Goal: Task Accomplishment & Management: Use online tool/utility

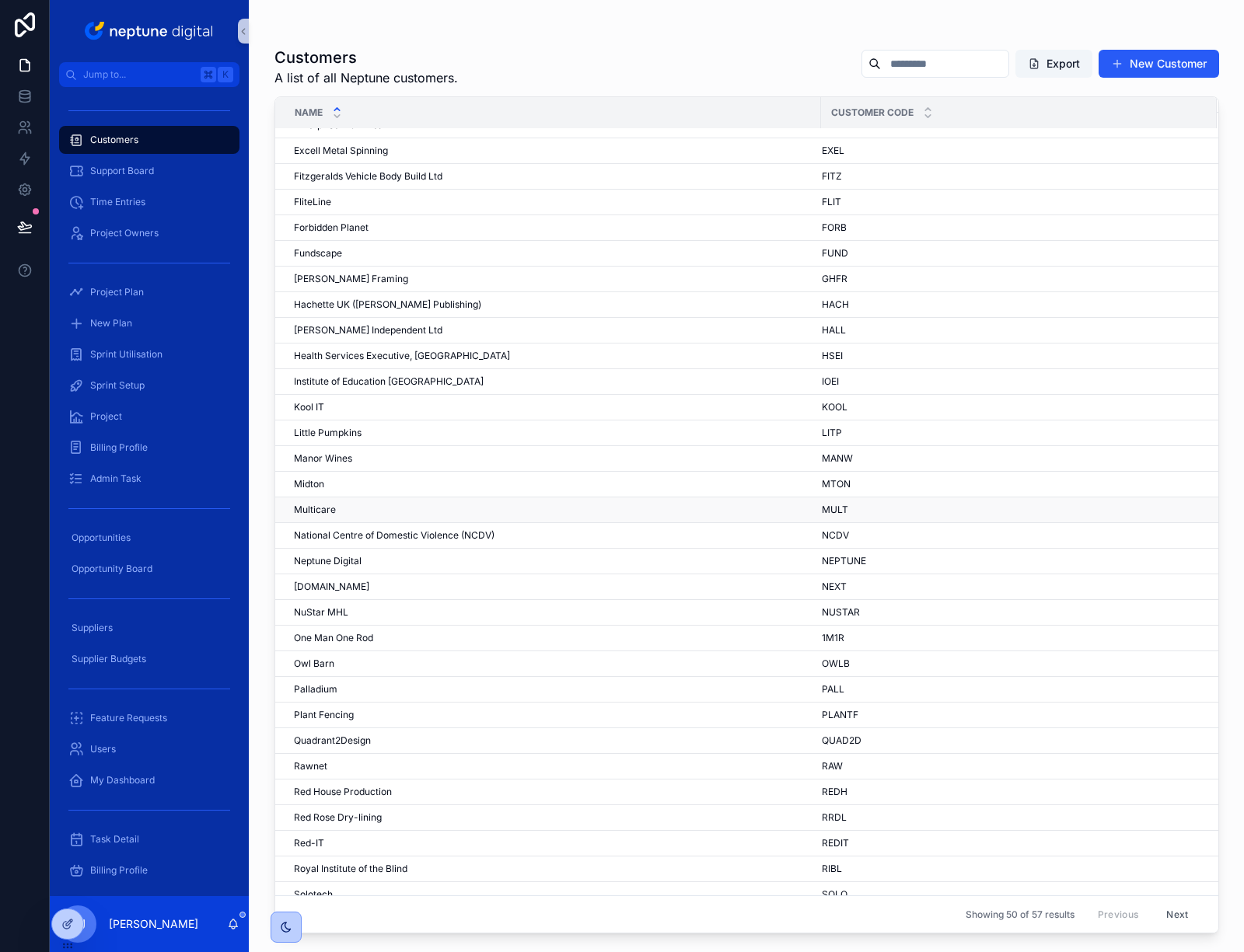
scroll to position [355, 0]
click at [331, 478] on div "[PERSON_NAME]" at bounding box center [553, 479] width 518 height 12
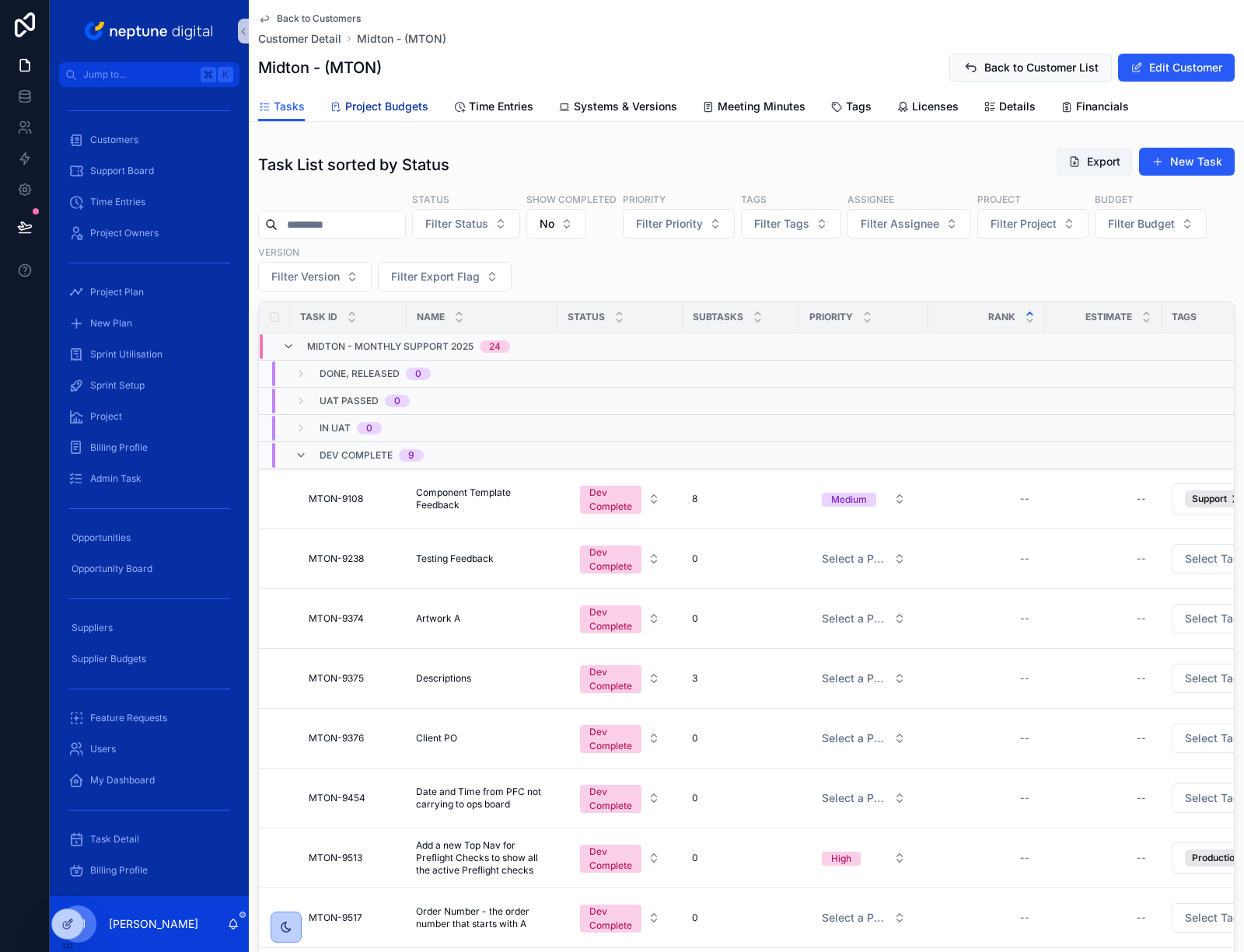
click at [395, 114] on span "Project Budgets" at bounding box center [387, 106] width 83 height 15
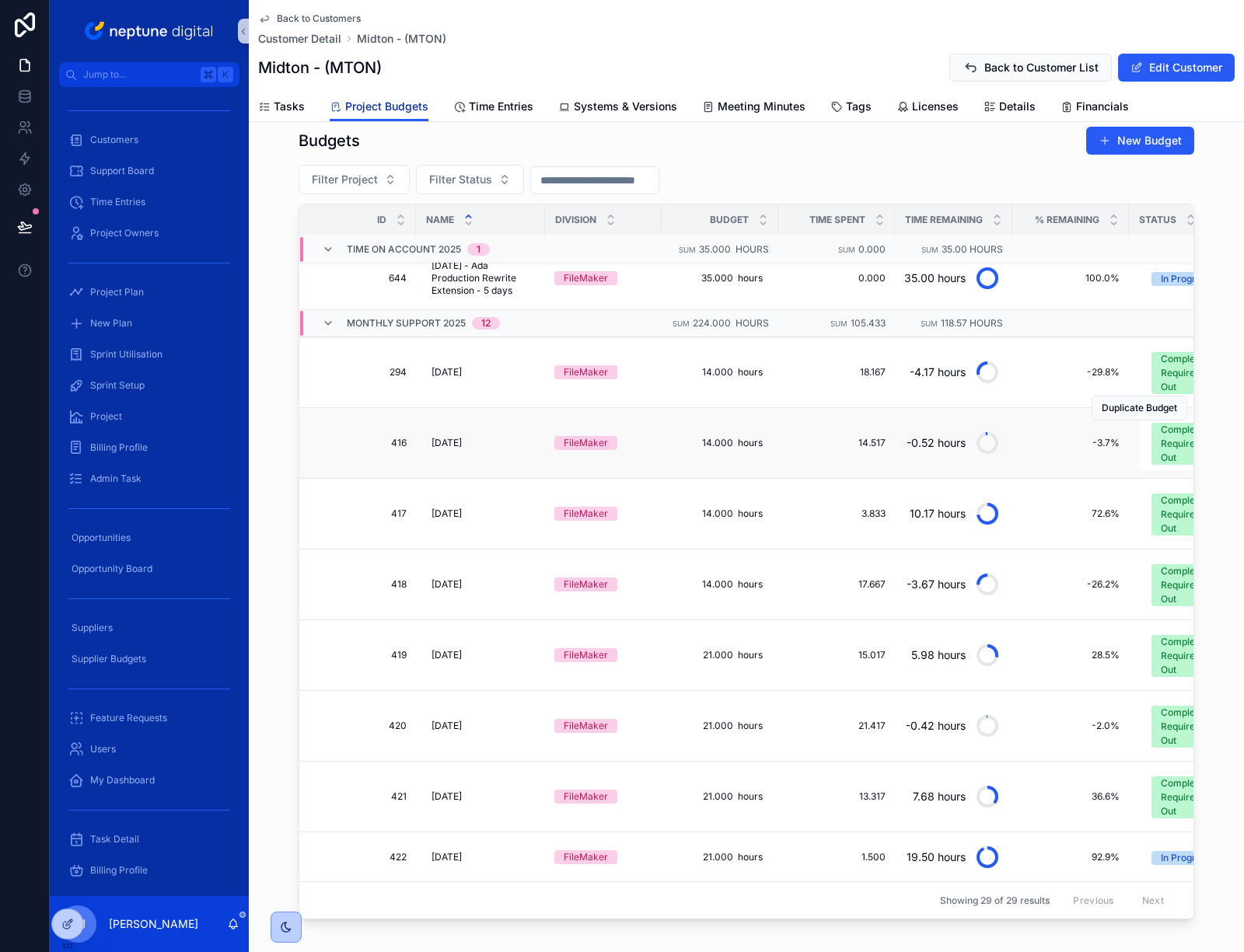
scroll to position [14, 0]
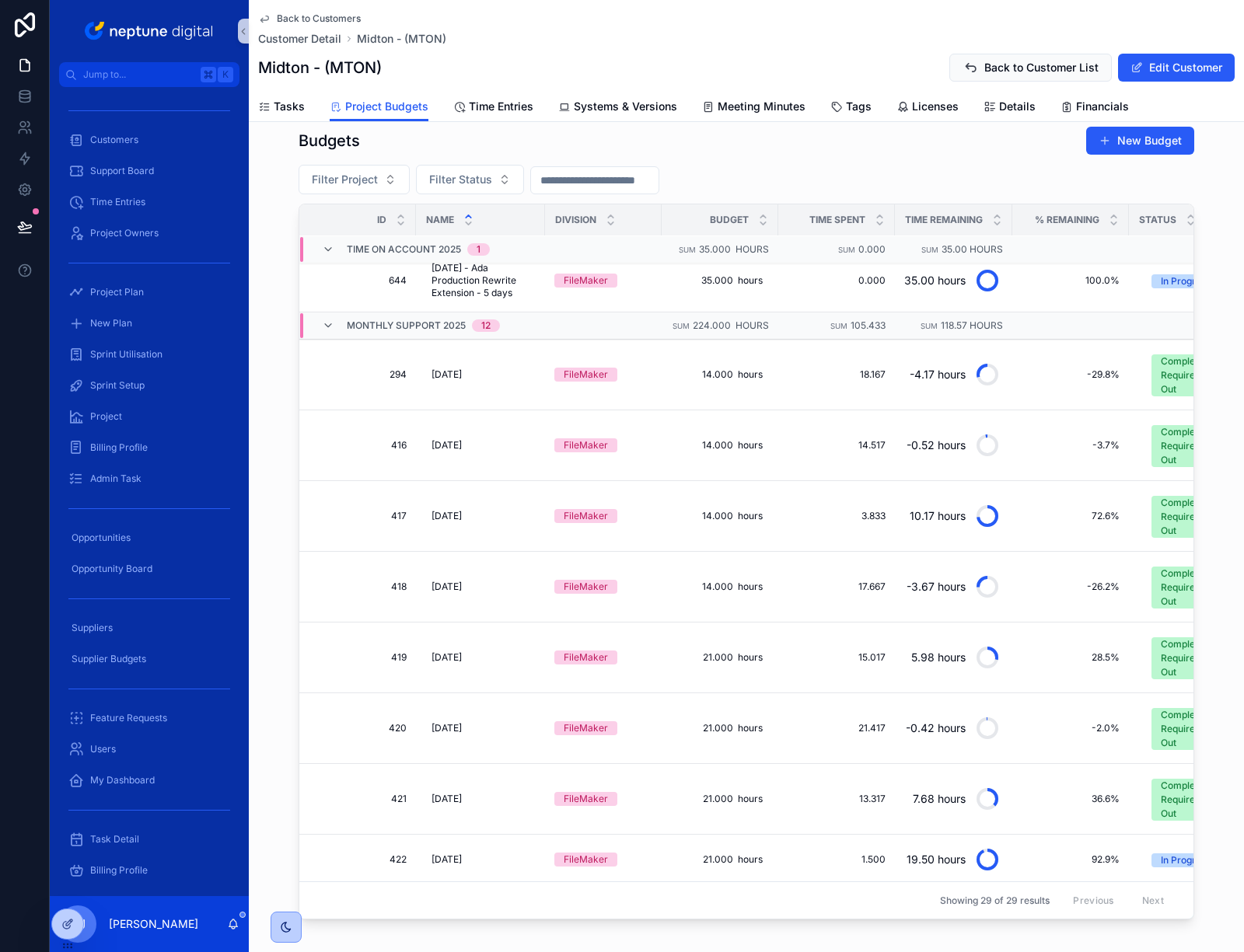
click at [598, 185] on input "scrollable content" at bounding box center [594, 180] width 127 height 22
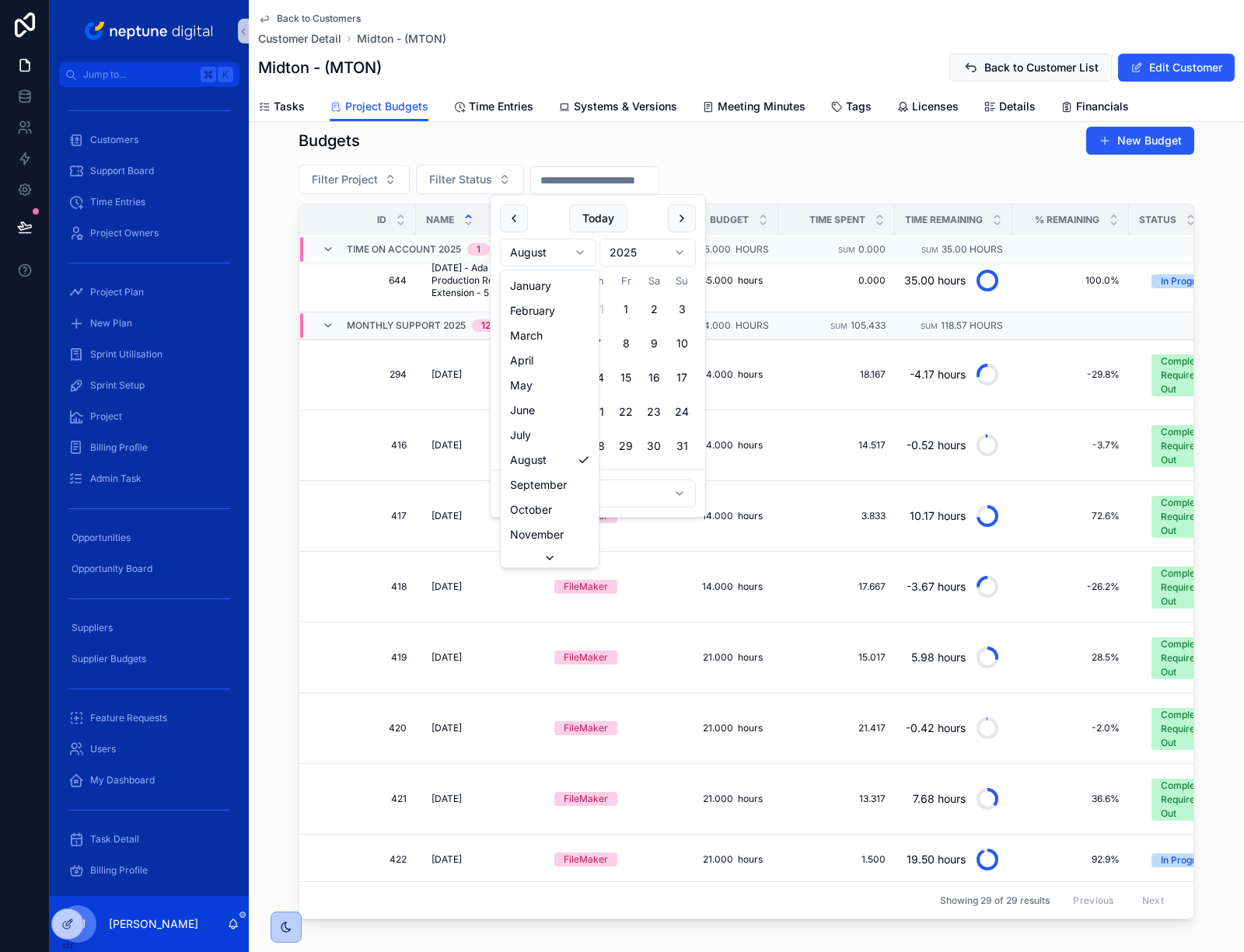
click at [584, 248] on html "Jump to... K Customers Support Board Time Entries Project Owners Project Plan N…" at bounding box center [622, 476] width 1244 height 952
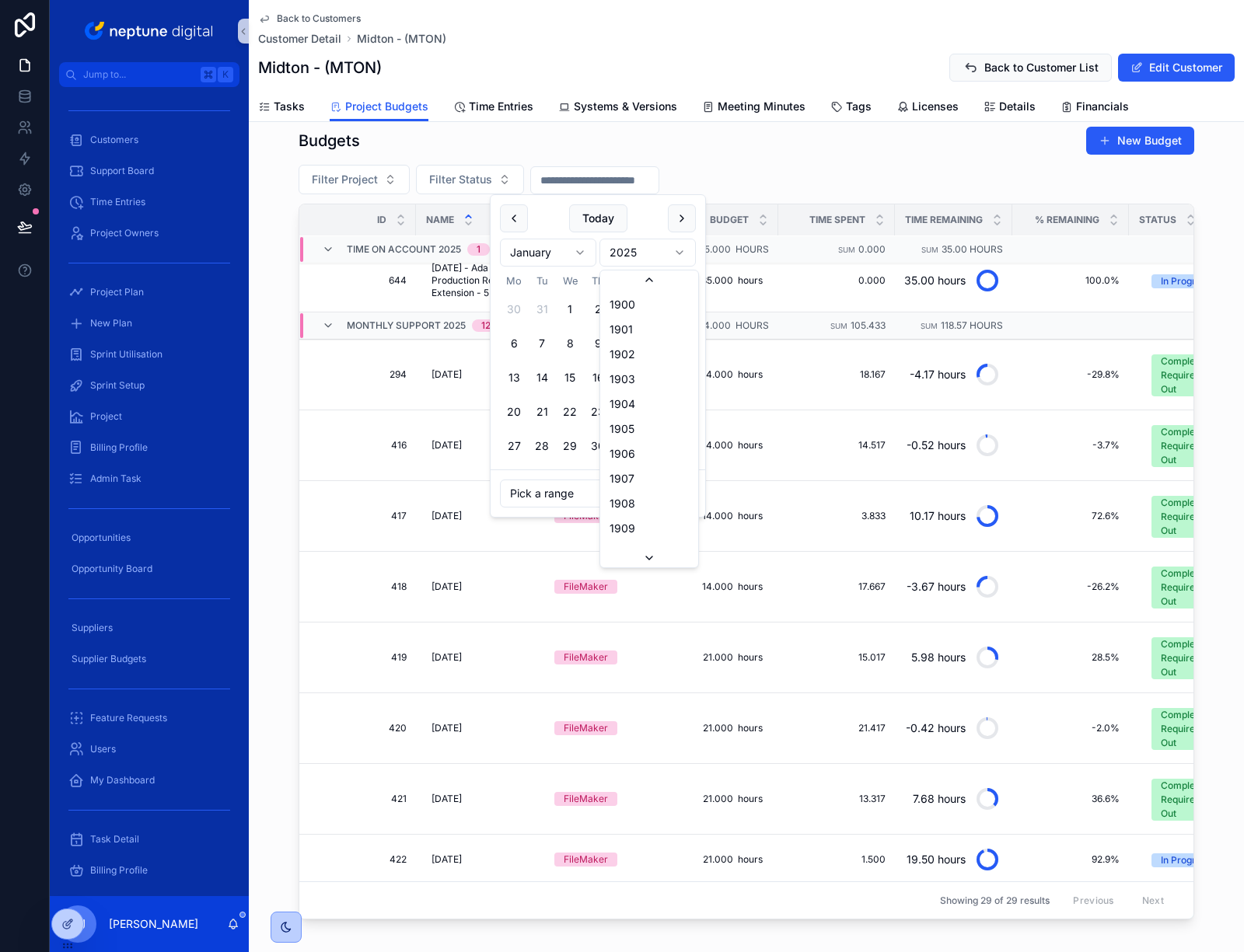
click at [685, 252] on html "Jump to... K Customers Support Board Time Entries Project Owners Project Plan N…" at bounding box center [622, 476] width 1244 height 952
click at [645, 222] on html "Jump to... K Customers Support Board Time Entries Project Owners Project Plan N…" at bounding box center [622, 476] width 1244 height 952
click at [552, 179] on input "scrollable content" at bounding box center [594, 180] width 127 height 22
click at [611, 220] on button "Today" at bounding box center [598, 218] width 58 height 28
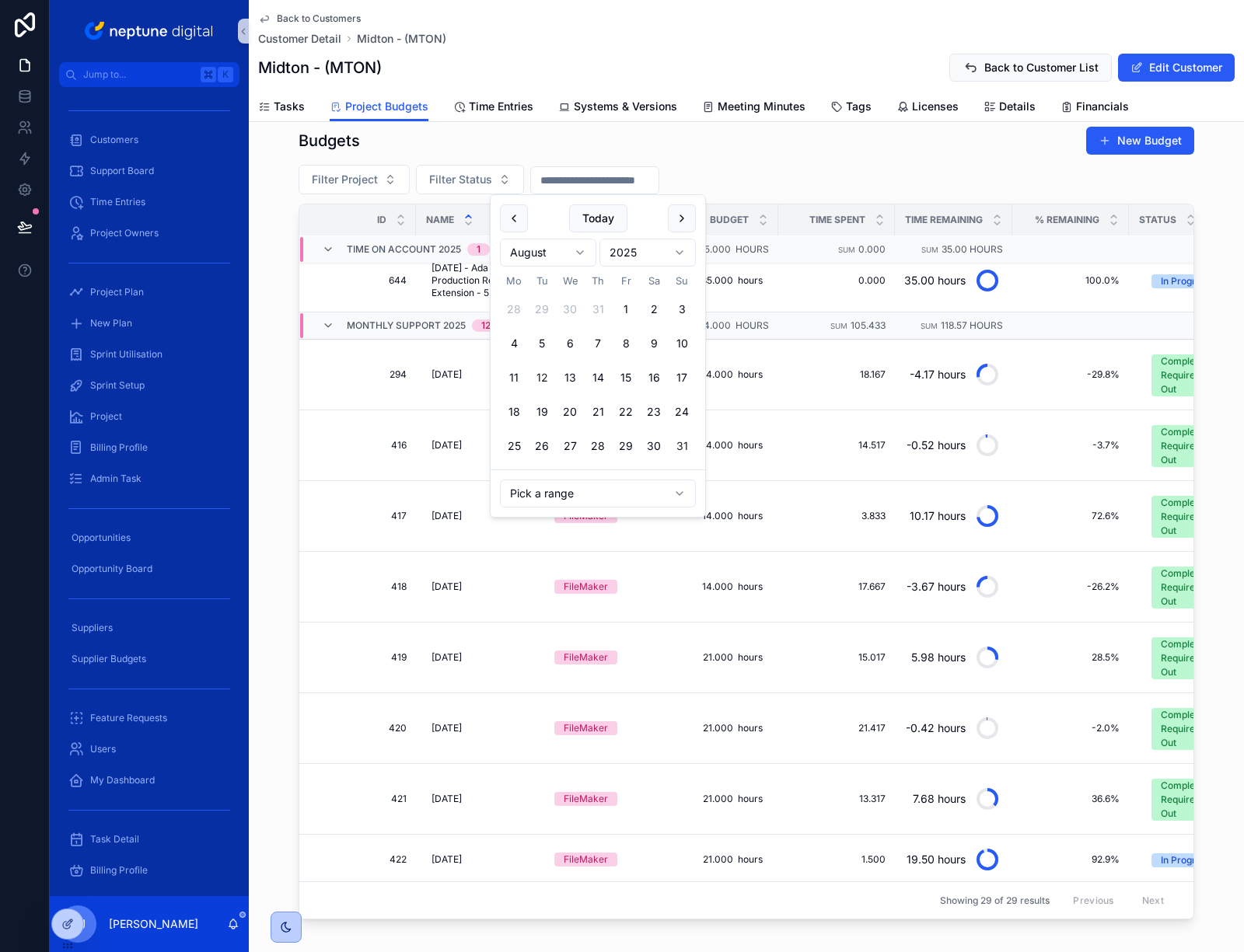
click at [681, 442] on button "31" at bounding box center [682, 446] width 28 height 28
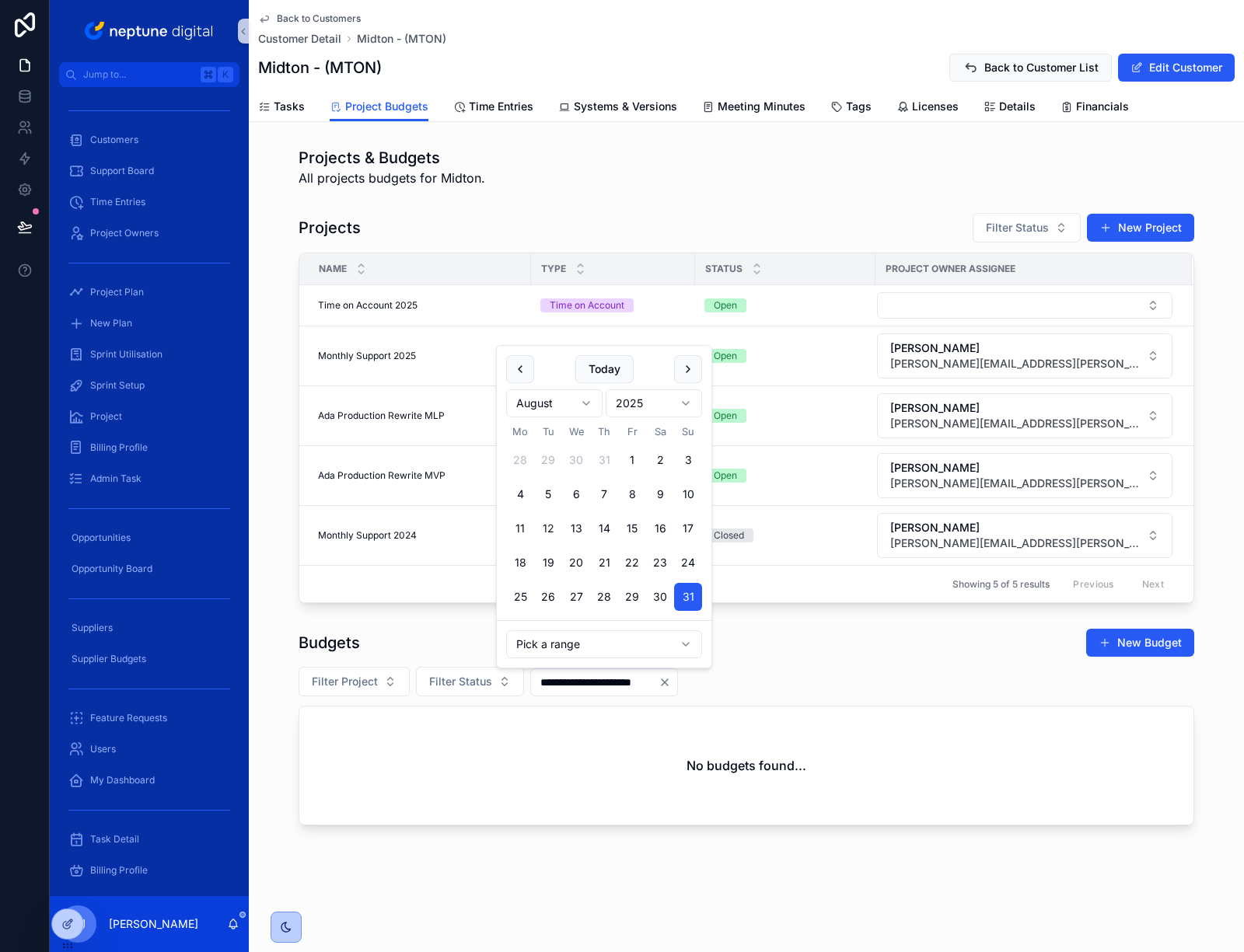
click at [587, 401] on html "Jump to... K Customers Support Board Time Entries Project Owners Project Plan N…" at bounding box center [622, 476] width 1244 height 952
click at [573, 458] on button "1" at bounding box center [576, 460] width 28 height 28
type input "**********"
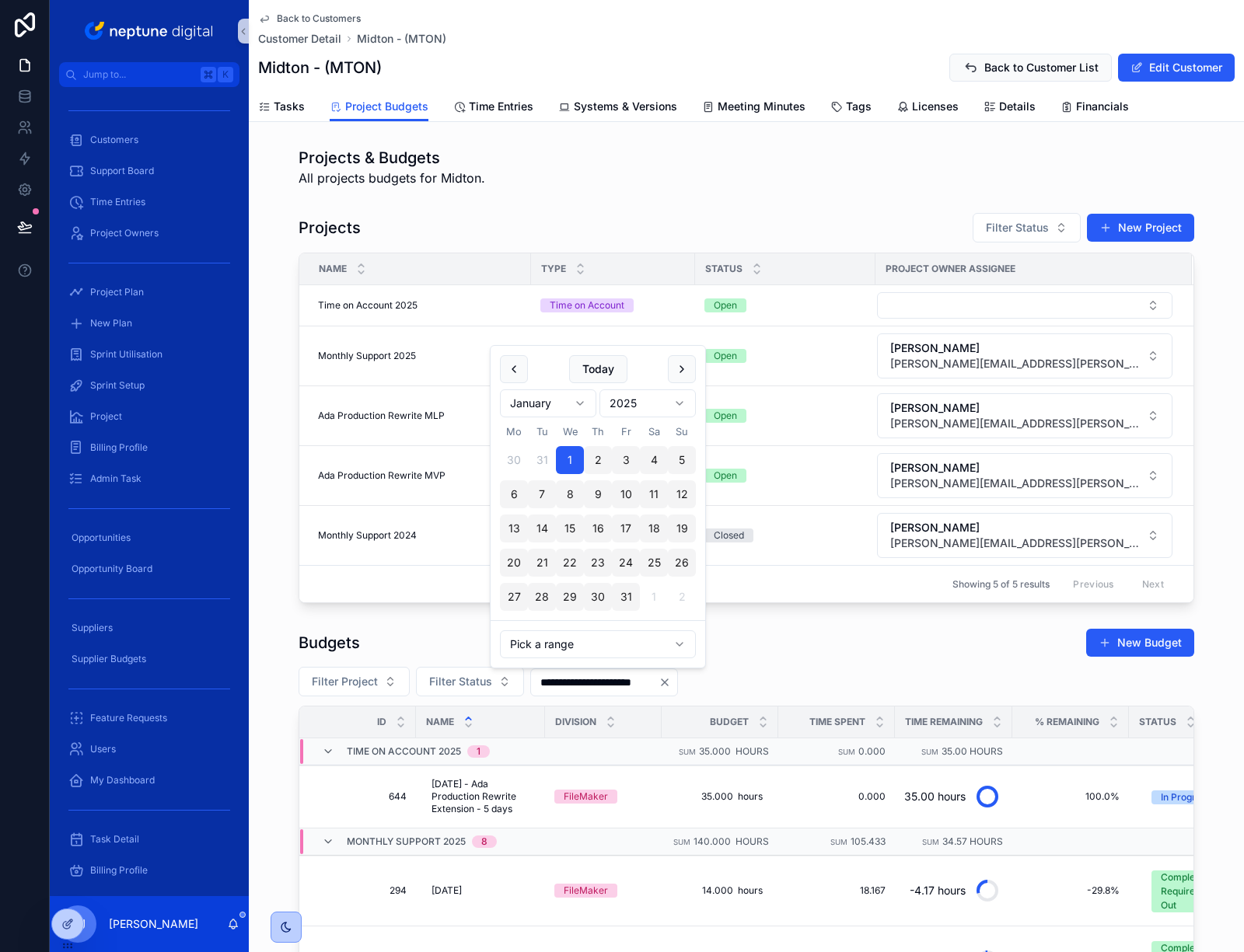
click at [831, 637] on div "Budgets New Budget" at bounding box center [746, 643] width 896 height 29
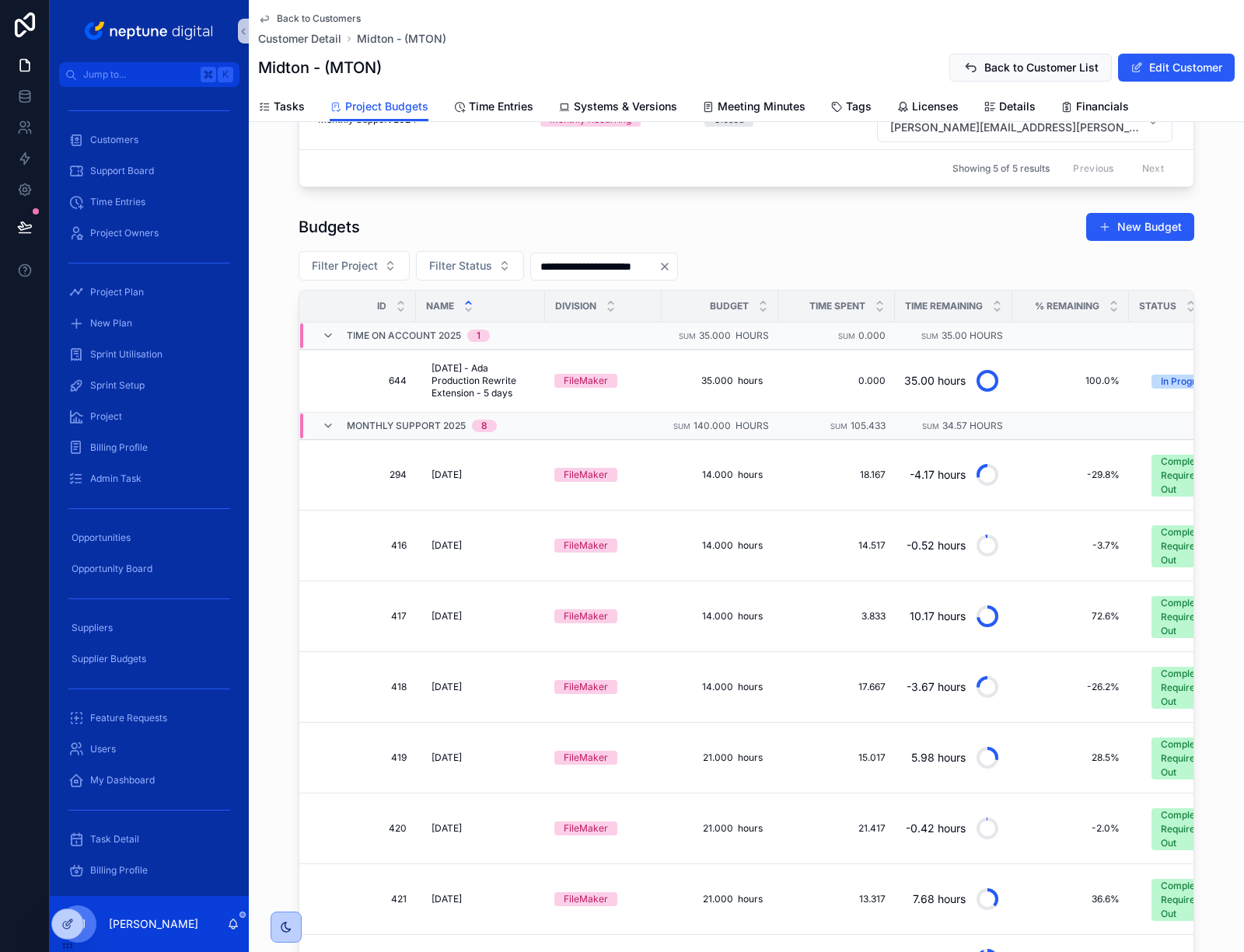
scroll to position [435, 0]
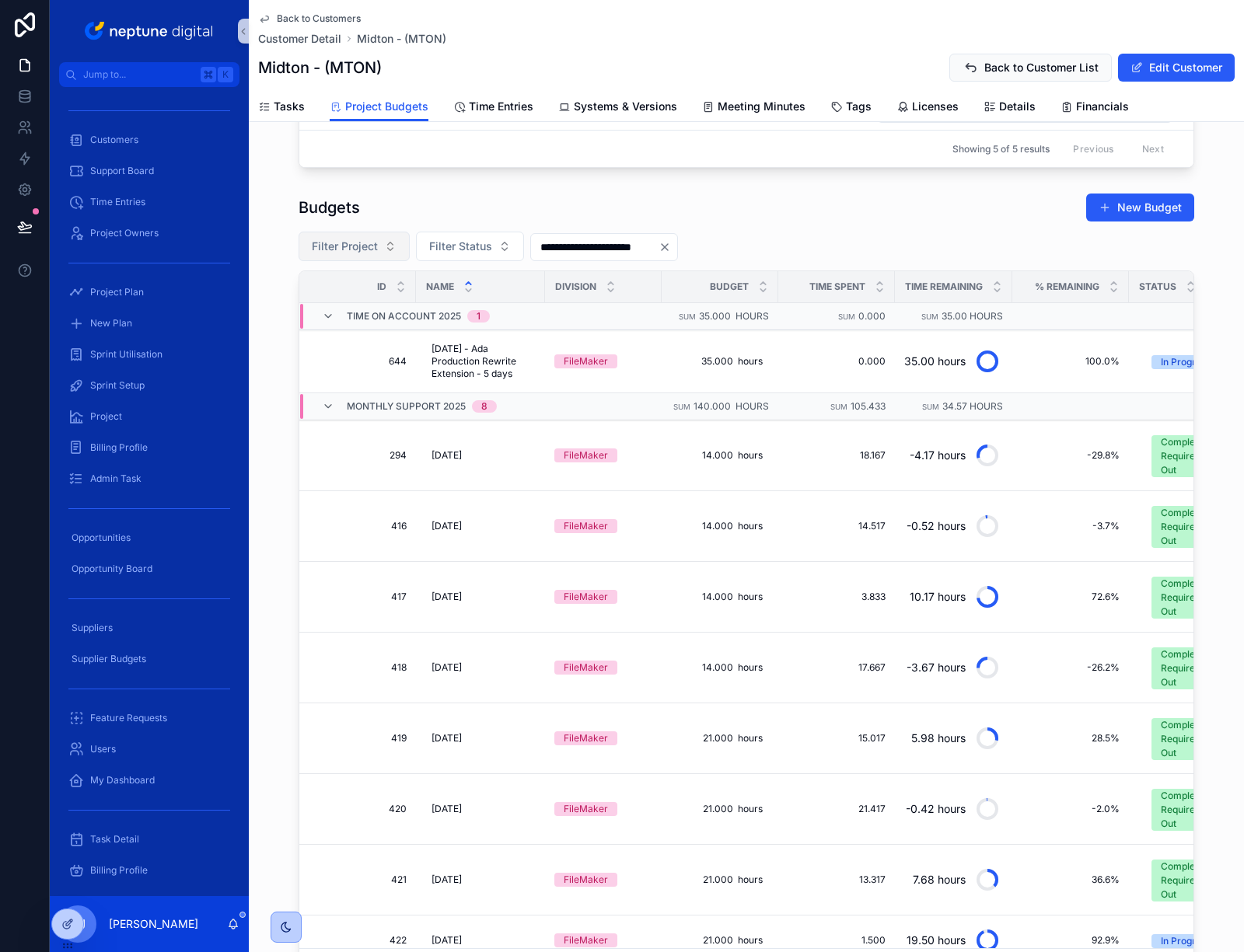
click at [359, 239] on span "Filter Project" at bounding box center [344, 246] width 66 height 15
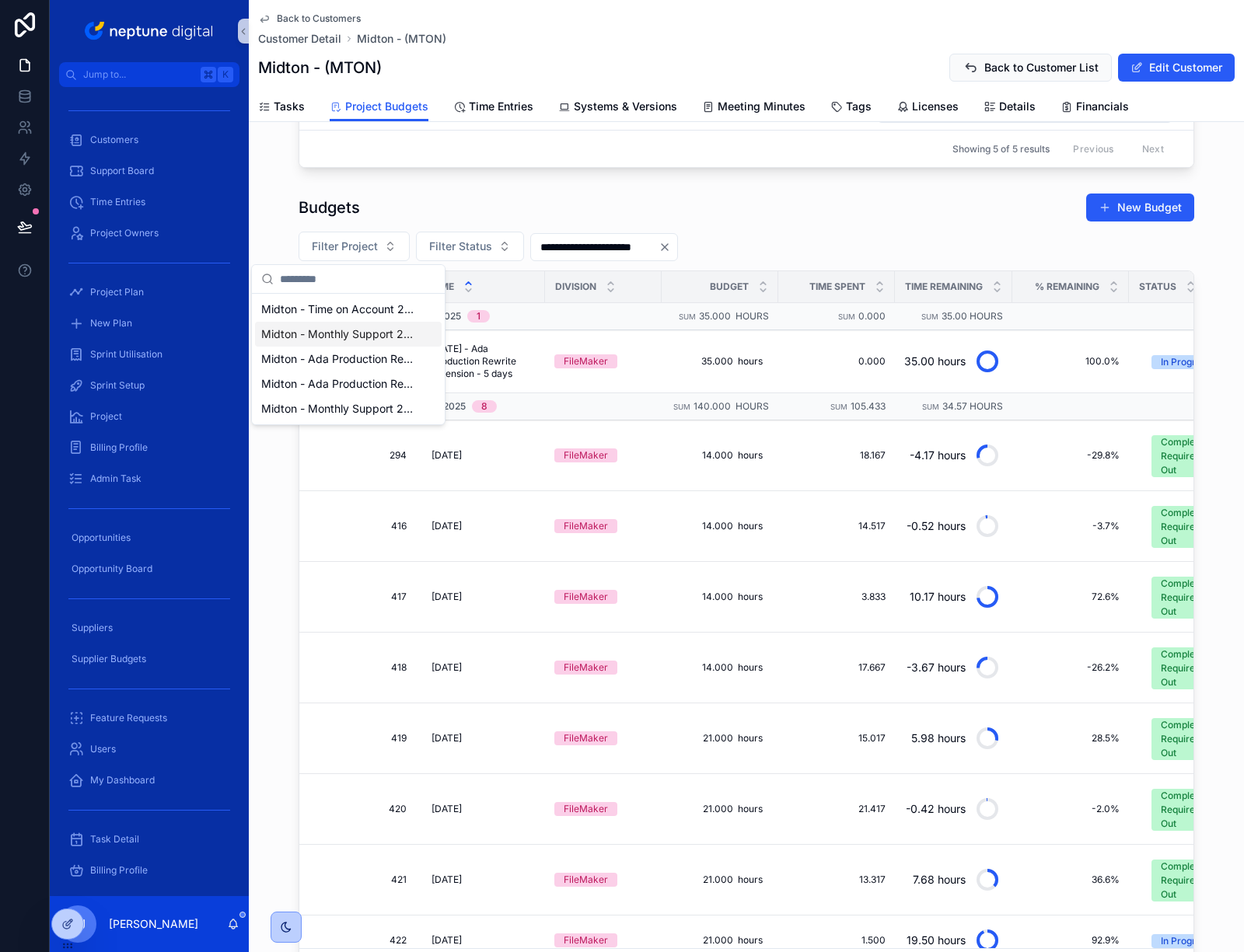
click at [404, 333] on span "Midton - Monthly Support 2025" at bounding box center [339, 334] width 156 height 15
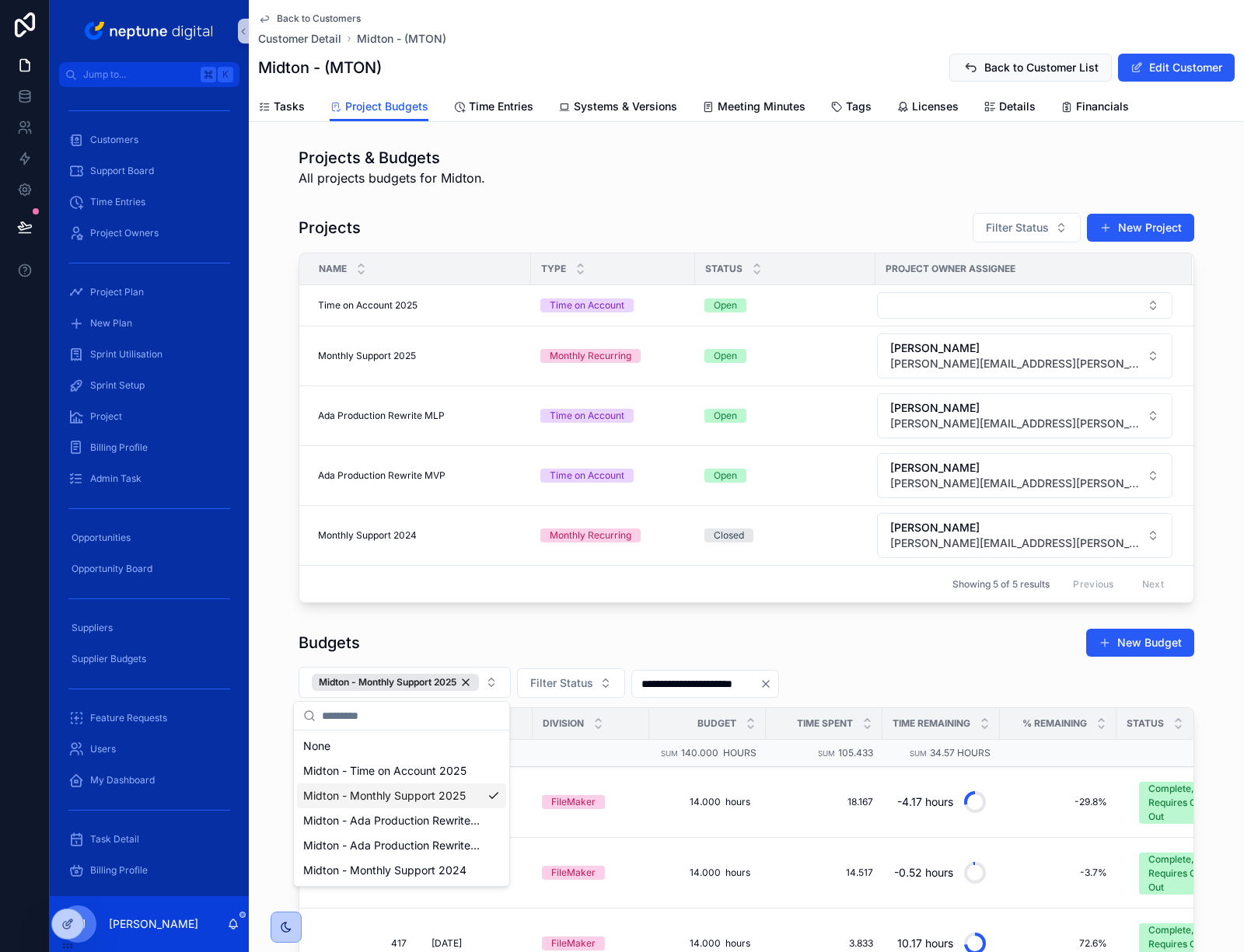
click at [870, 637] on div "Budgets New Budget" at bounding box center [746, 643] width 896 height 29
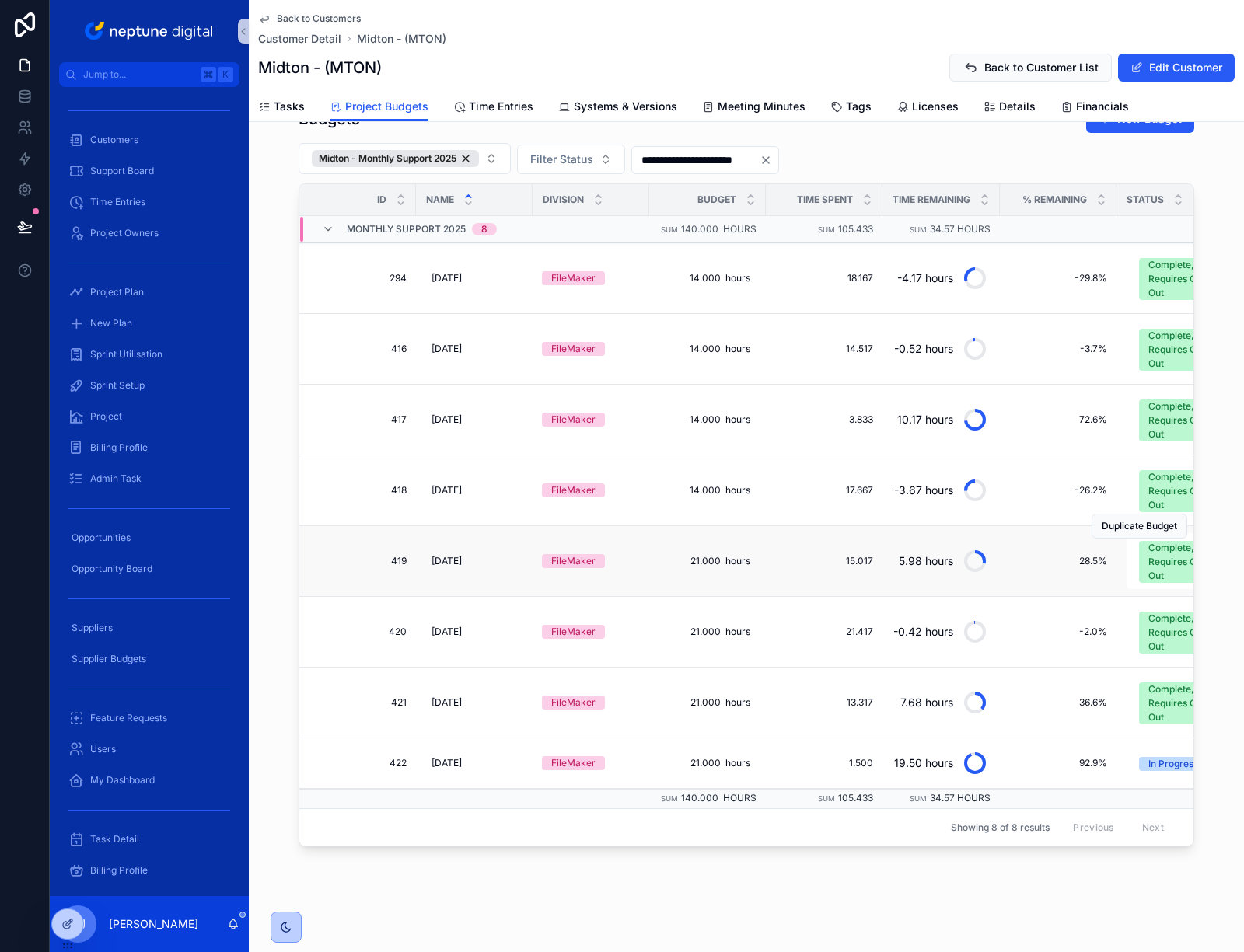
scroll to position [536, 0]
click at [976, 872] on div "**********" at bounding box center [746, 213] width 996 height 1476
click at [489, 146] on button "Midton - Monthly Support 2025" at bounding box center [404, 158] width 212 height 31
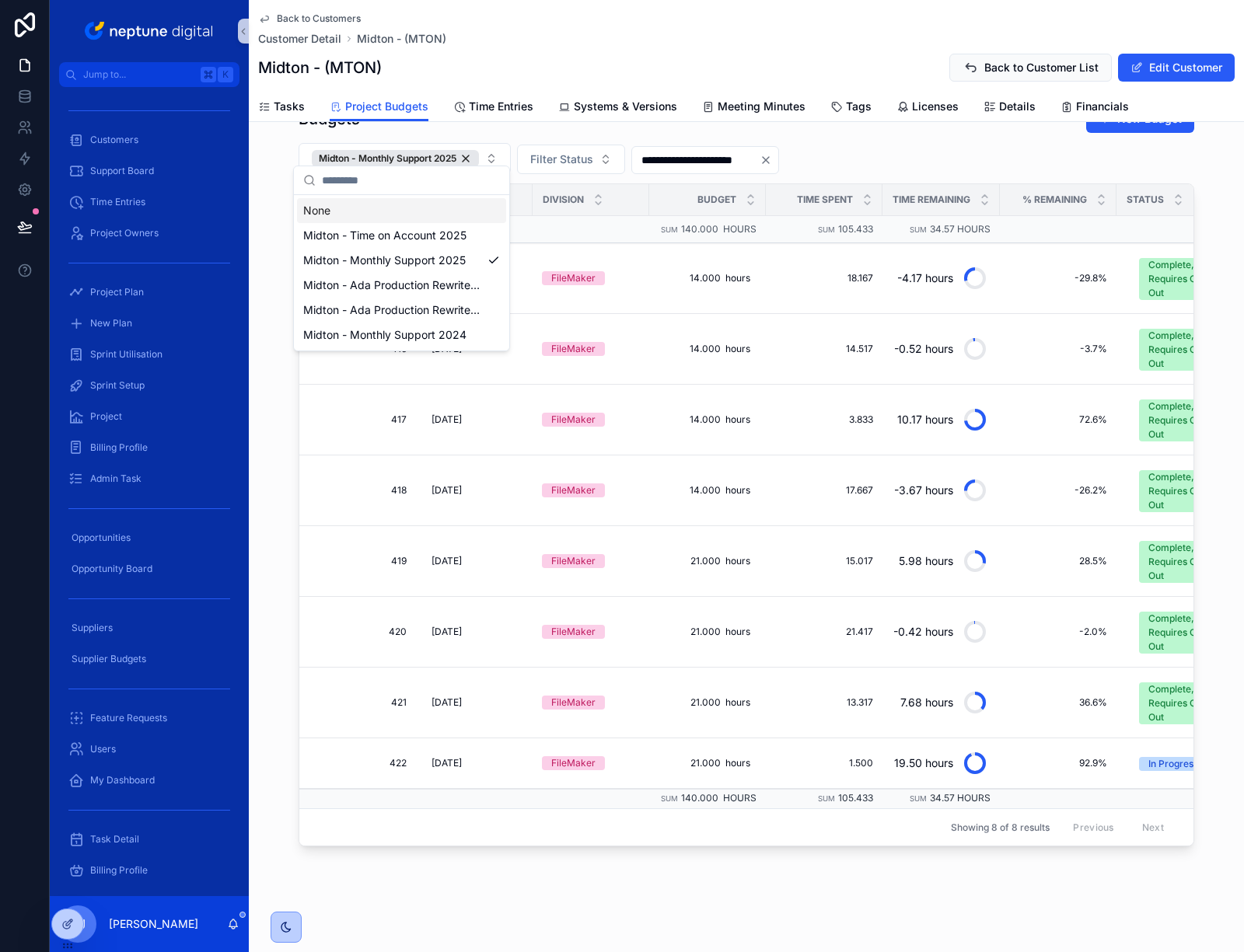
click at [489, 127] on div "**********" at bounding box center [746, 475] width 896 height 743
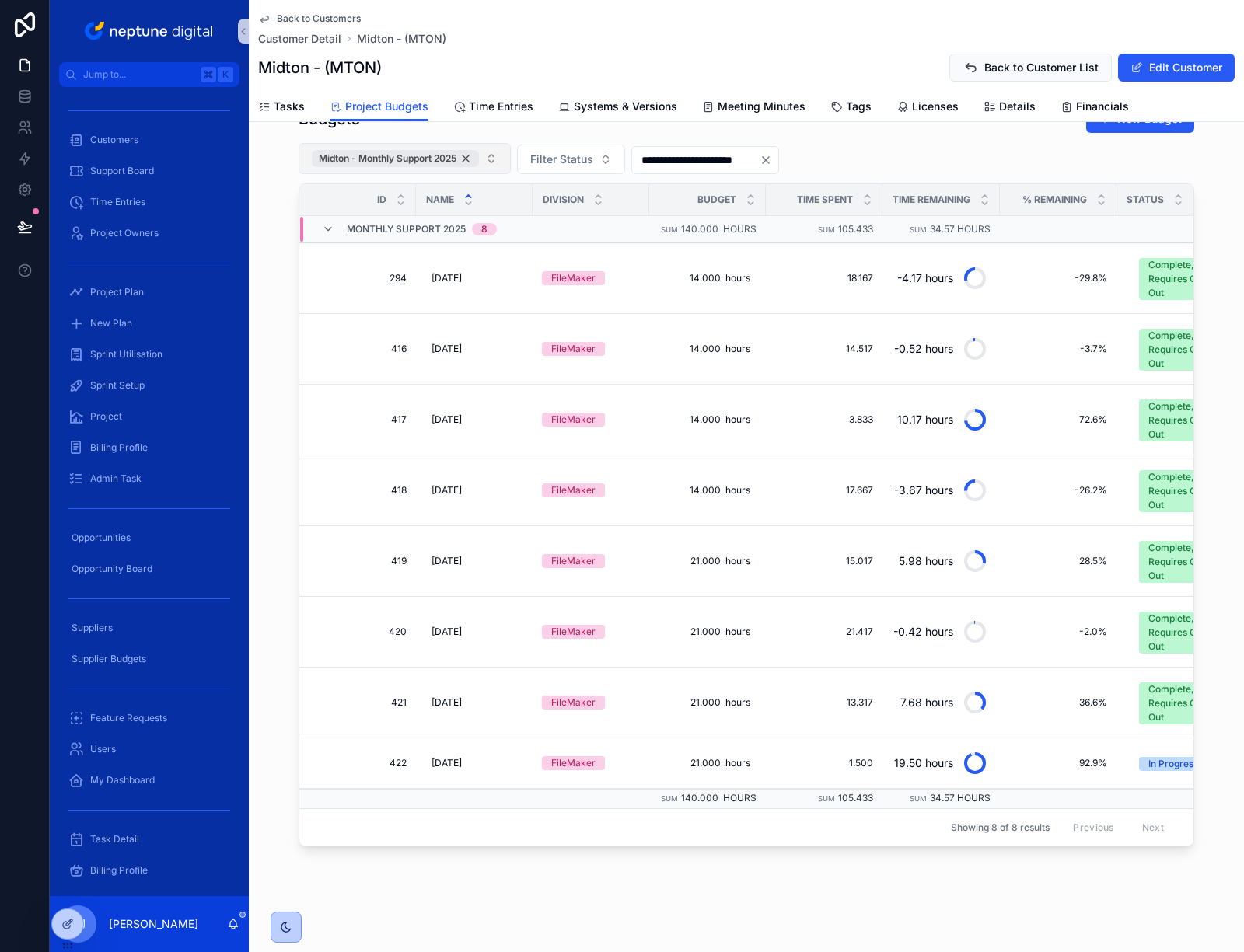
click at [467, 150] on div "Midton - Monthly Support 2025" at bounding box center [395, 158] width 167 height 17
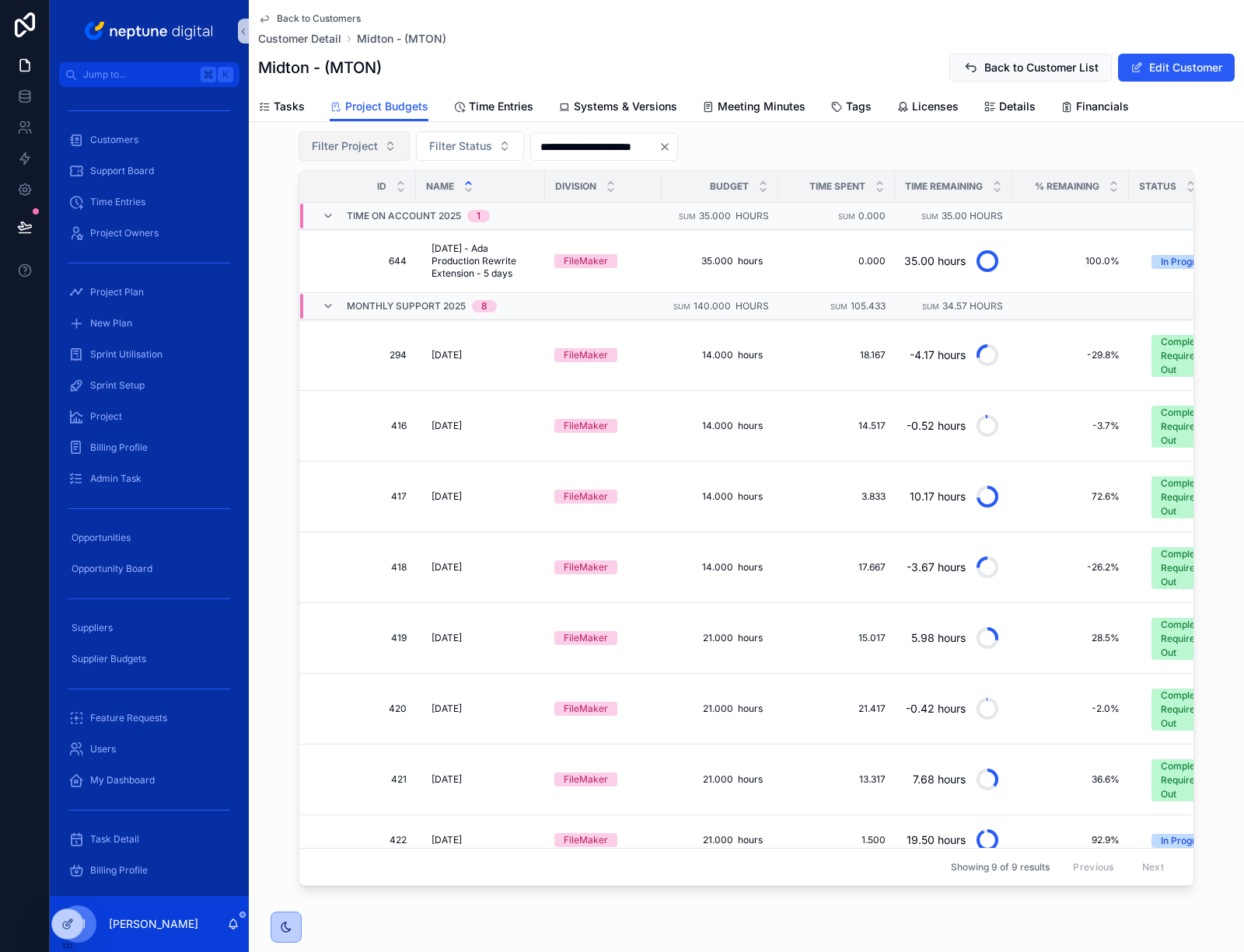
click at [668, 148] on icon "Clear" at bounding box center [665, 147] width 6 height 6
click at [127, 142] on span "Customers" at bounding box center [114, 140] width 48 height 12
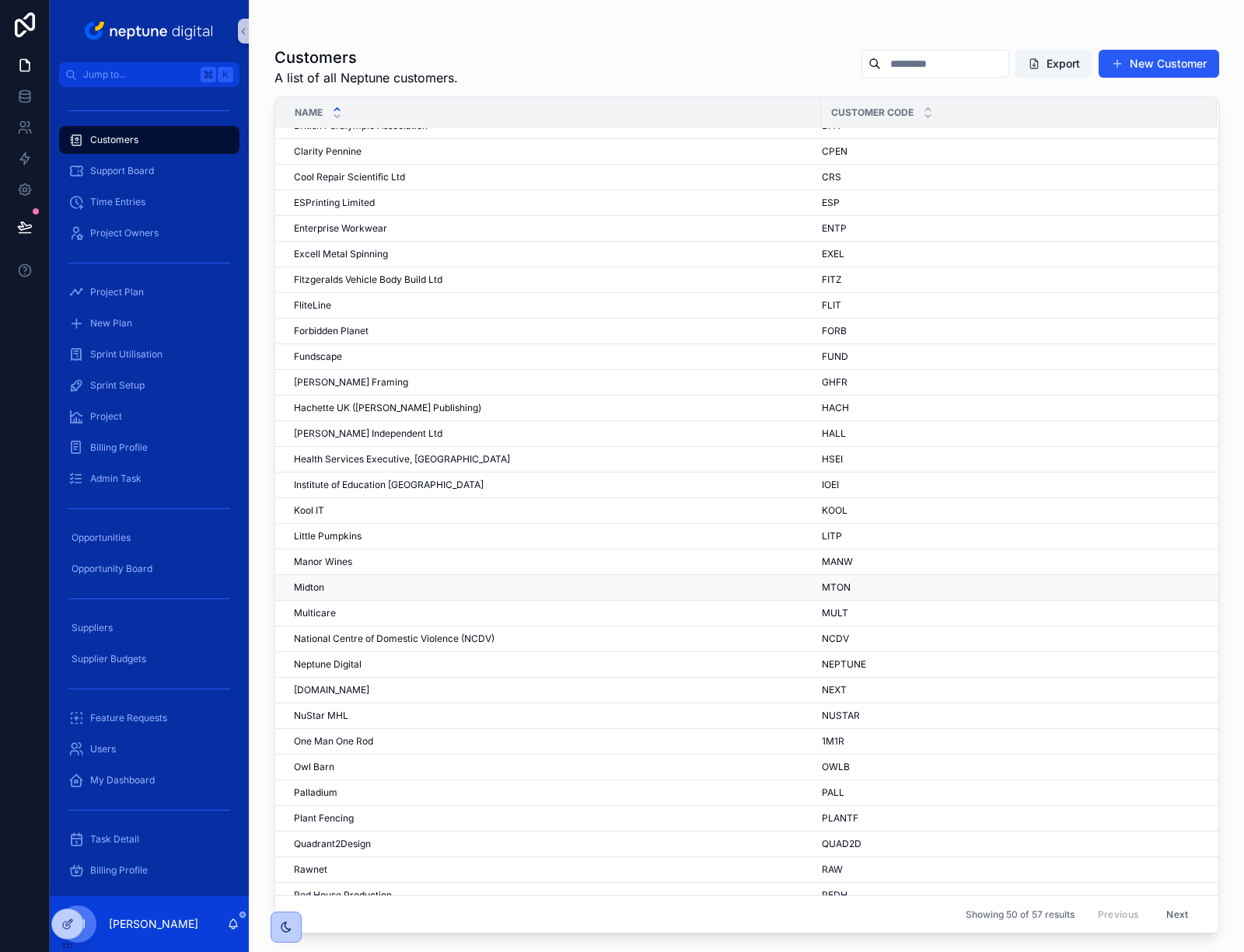
scroll to position [295, 0]
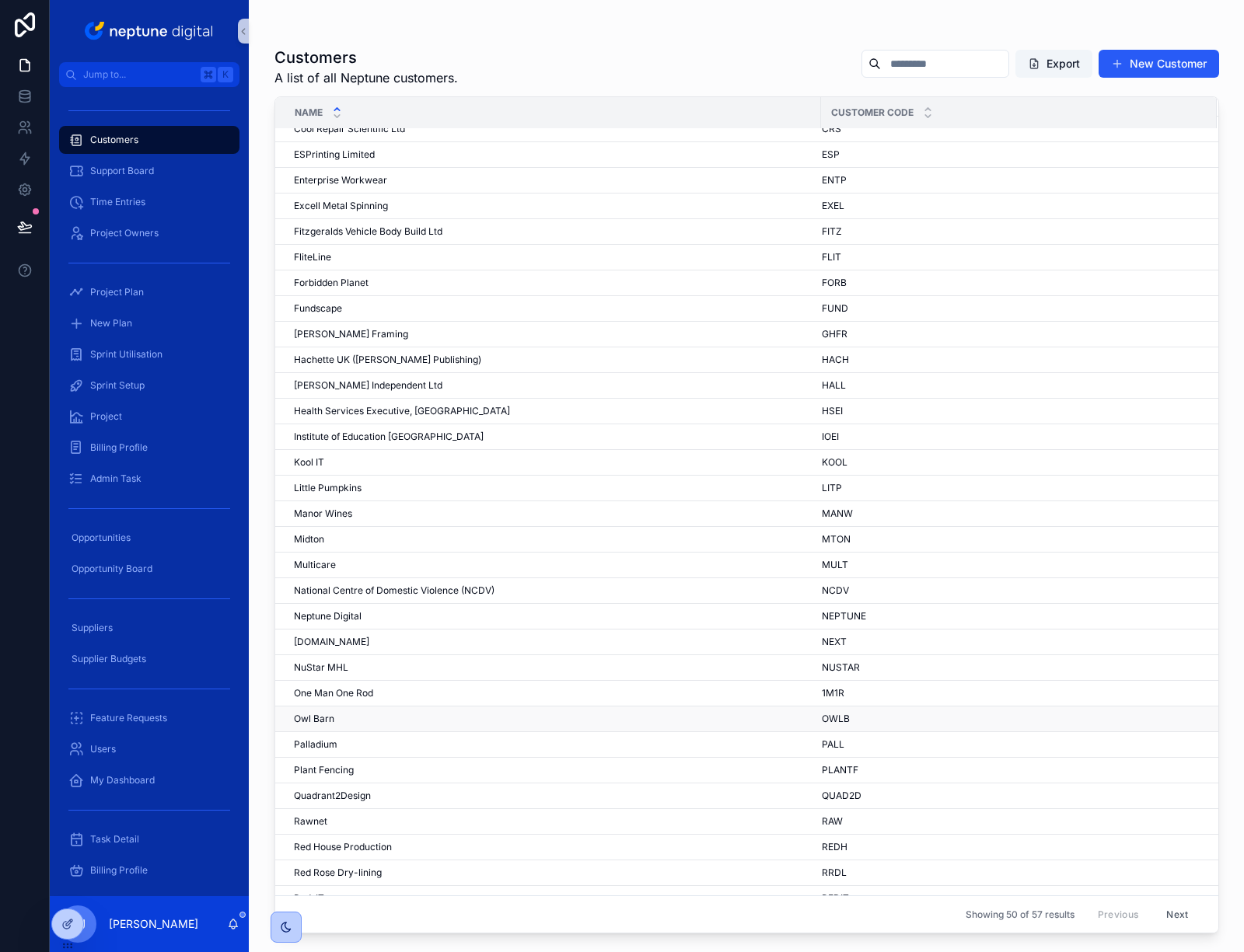
click at [383, 713] on div "Owl Barn Owl Barn" at bounding box center [553, 718] width 518 height 12
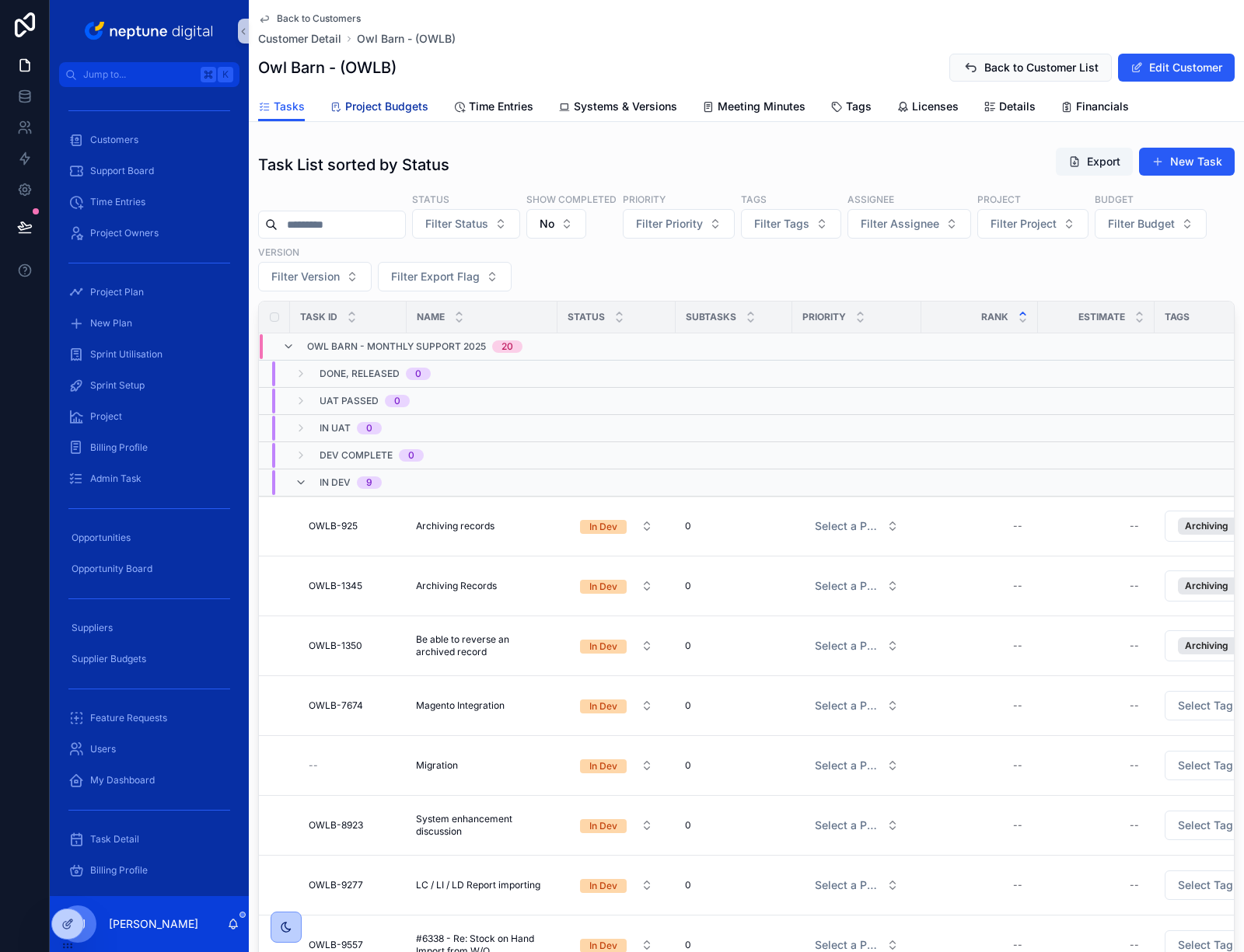
click at [378, 107] on span "Project Budgets" at bounding box center [387, 106] width 83 height 15
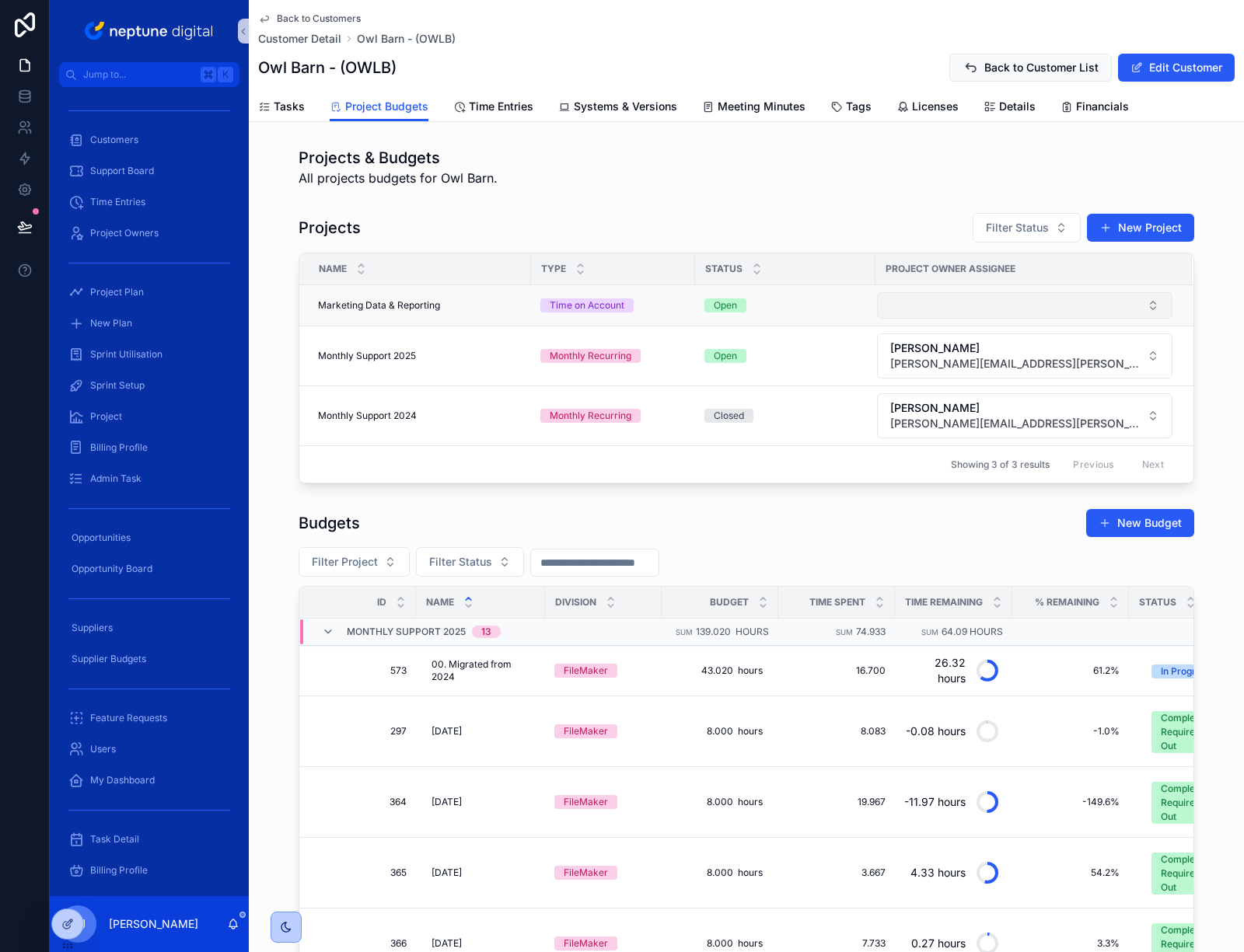
click at [1065, 311] on button "Select Button" at bounding box center [1025, 305] width 296 height 27
type input "****"
click at [1022, 365] on span "Naim El-Harrati" at bounding box center [975, 366] width 188 height 15
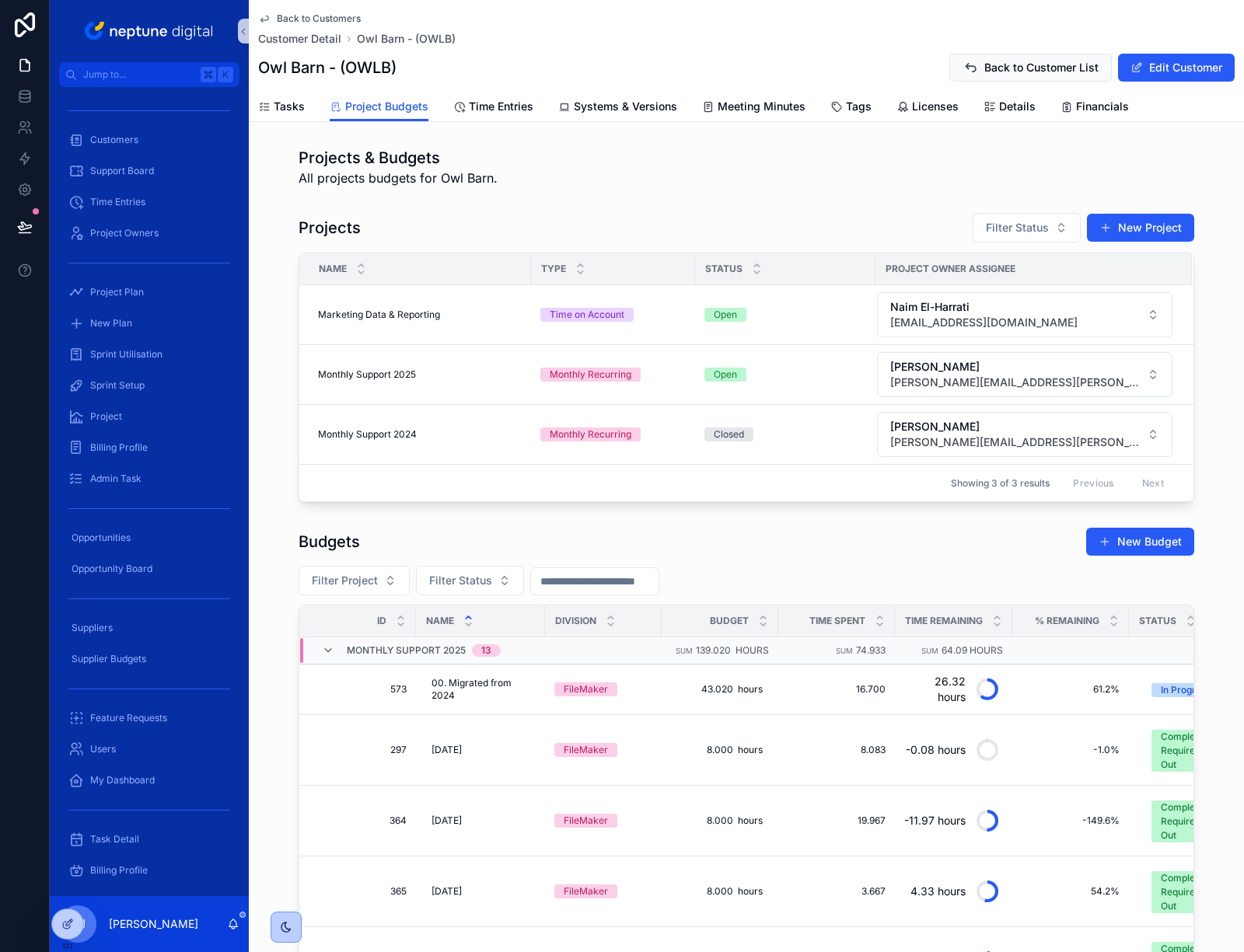
click at [1018, 521] on div "Budgets New Budget Filter Project Filter Status Id Name Division Budget Time Sp…" at bounding box center [746, 924] width 996 height 806
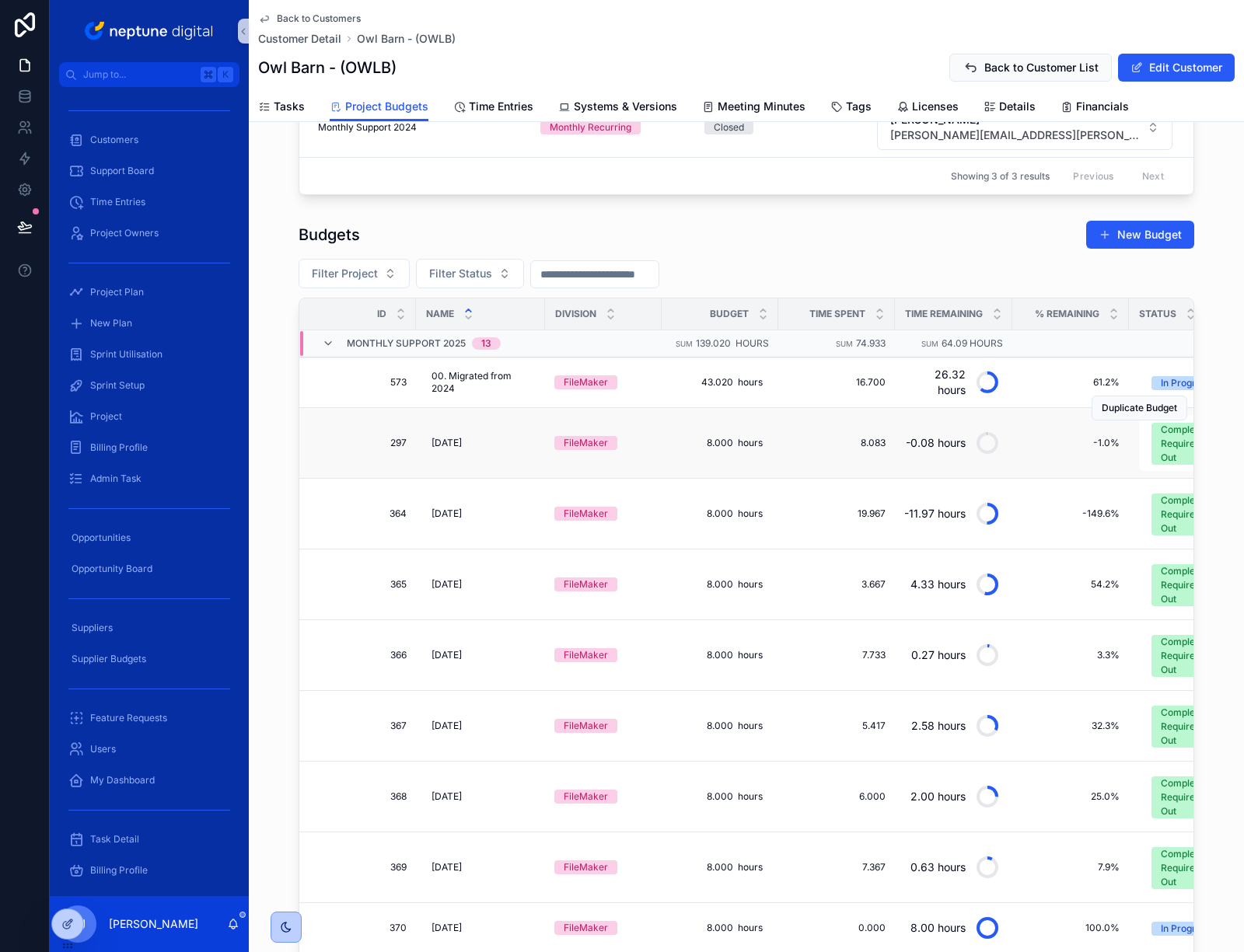
scroll to position [248, 0]
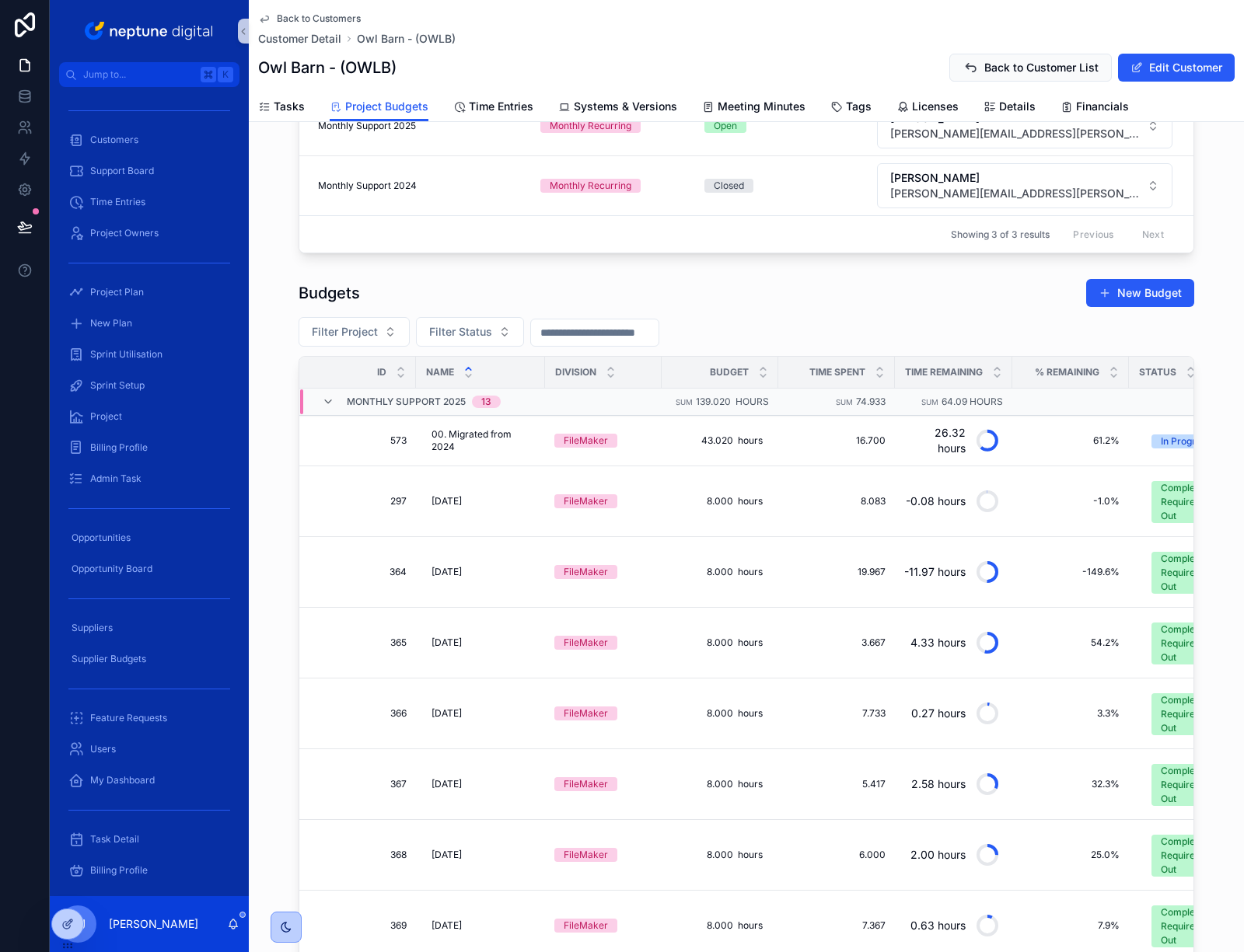
click at [628, 334] on input "scrollable content" at bounding box center [594, 333] width 127 height 22
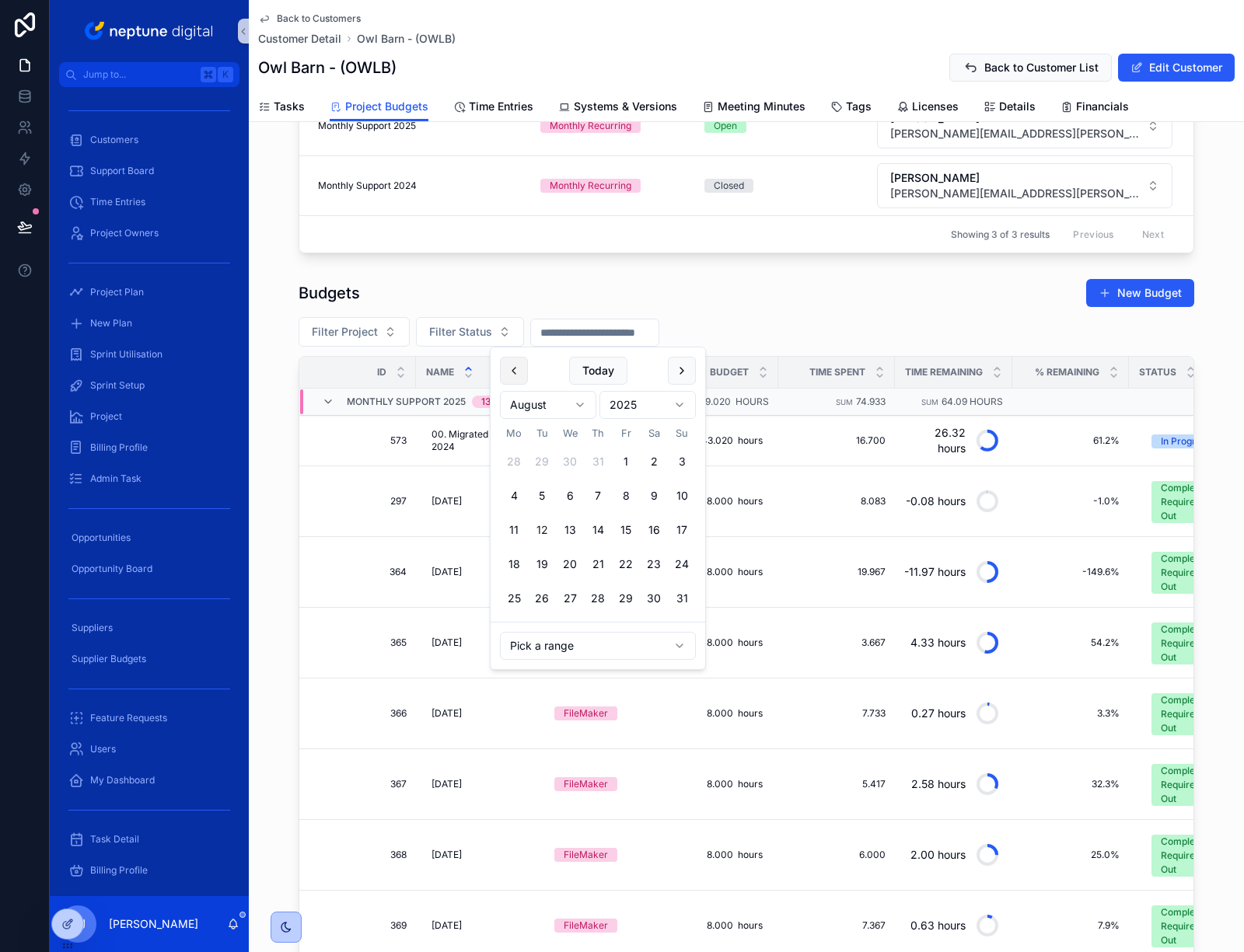
click at [520, 373] on button "scrollable content" at bounding box center [514, 371] width 28 height 28
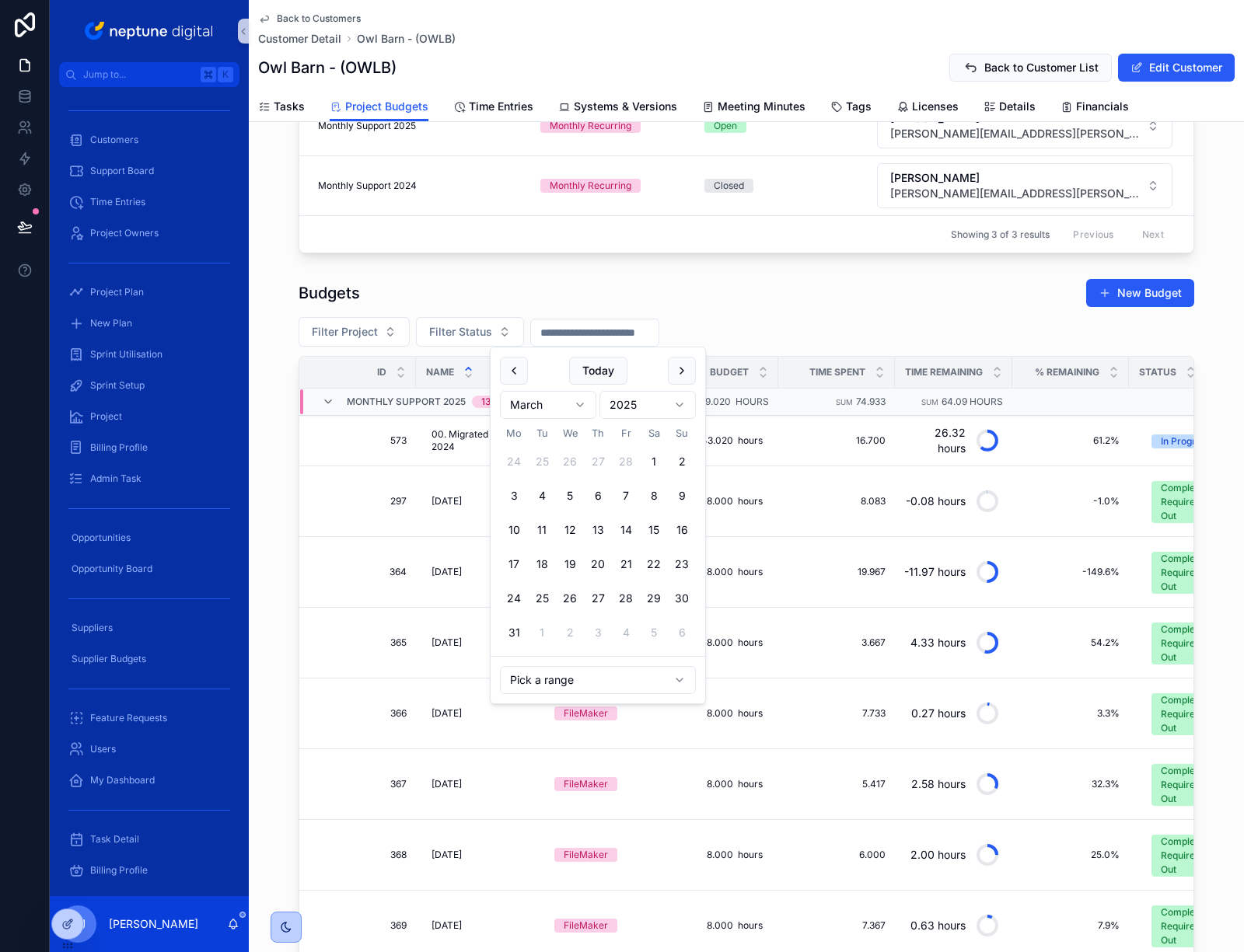
click at [520, 373] on button "scrollable content" at bounding box center [514, 371] width 28 height 28
click at [507, 366] on button "scrollable content" at bounding box center [514, 371] width 28 height 28
click at [570, 459] on button "1" at bounding box center [570, 462] width 28 height 28
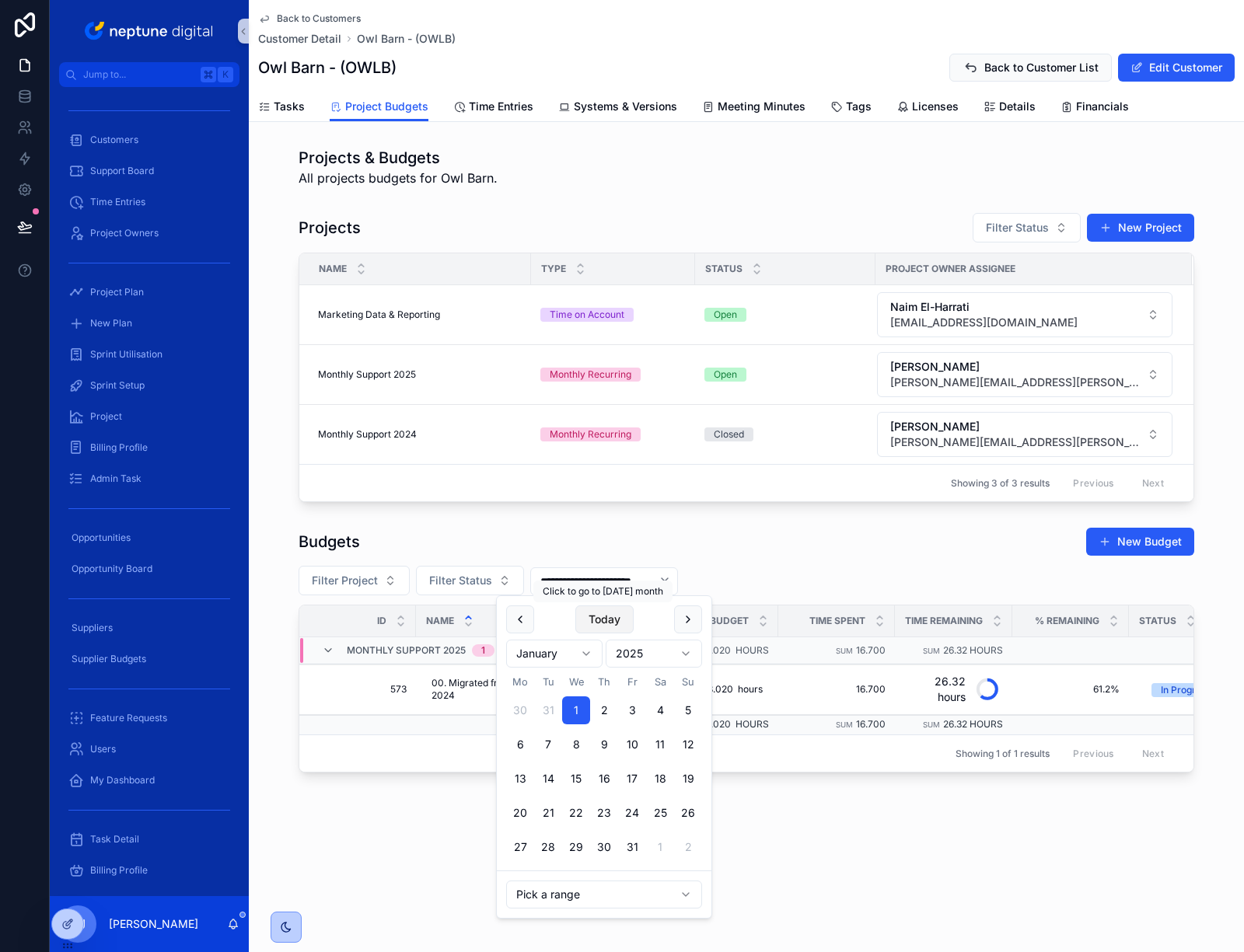
click at [606, 616] on button "Today" at bounding box center [605, 619] width 58 height 28
click at [690, 846] on button "31" at bounding box center [688, 847] width 28 height 28
type input "**********"
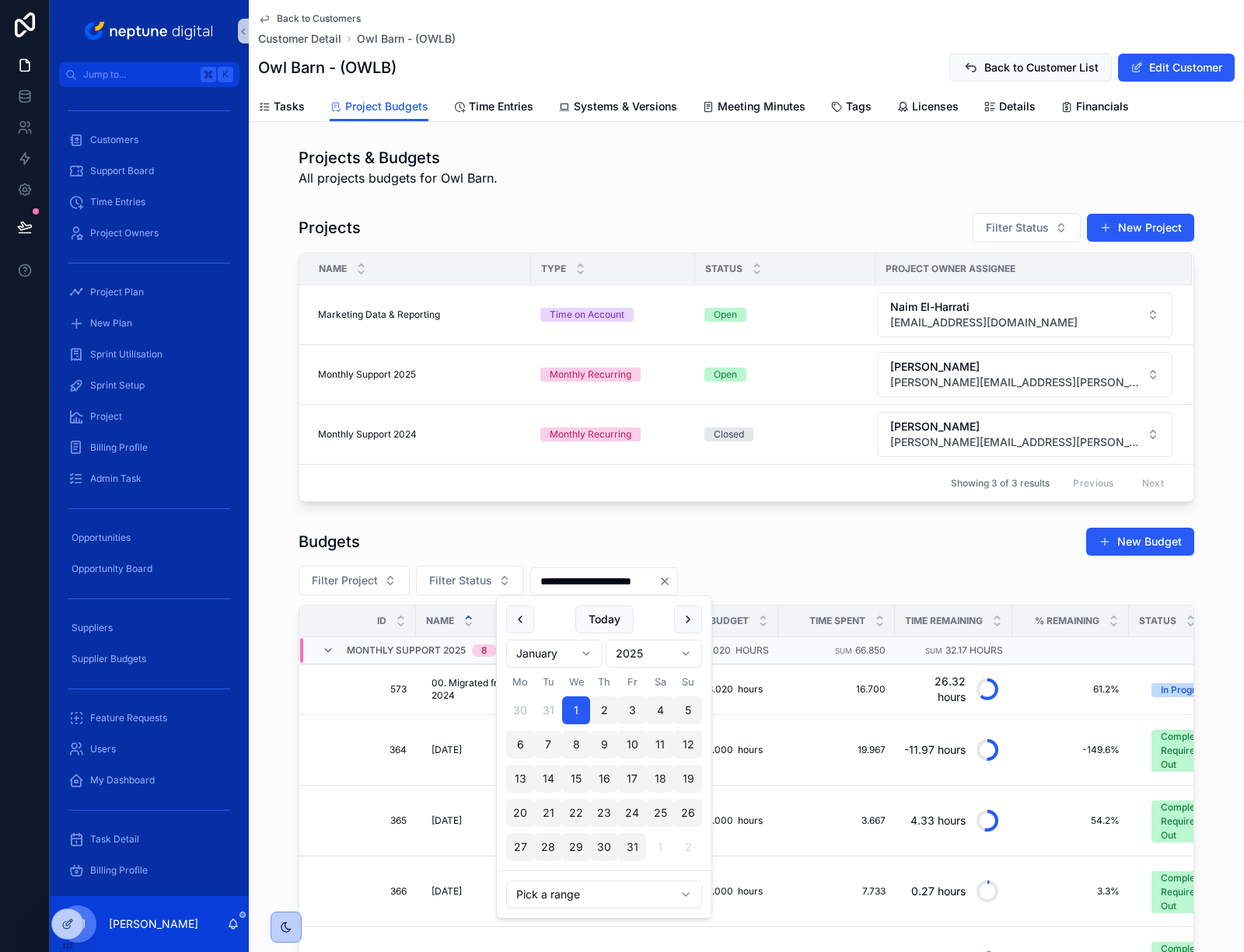
click at [862, 554] on div "Budgets New Budget" at bounding box center [746, 541] width 896 height 29
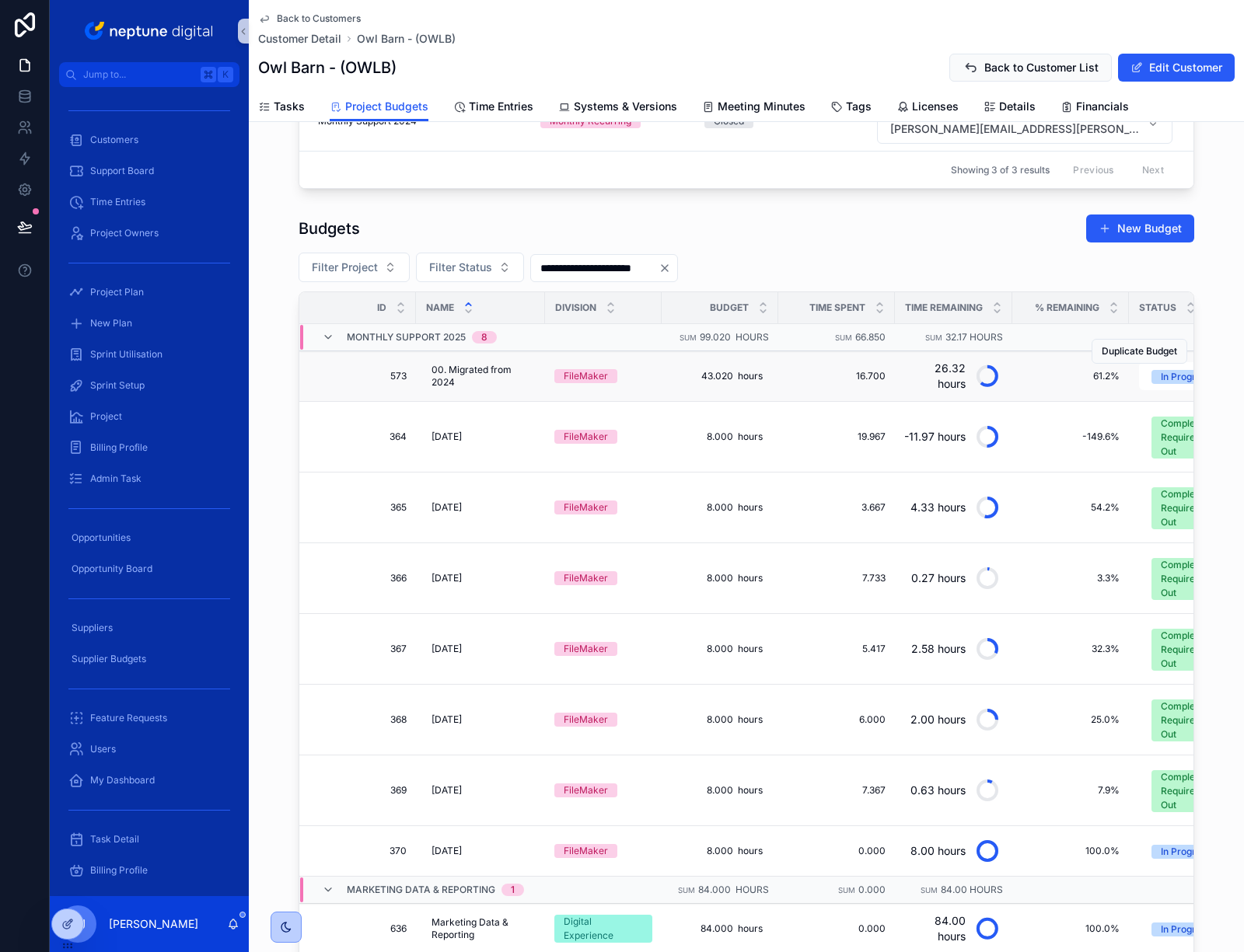
scroll to position [296, 0]
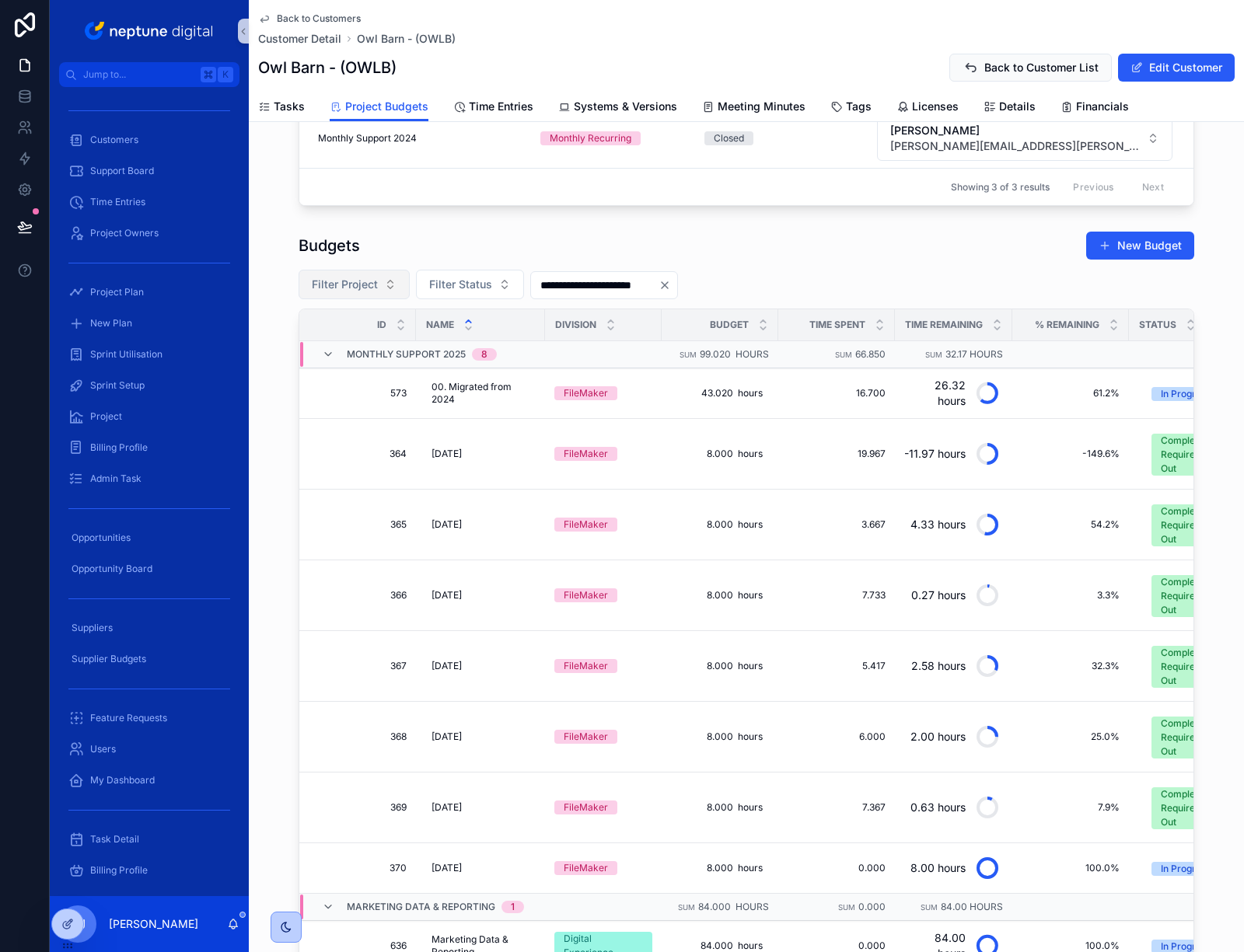
click at [385, 284] on button "Filter Project" at bounding box center [354, 284] width 111 height 29
click at [404, 372] on span "Owl Barn - Monthly Support 2025" at bounding box center [339, 372] width 156 height 15
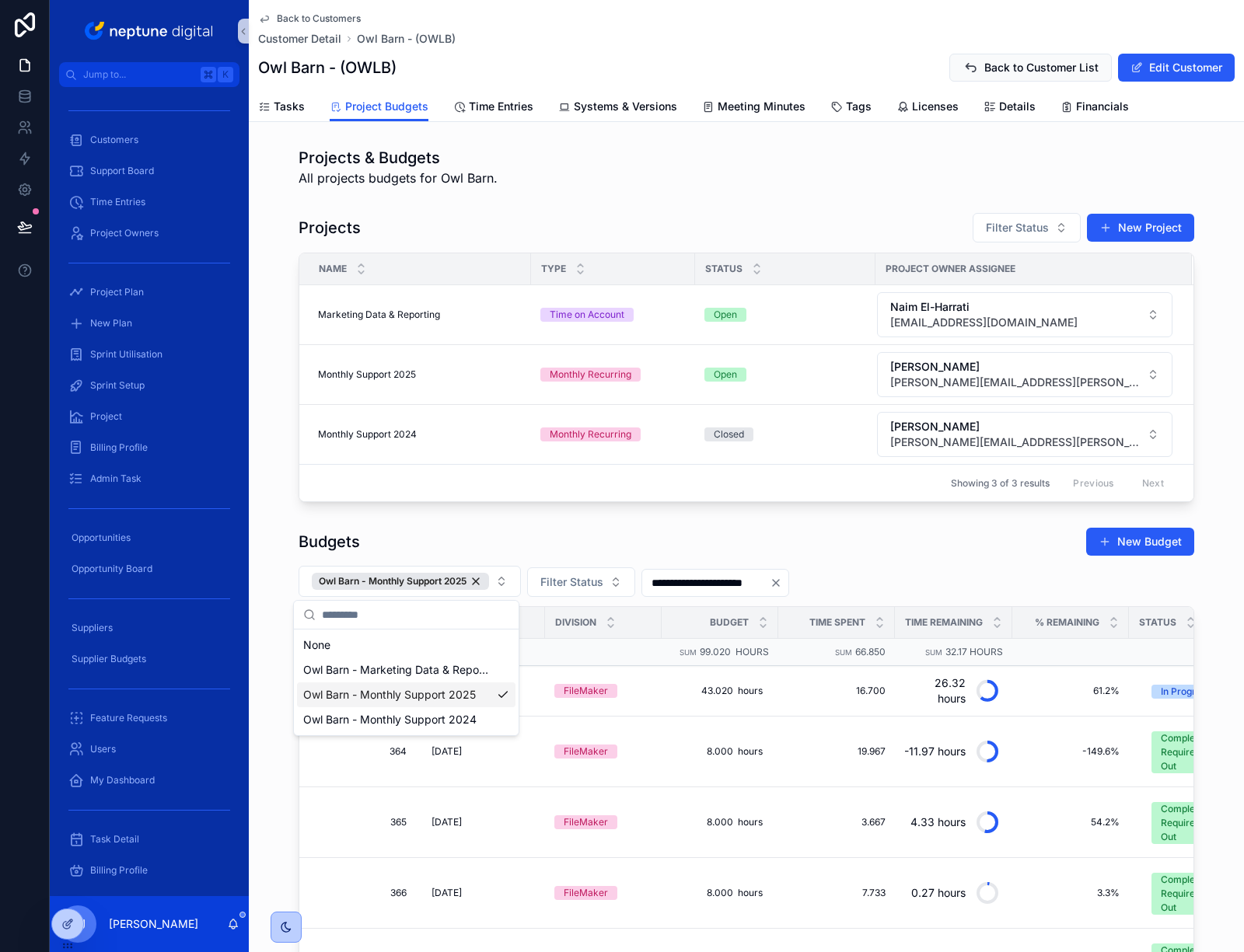
click at [856, 545] on div "Budgets New Budget" at bounding box center [746, 541] width 896 height 29
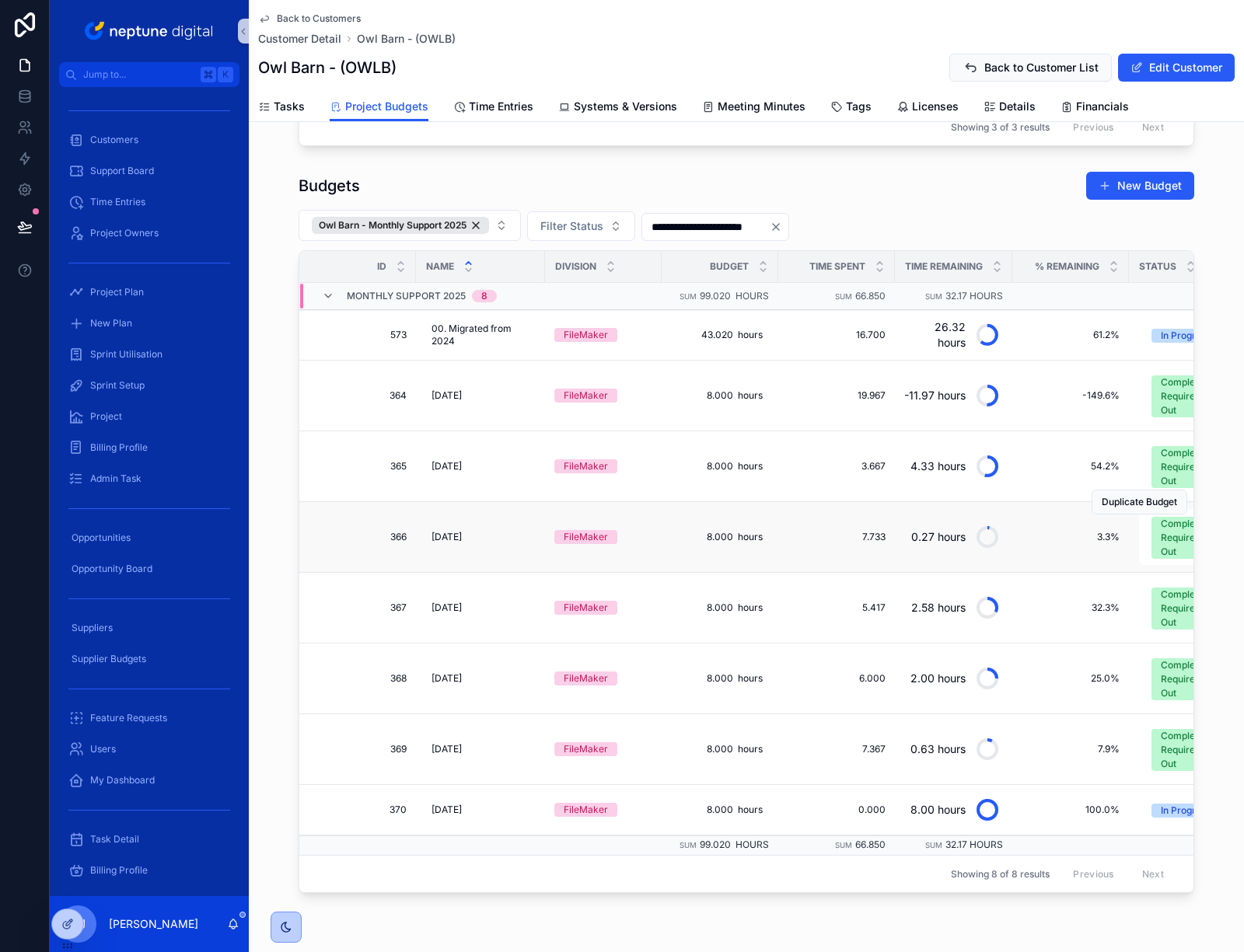
scroll to position [357, 0]
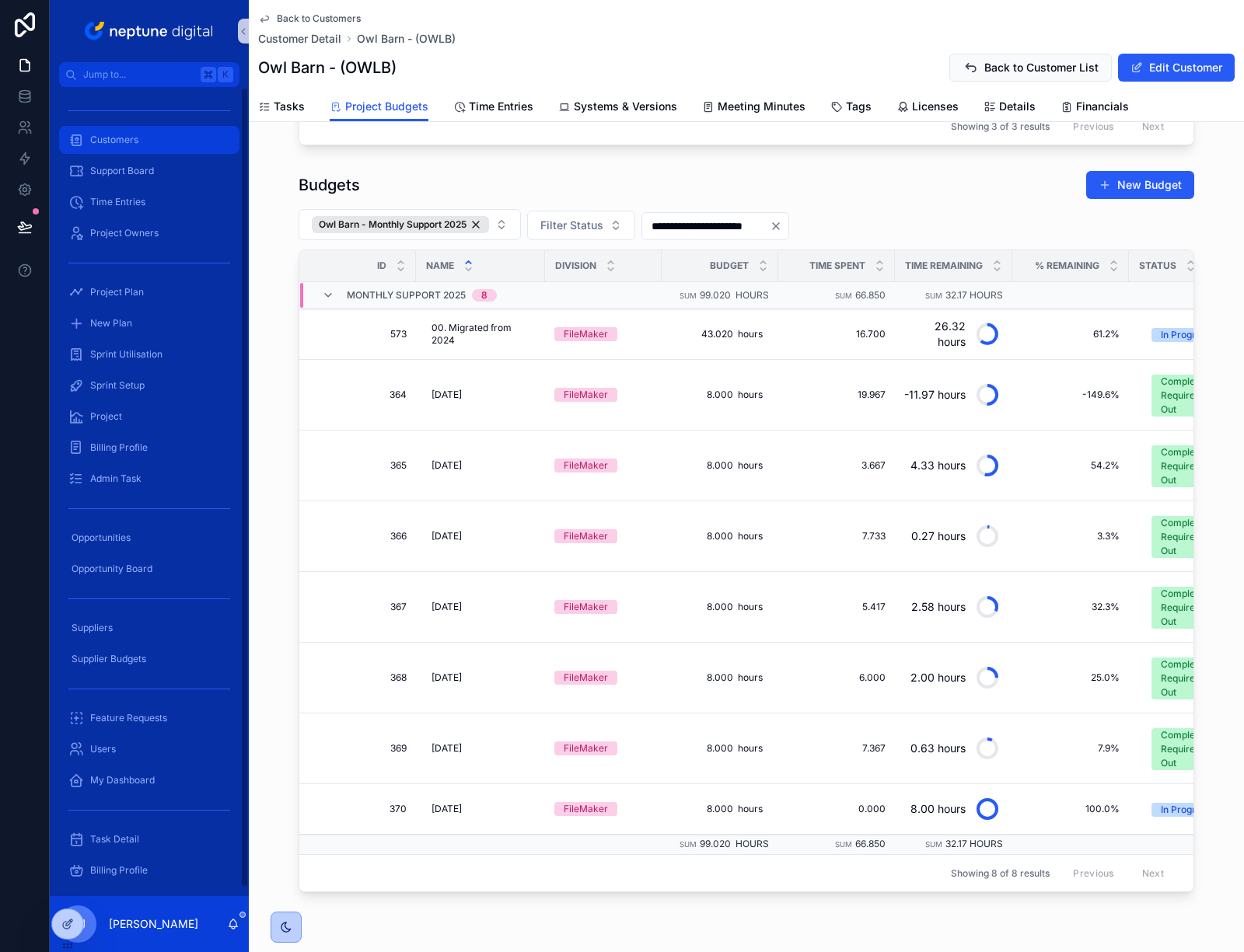
click at [123, 141] on span "Customers" at bounding box center [114, 140] width 48 height 12
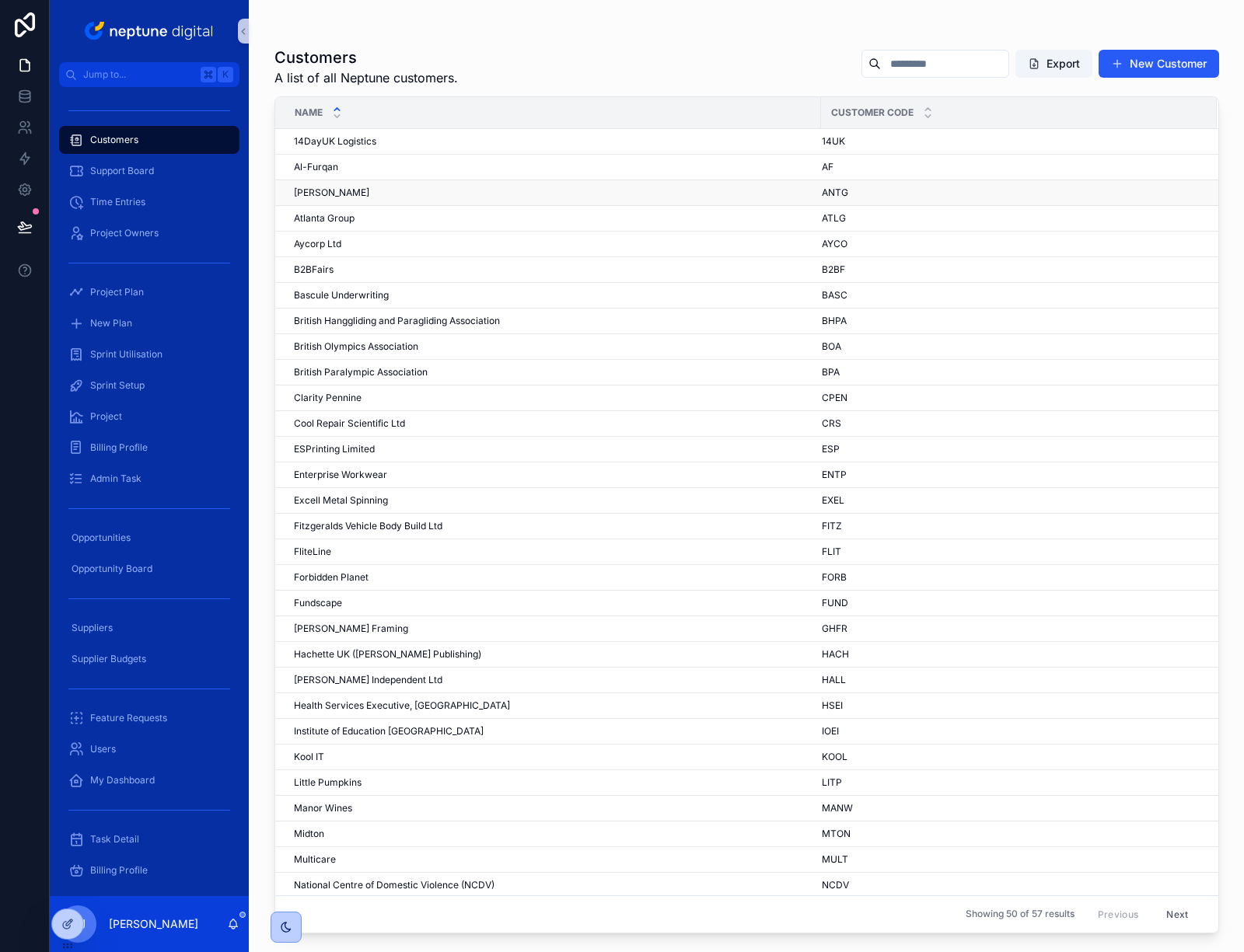
click at [367, 195] on div "Antony Gormley Antony Gormley" at bounding box center [553, 192] width 518 height 12
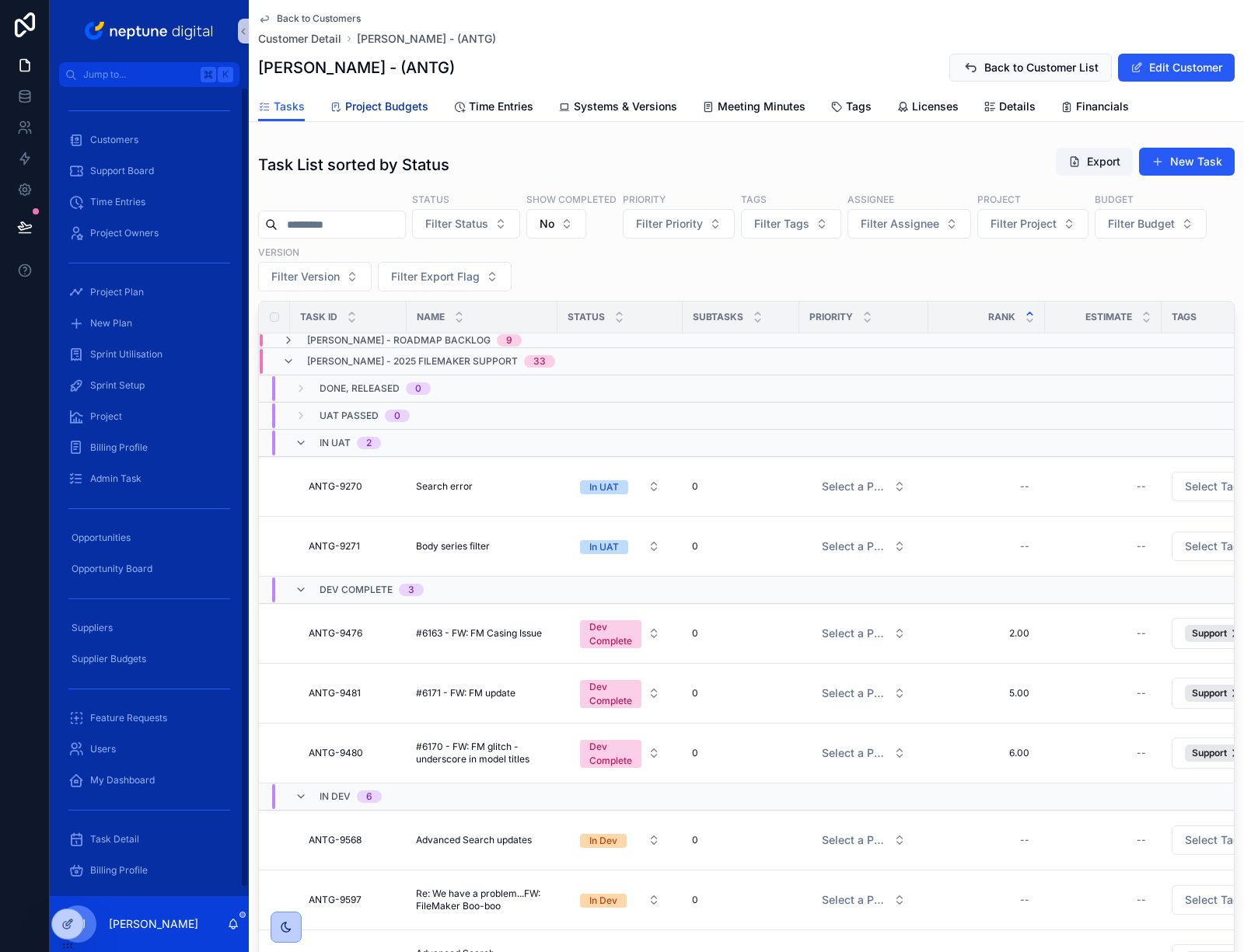
click at [395, 104] on span "Project Budgets" at bounding box center [387, 106] width 83 height 15
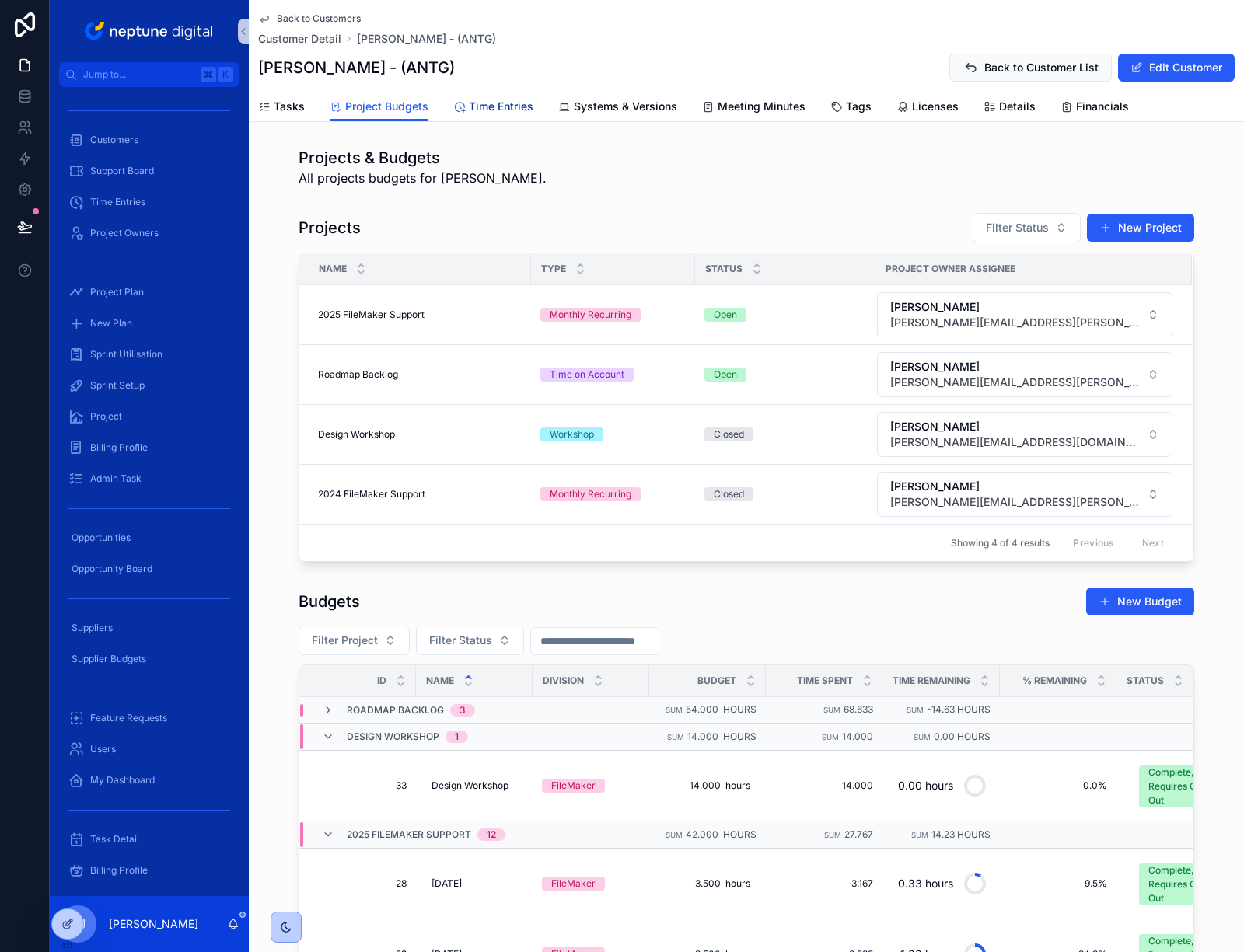
click at [506, 113] on span "Time Entries" at bounding box center [501, 106] width 64 height 15
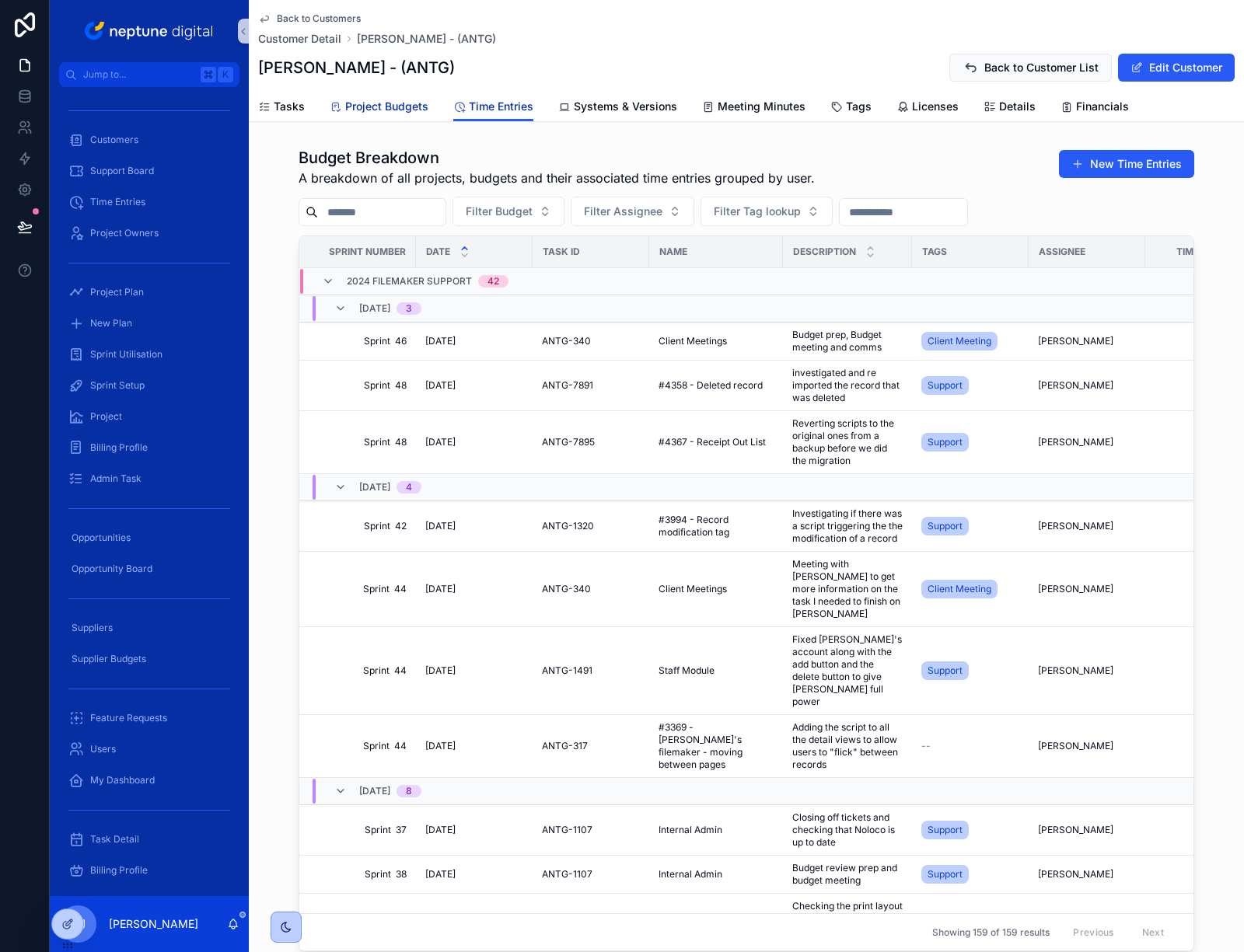
click at [404, 103] on span "Project Budgets" at bounding box center [387, 106] width 83 height 15
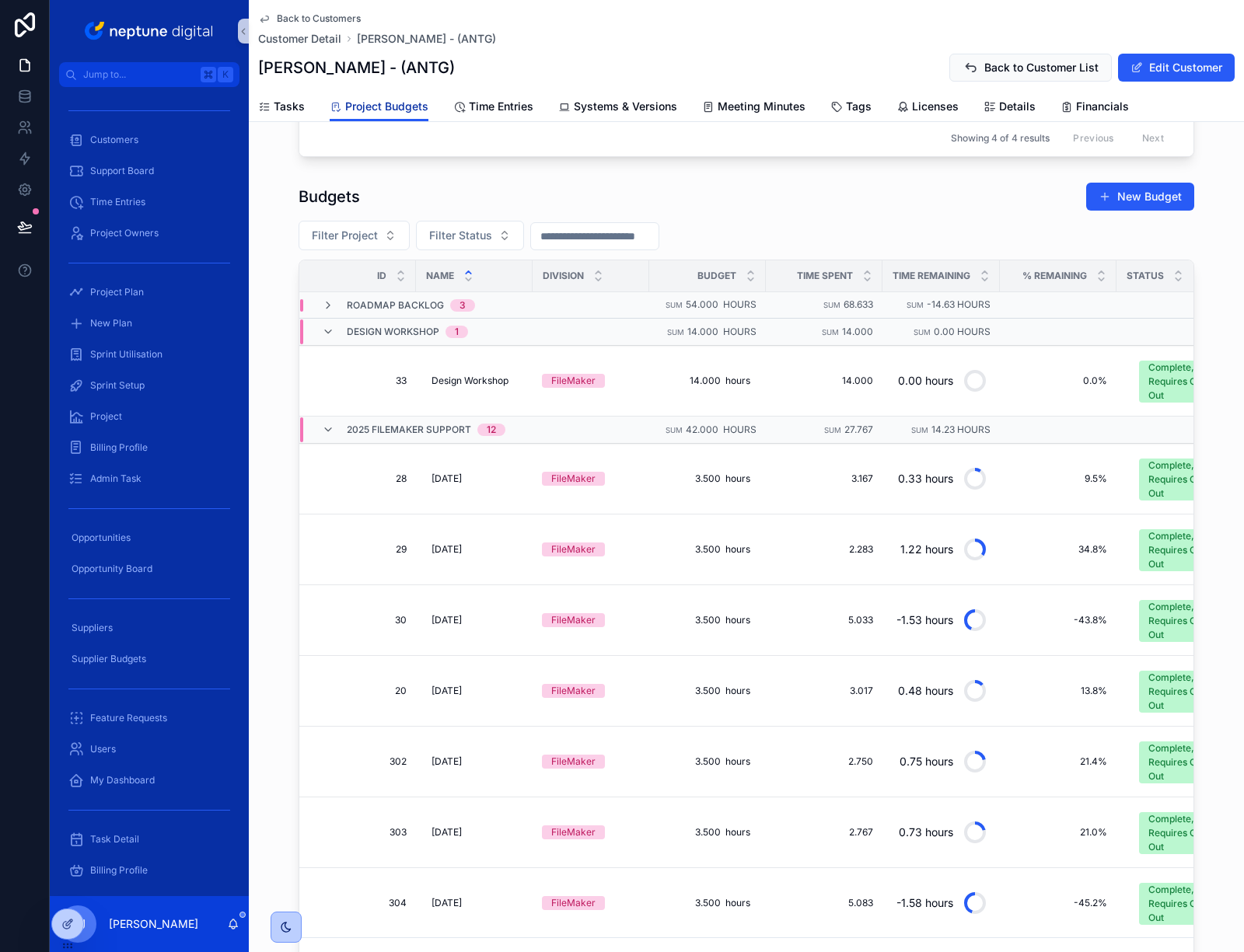
scroll to position [441, 0]
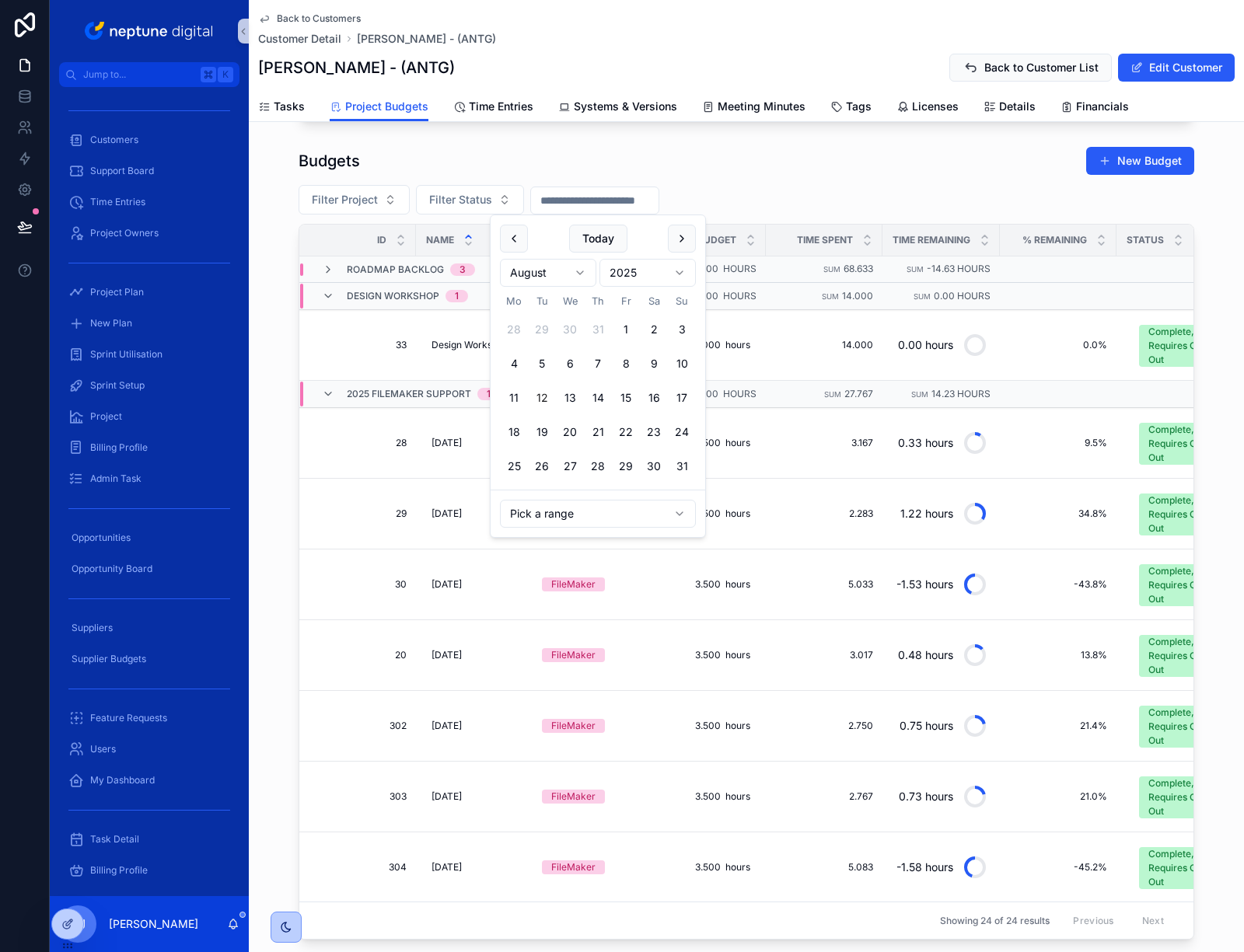
click at [579, 198] on input "scrollable content" at bounding box center [594, 200] width 127 height 22
click at [582, 269] on html "Jump to... K Customers Support Board Time Entries Project Owners Project Plan N…" at bounding box center [622, 476] width 1244 height 952
click at [567, 325] on button "1" at bounding box center [570, 330] width 28 height 28
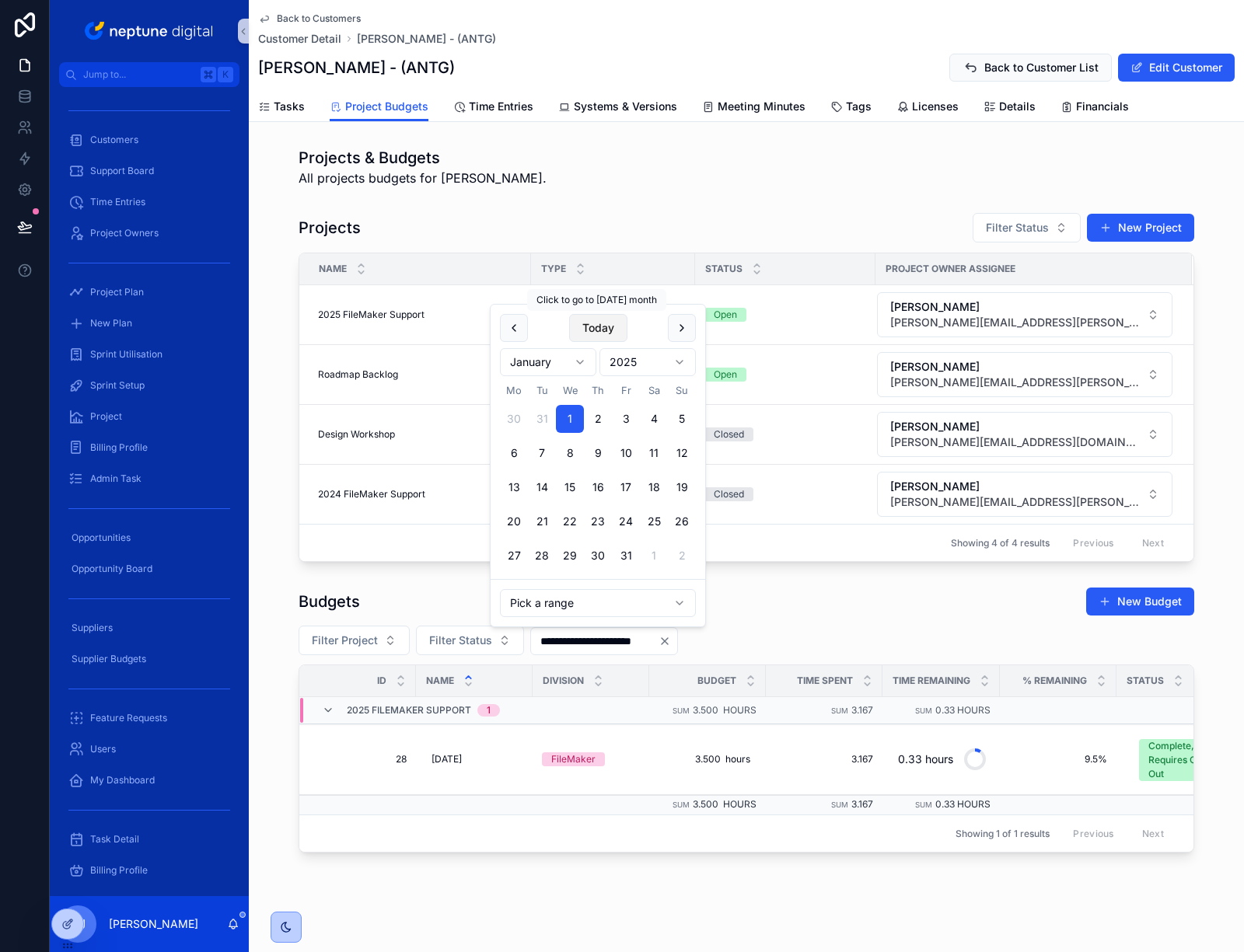
click at [601, 321] on button "Today" at bounding box center [598, 328] width 58 height 28
click at [680, 555] on button "31" at bounding box center [682, 556] width 28 height 28
type input "**********"
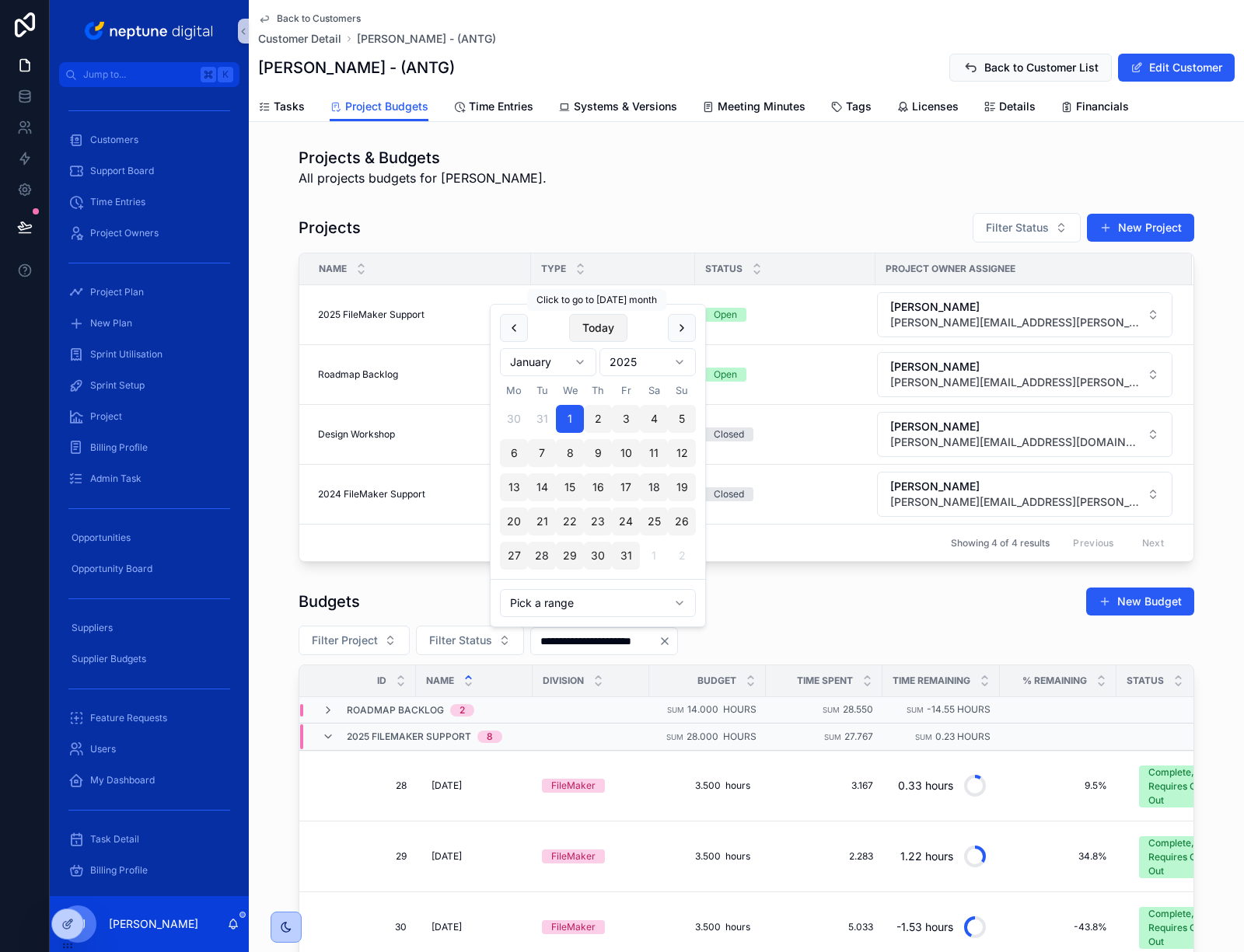
click at [609, 330] on button "Today" at bounding box center [598, 328] width 58 height 28
click at [866, 599] on div "Budgets New Budget" at bounding box center [746, 601] width 896 height 29
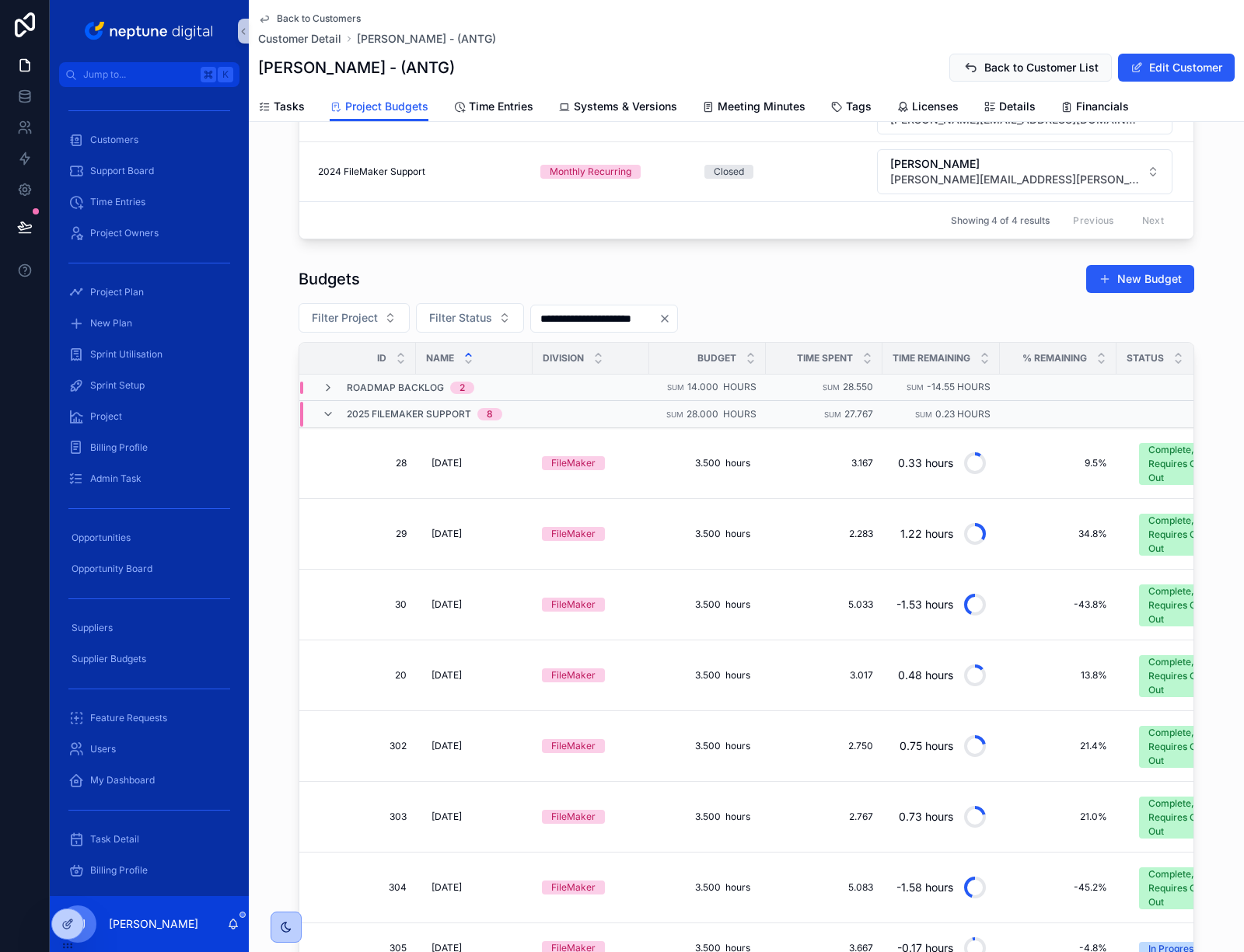
scroll to position [361, 0]
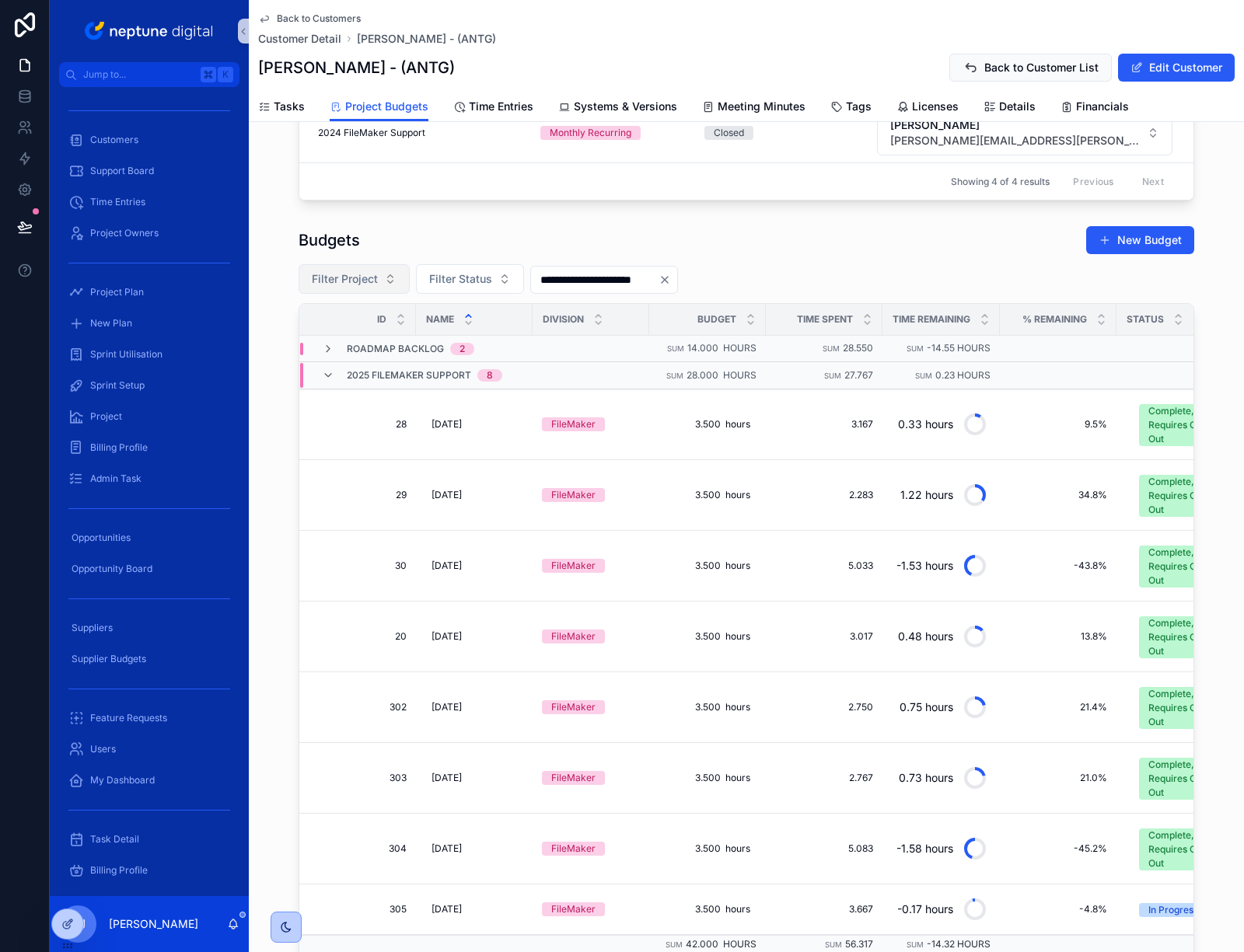
click at [374, 274] on button "Filter Project" at bounding box center [354, 279] width 111 height 29
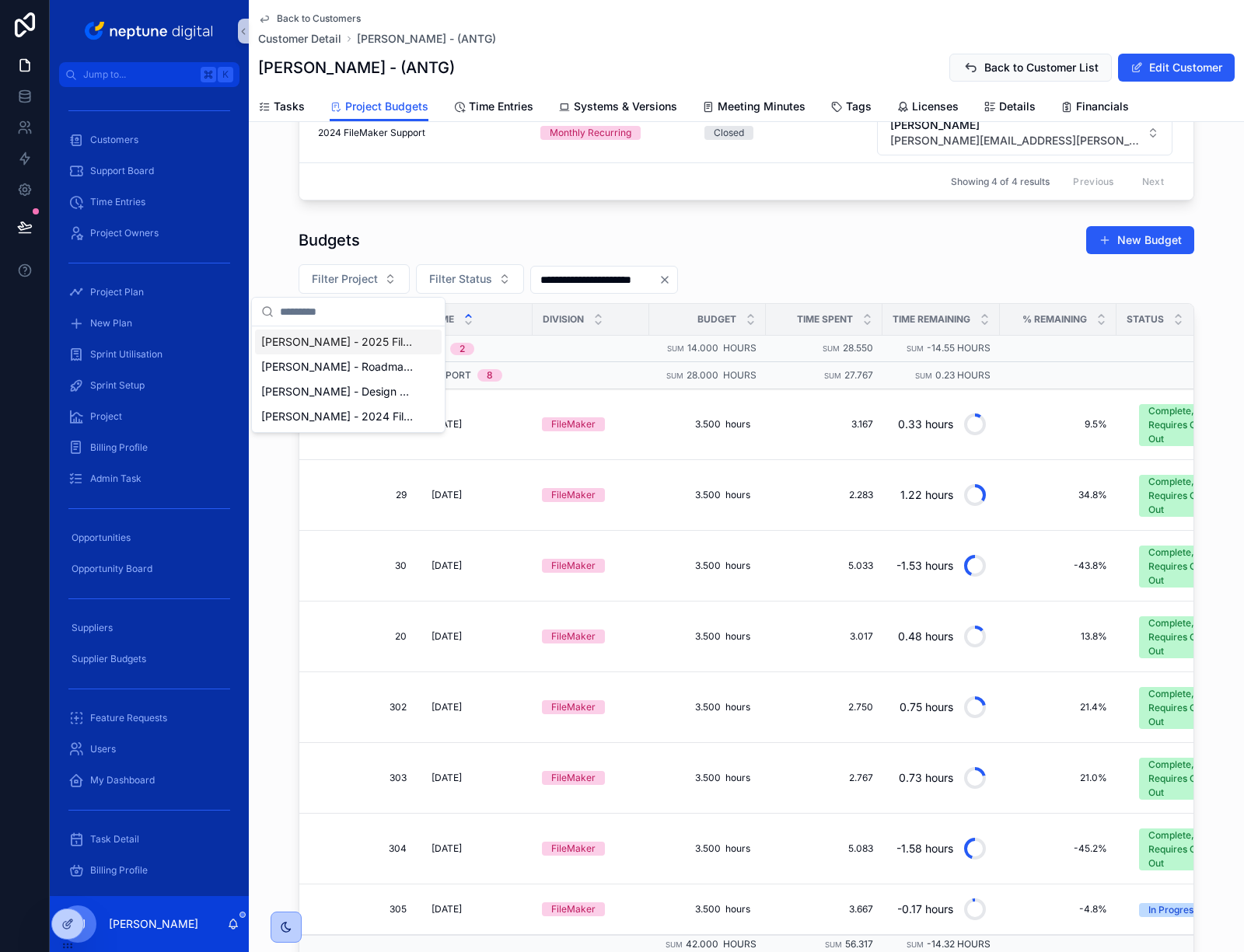
click at [400, 346] on span "Antony Gormley - 2025 FileMaker Support" at bounding box center [339, 342] width 156 height 15
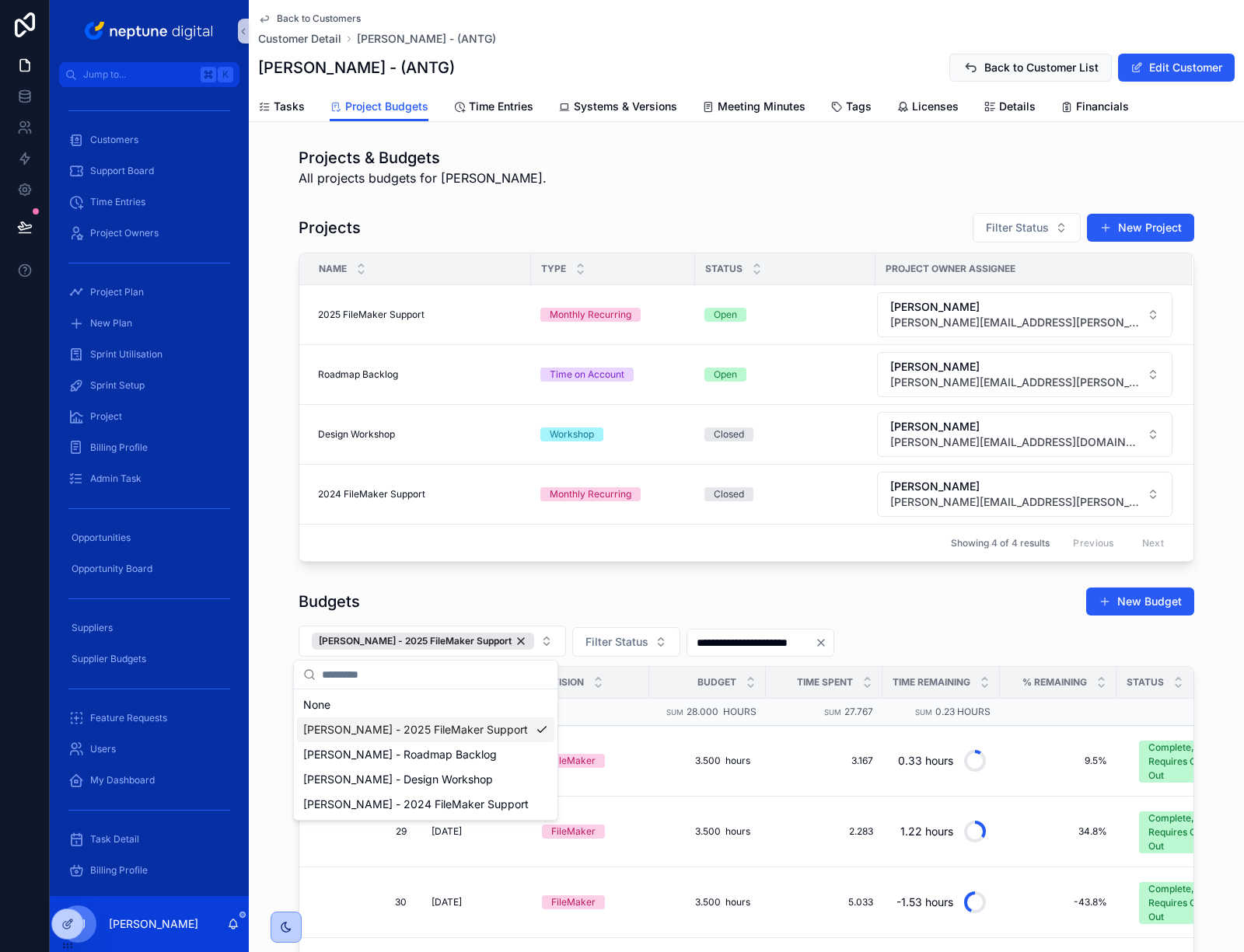
click at [900, 611] on div "Budgets New Budget" at bounding box center [746, 601] width 896 height 29
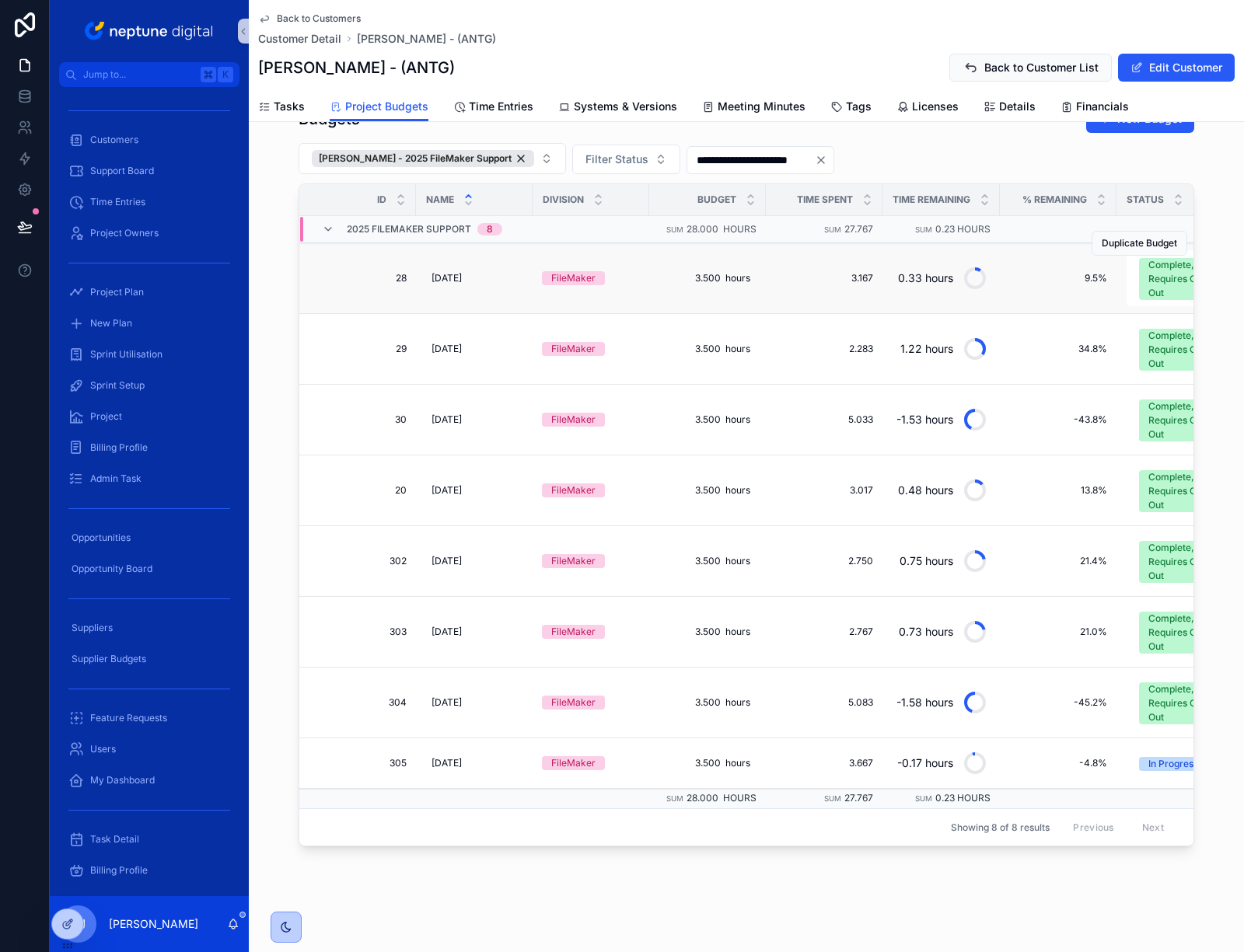
scroll to position [494, 0]
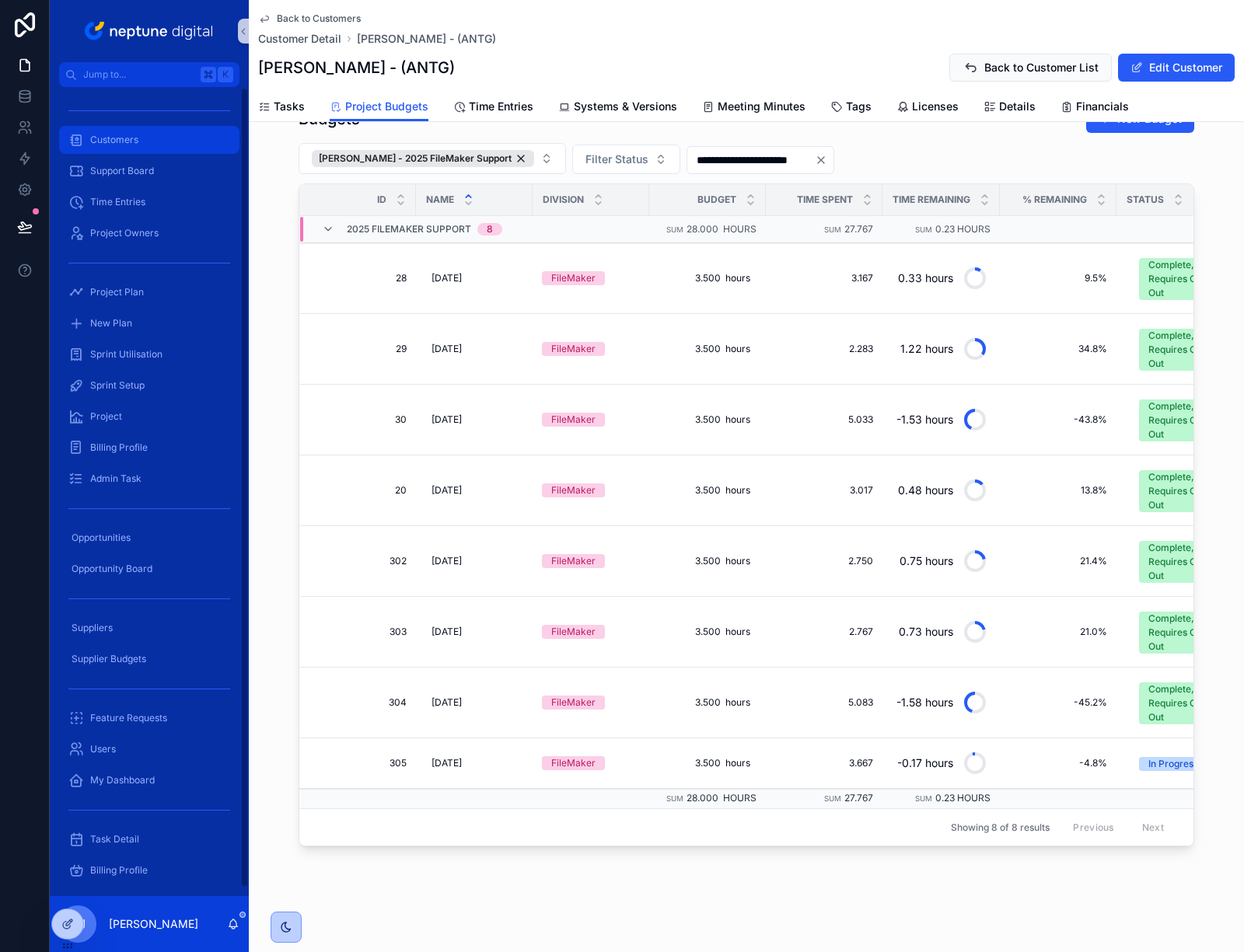
click at [134, 139] on span "Customers" at bounding box center [114, 140] width 48 height 12
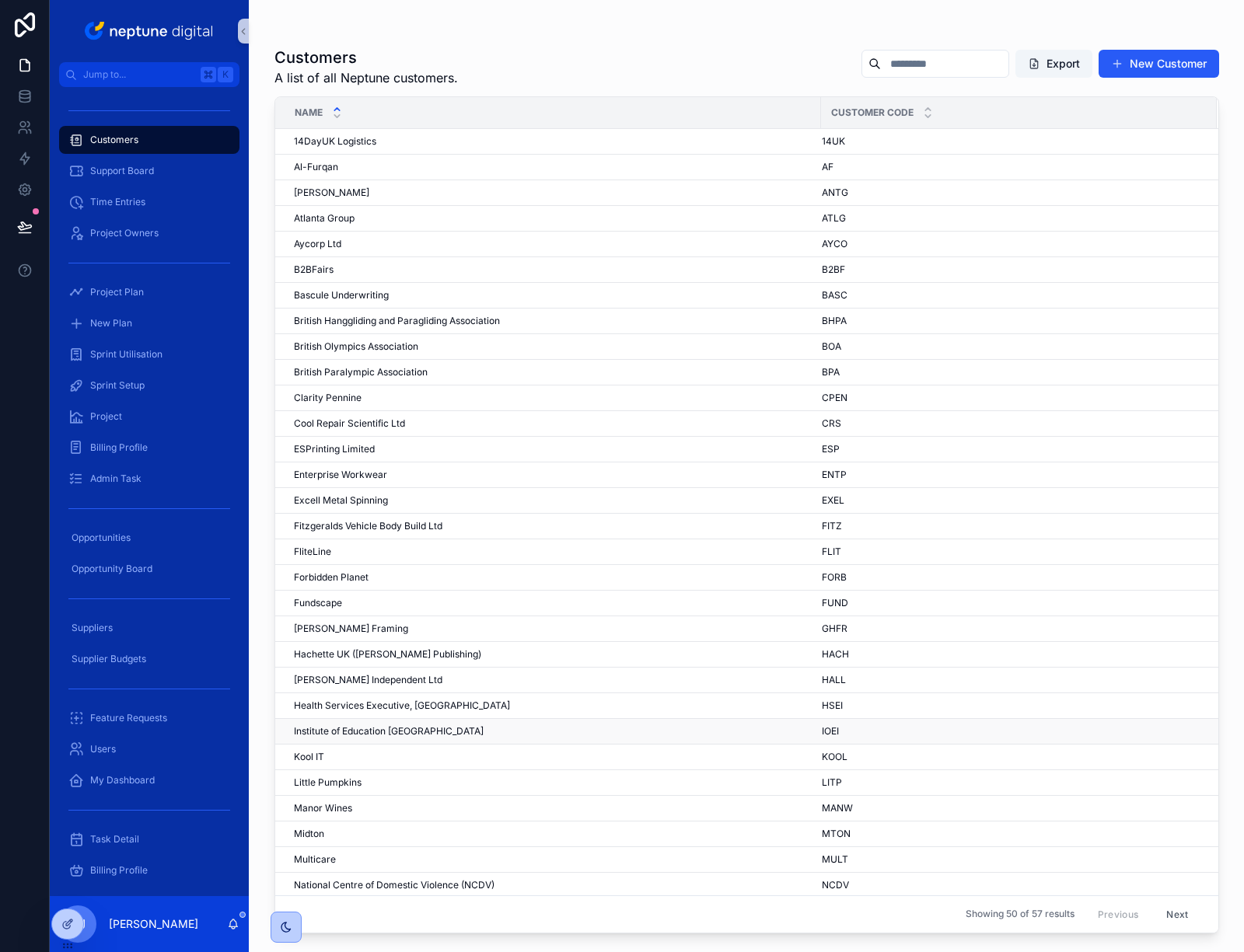
click at [394, 727] on span "Institute of Education [GEOGRAPHIC_DATA]" at bounding box center [389, 731] width 190 height 12
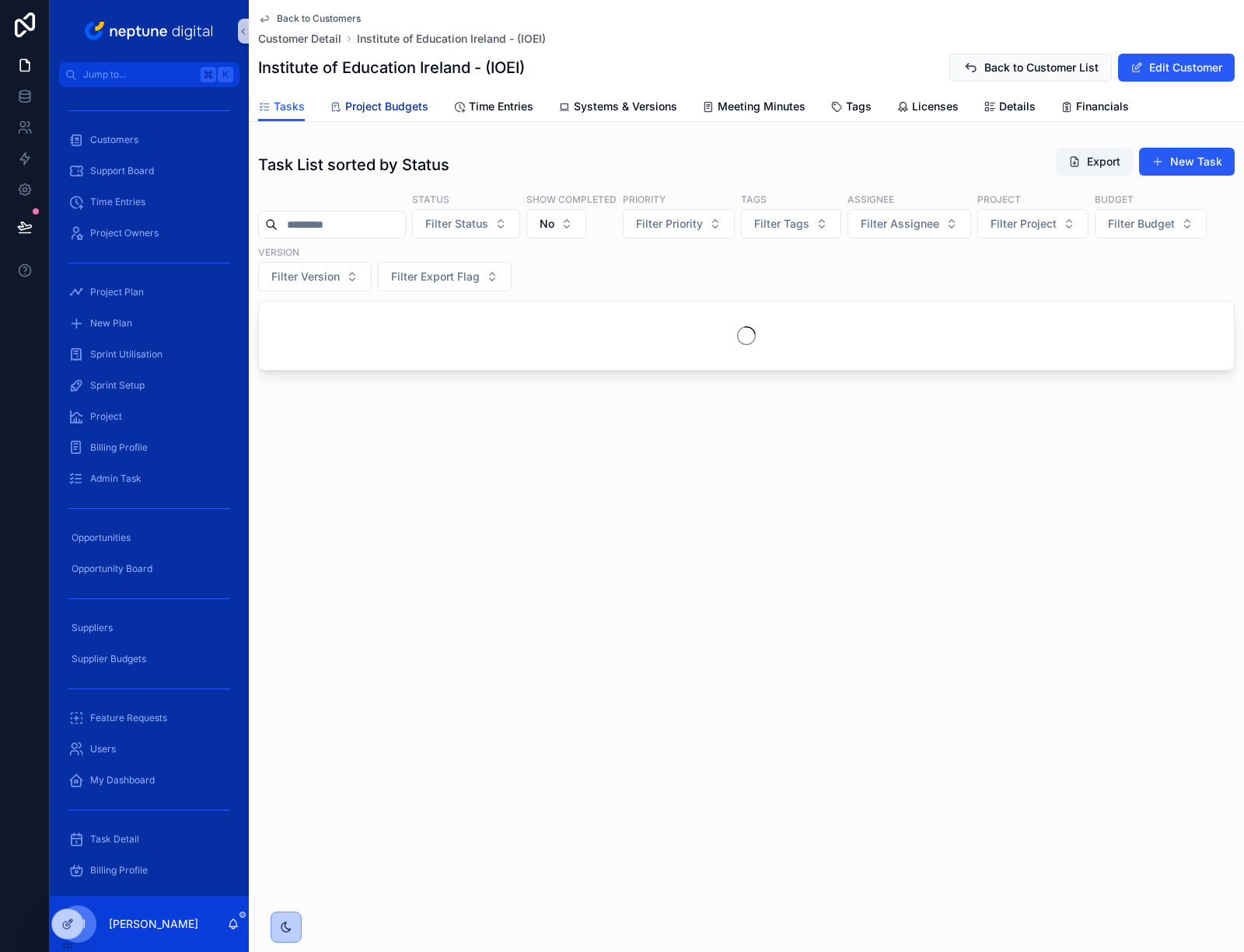
click at [393, 105] on span "Project Budgets" at bounding box center [387, 106] width 83 height 15
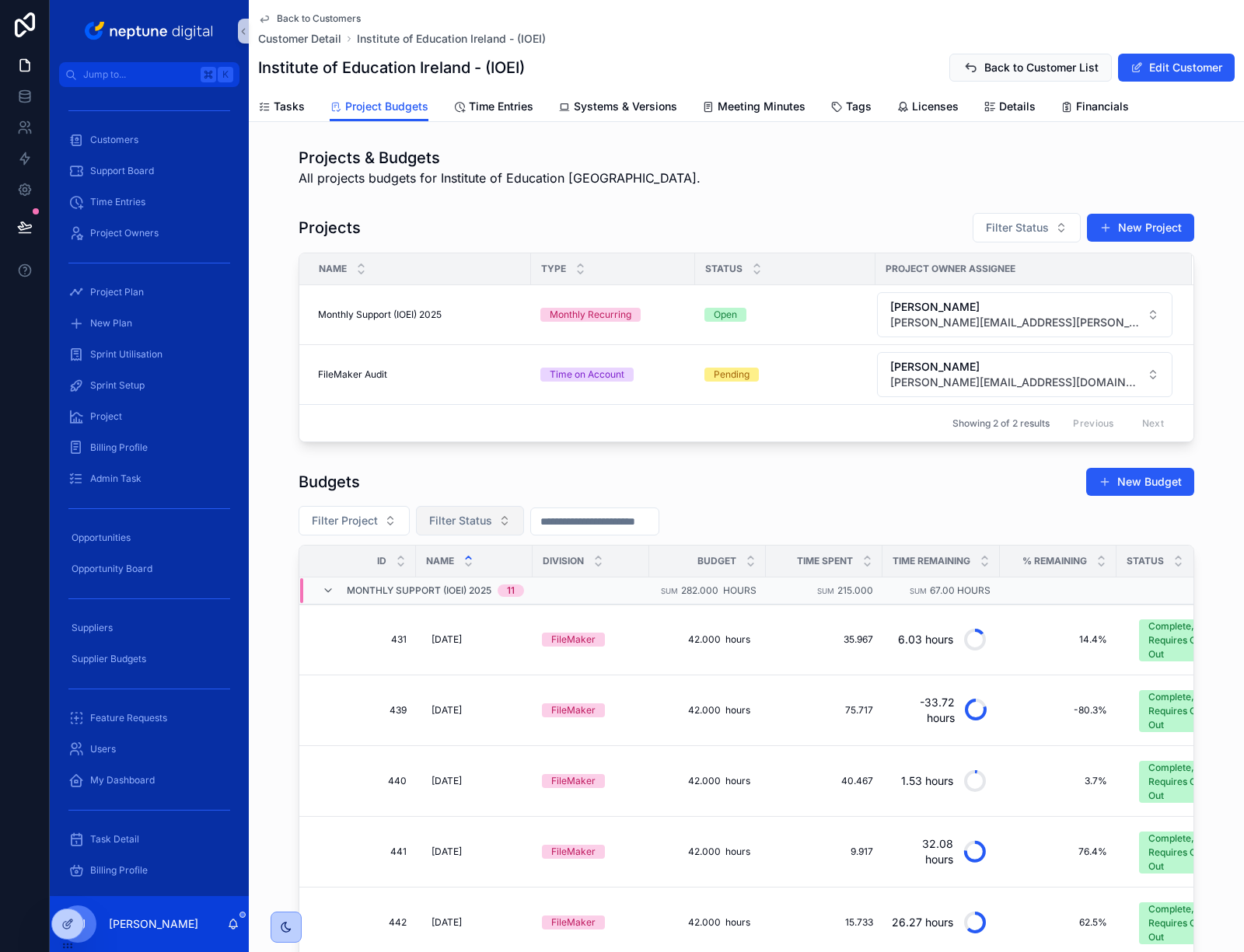
click at [462, 519] on span "Filter Status" at bounding box center [461, 520] width 63 height 15
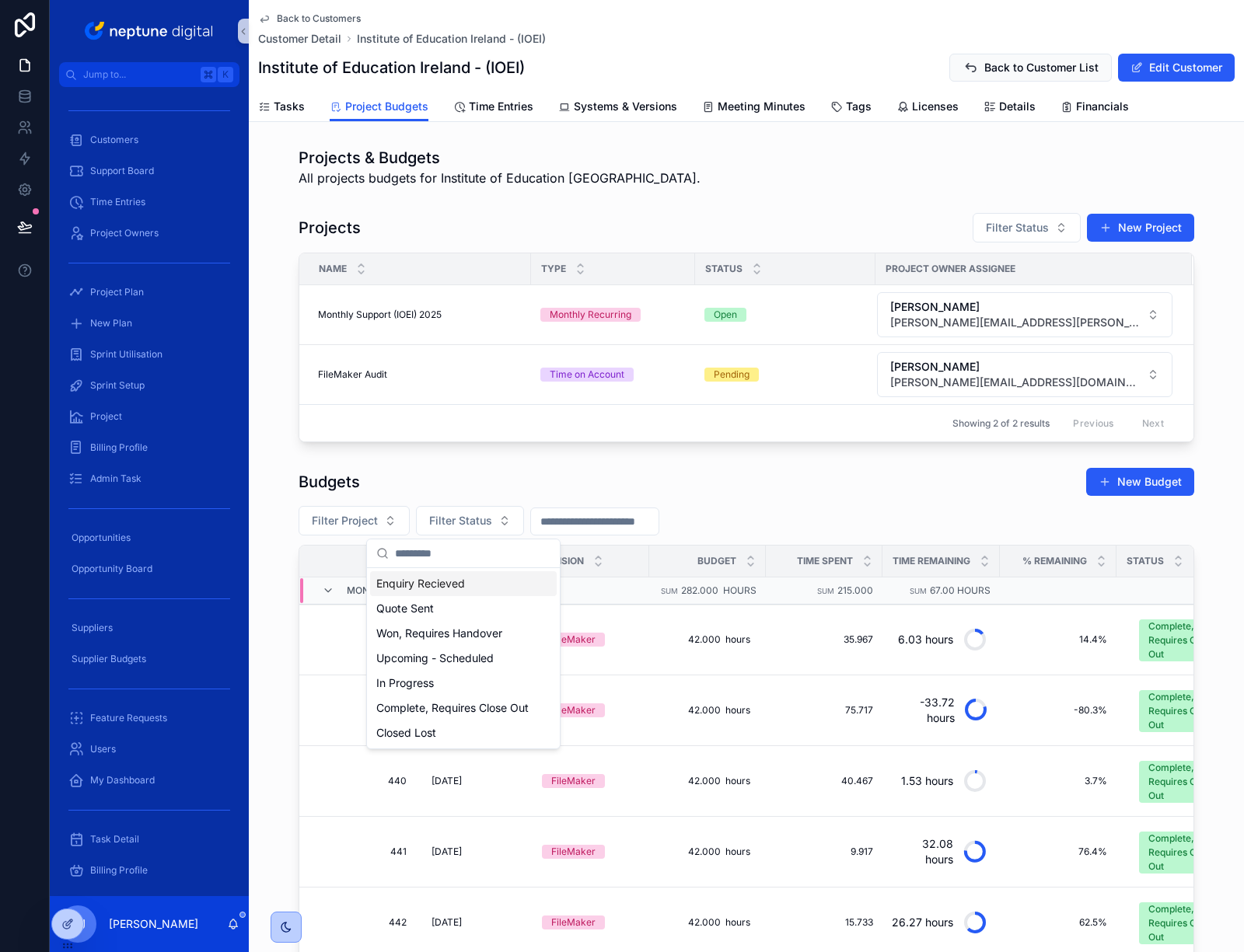
click at [611, 511] on input "scrollable content" at bounding box center [594, 521] width 127 height 22
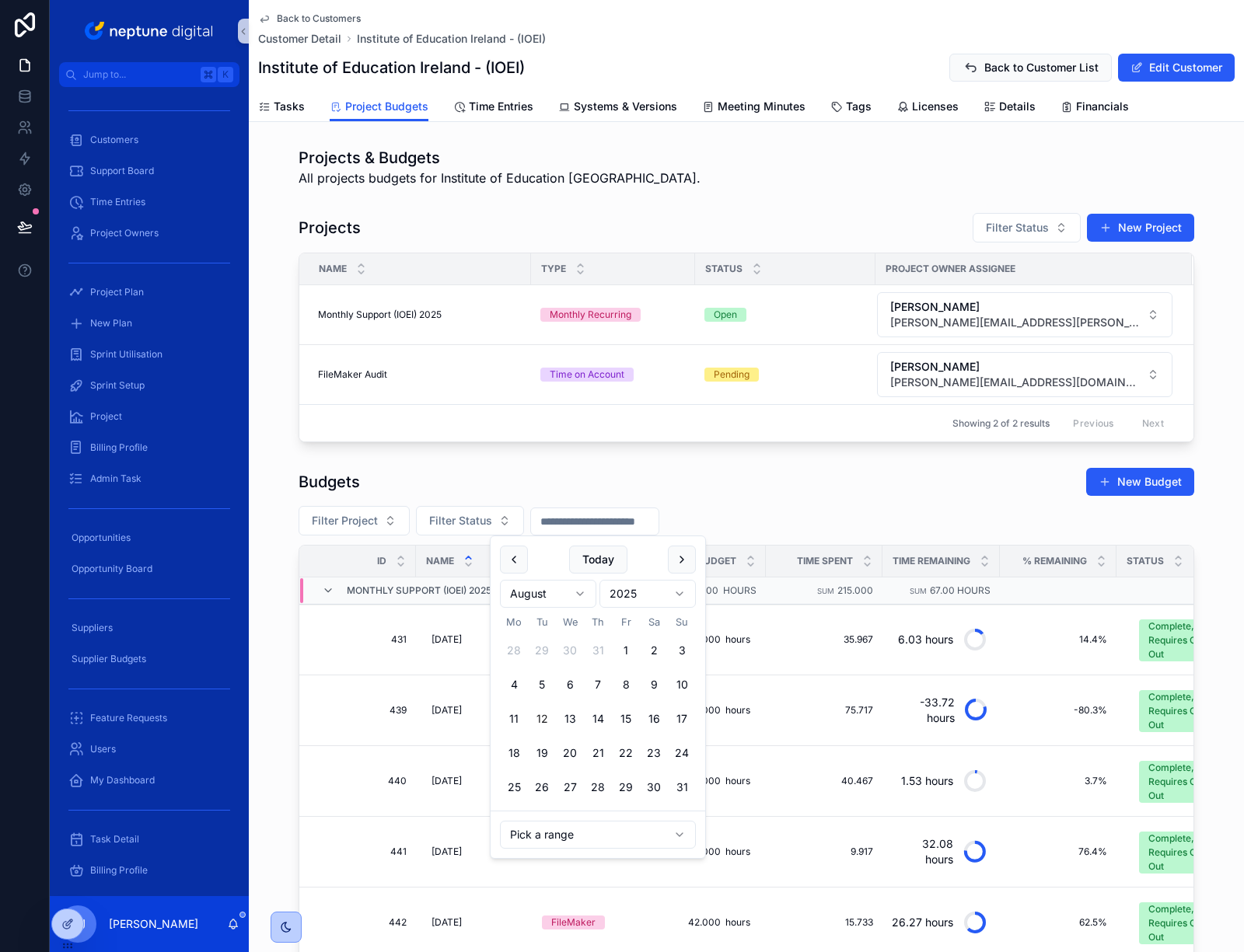
click at [560, 602] on html "Jump to... K Customers Support Board Time Entries Project Owners Project Plan N…" at bounding box center [622, 476] width 1244 height 952
click at [573, 649] on button "1" at bounding box center [570, 650] width 28 height 28
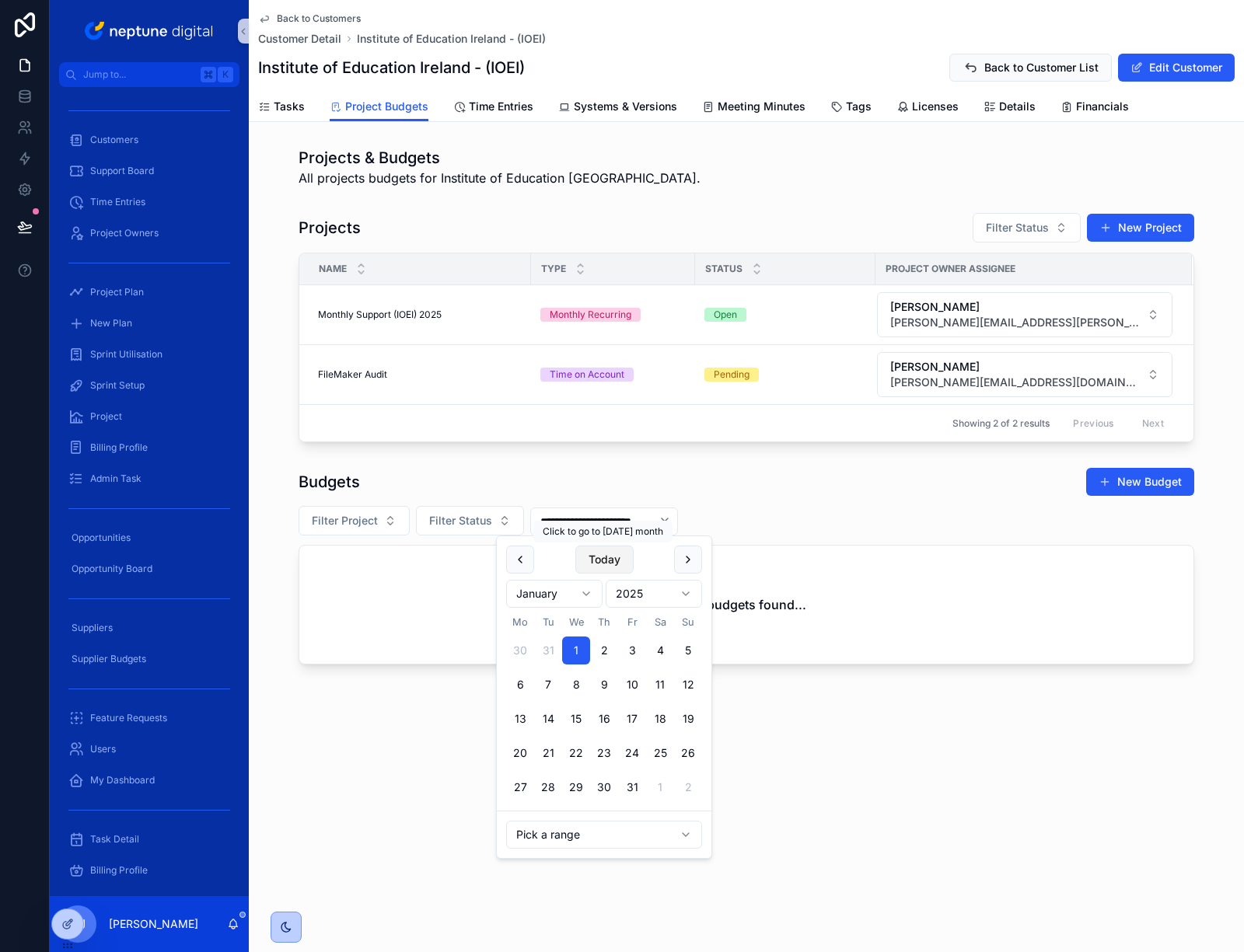
click at [602, 559] on button "Today" at bounding box center [605, 559] width 58 height 28
click at [687, 787] on button "31" at bounding box center [688, 787] width 28 height 28
type input "**********"
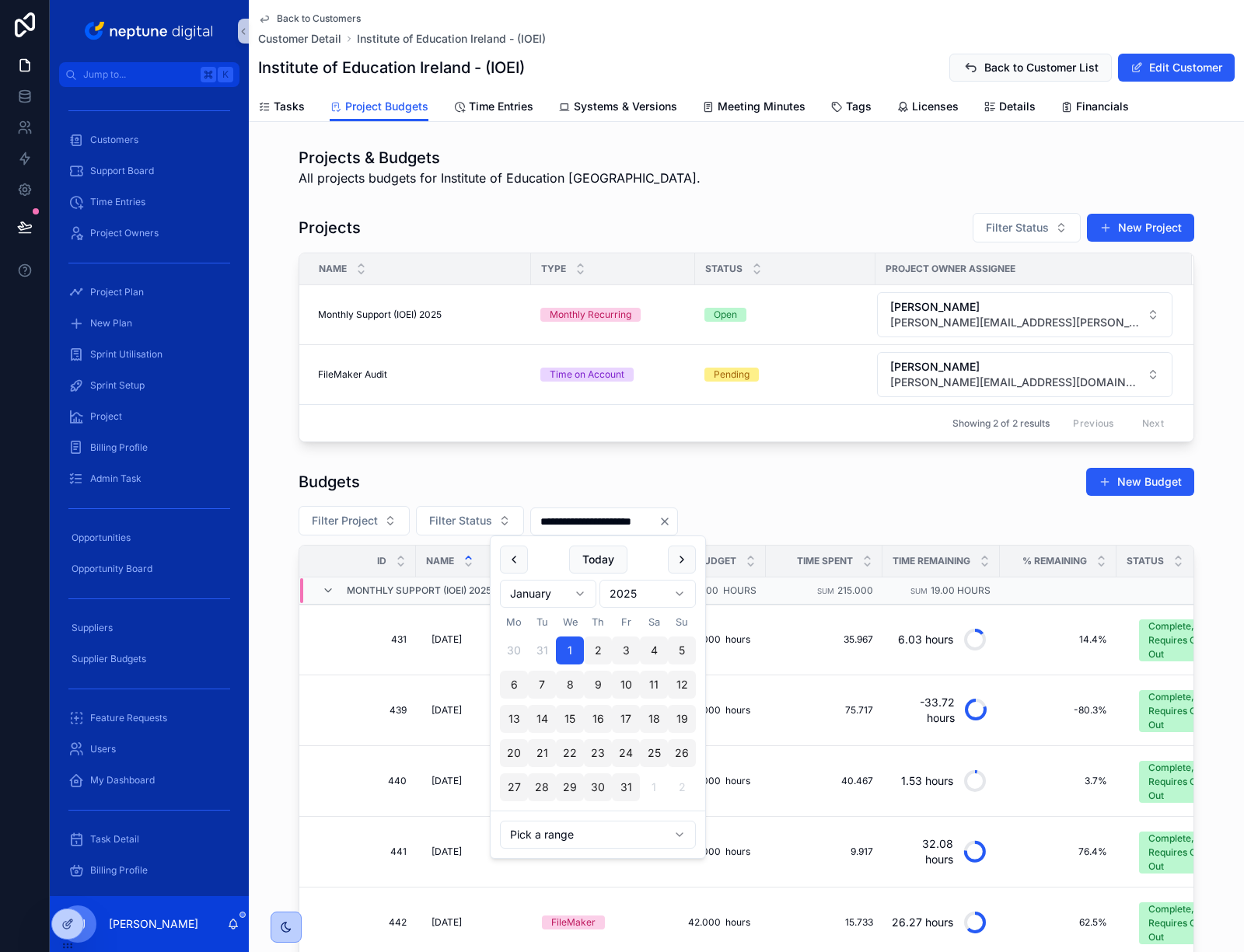
click at [775, 464] on div "**********" at bounding box center [746, 802] width 996 height 683
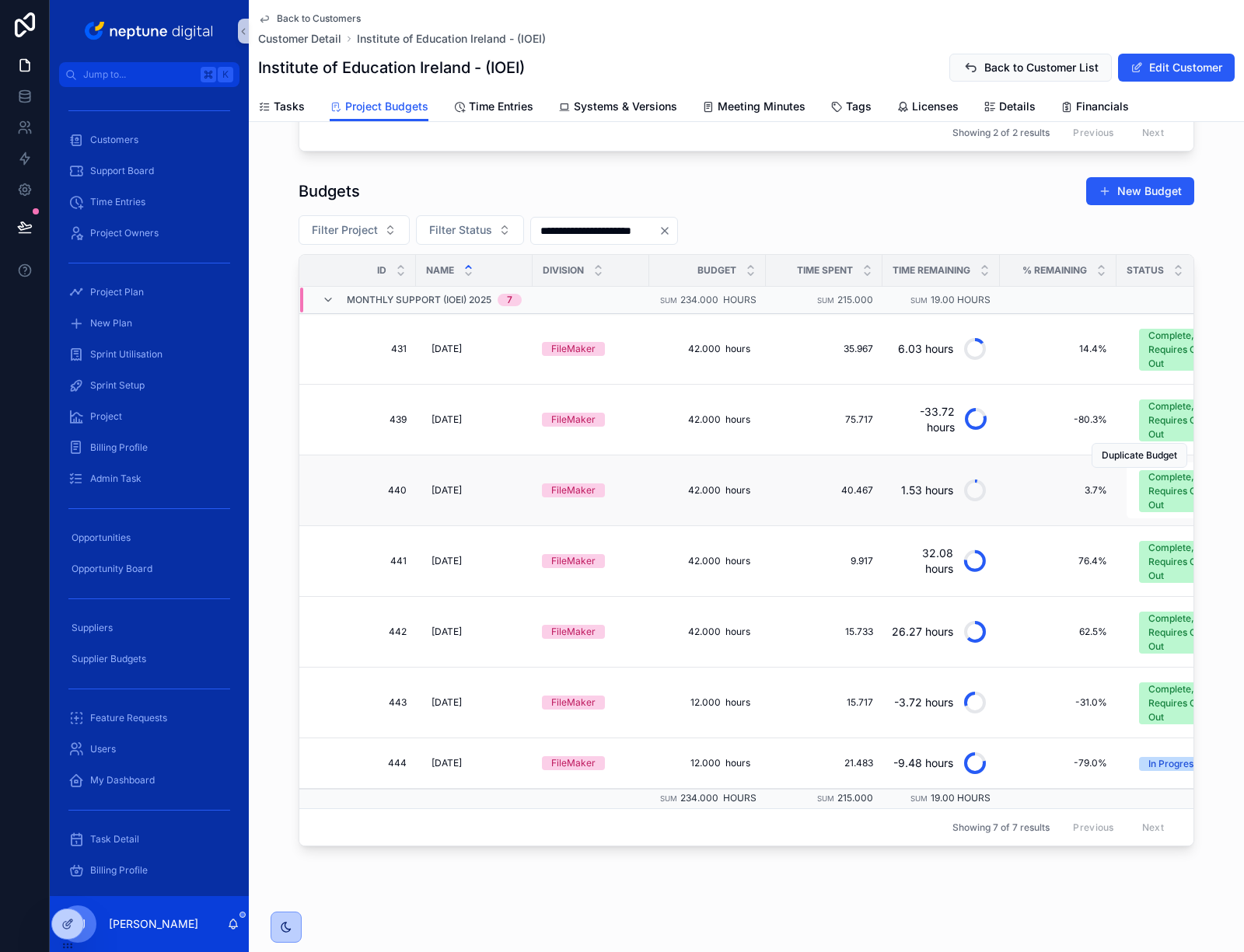
scroll to position [303, 0]
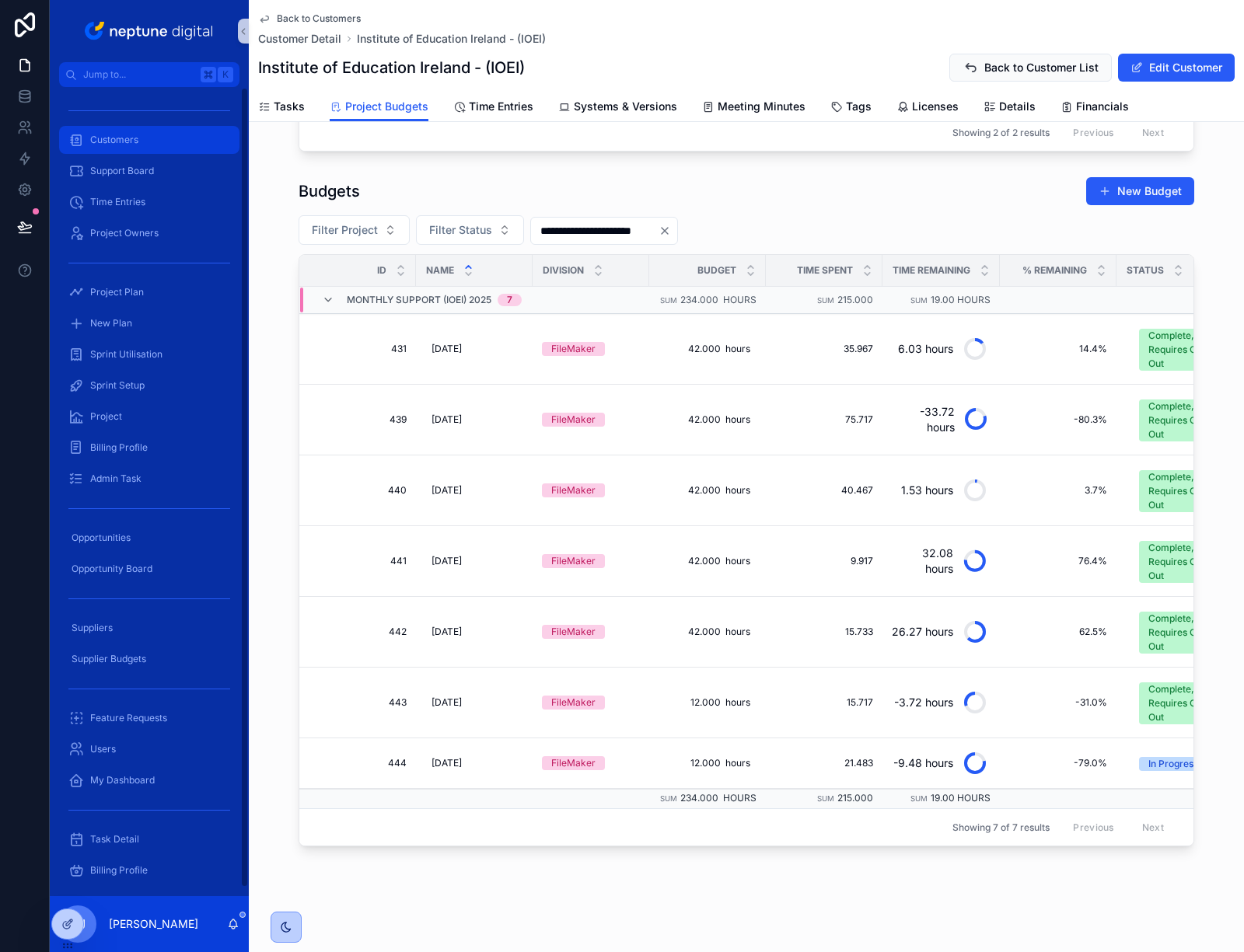
click at [112, 136] on span "Customers" at bounding box center [114, 140] width 48 height 12
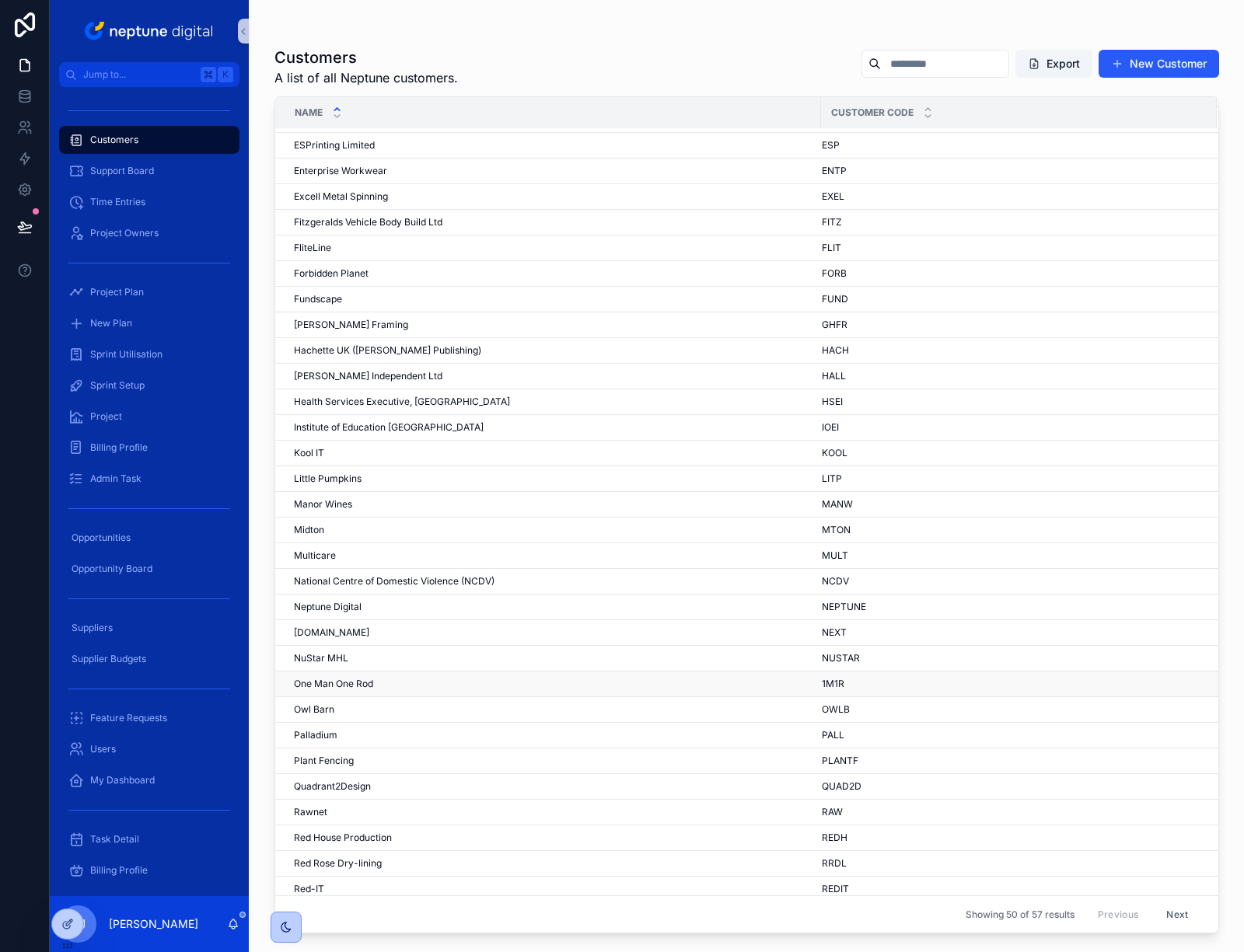
scroll to position [304, 0]
click at [339, 709] on div "Owl Barn Owl Barn" at bounding box center [553, 709] width 518 height 12
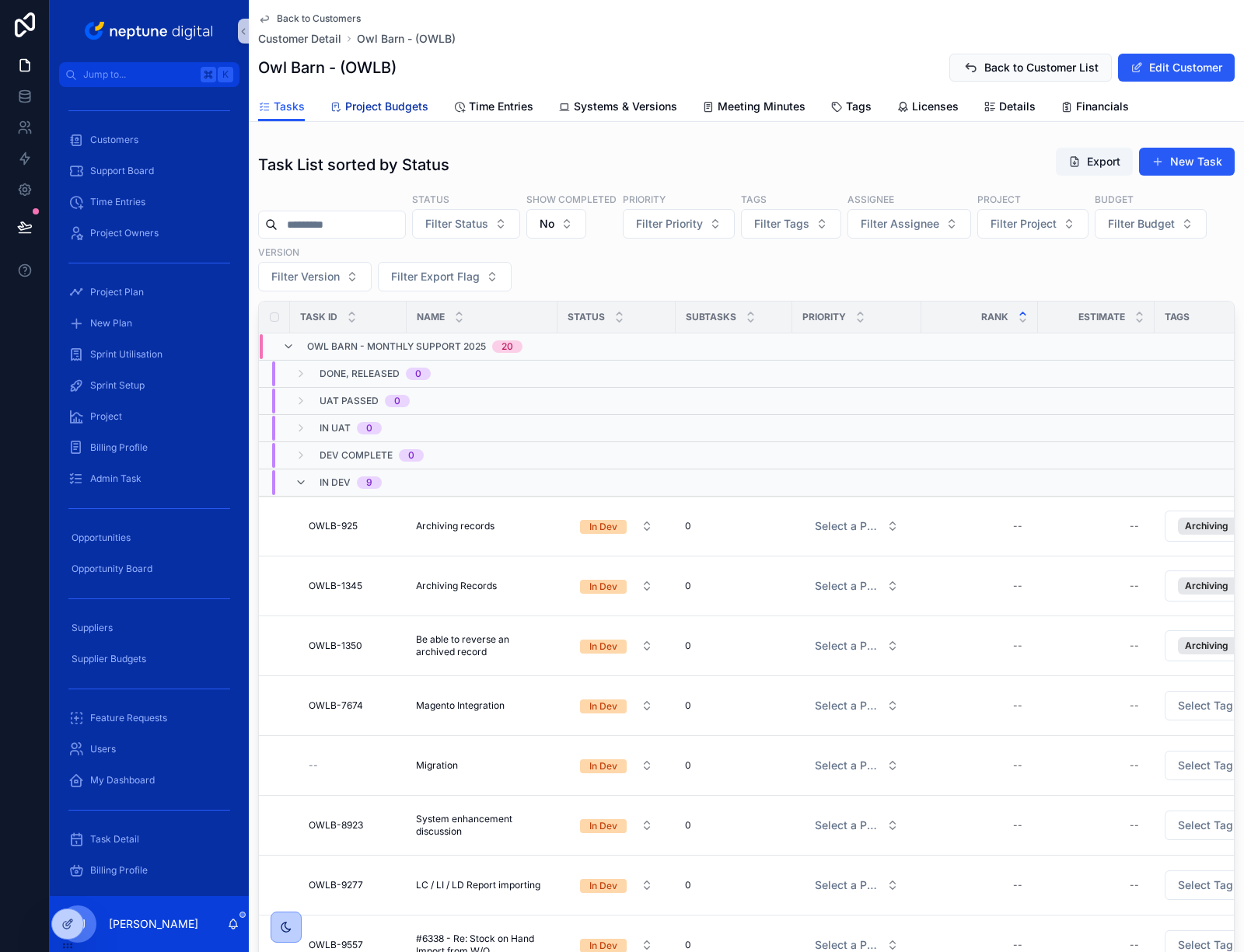
click at [396, 103] on span "Project Budgets" at bounding box center [387, 106] width 83 height 15
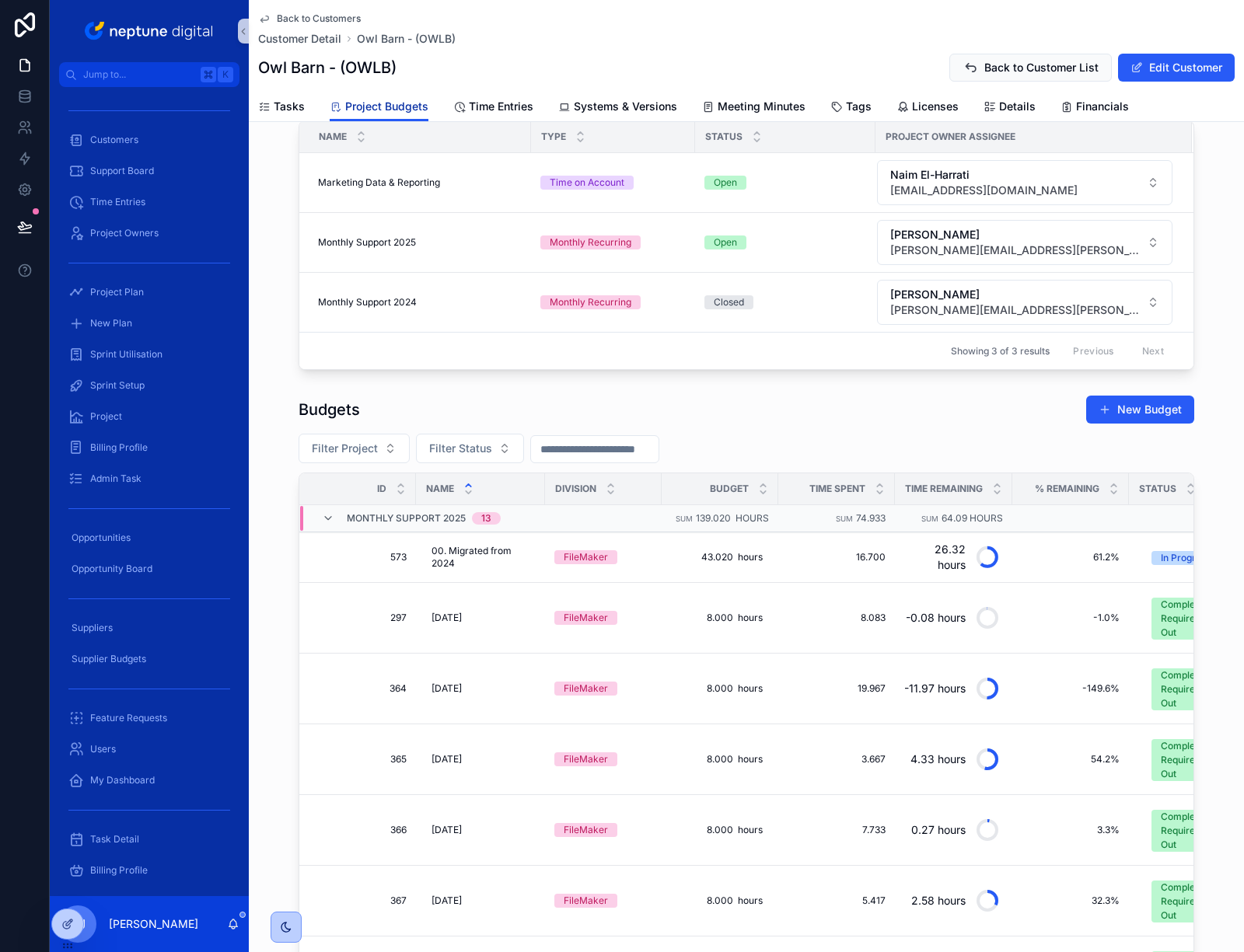
scroll to position [164, 0]
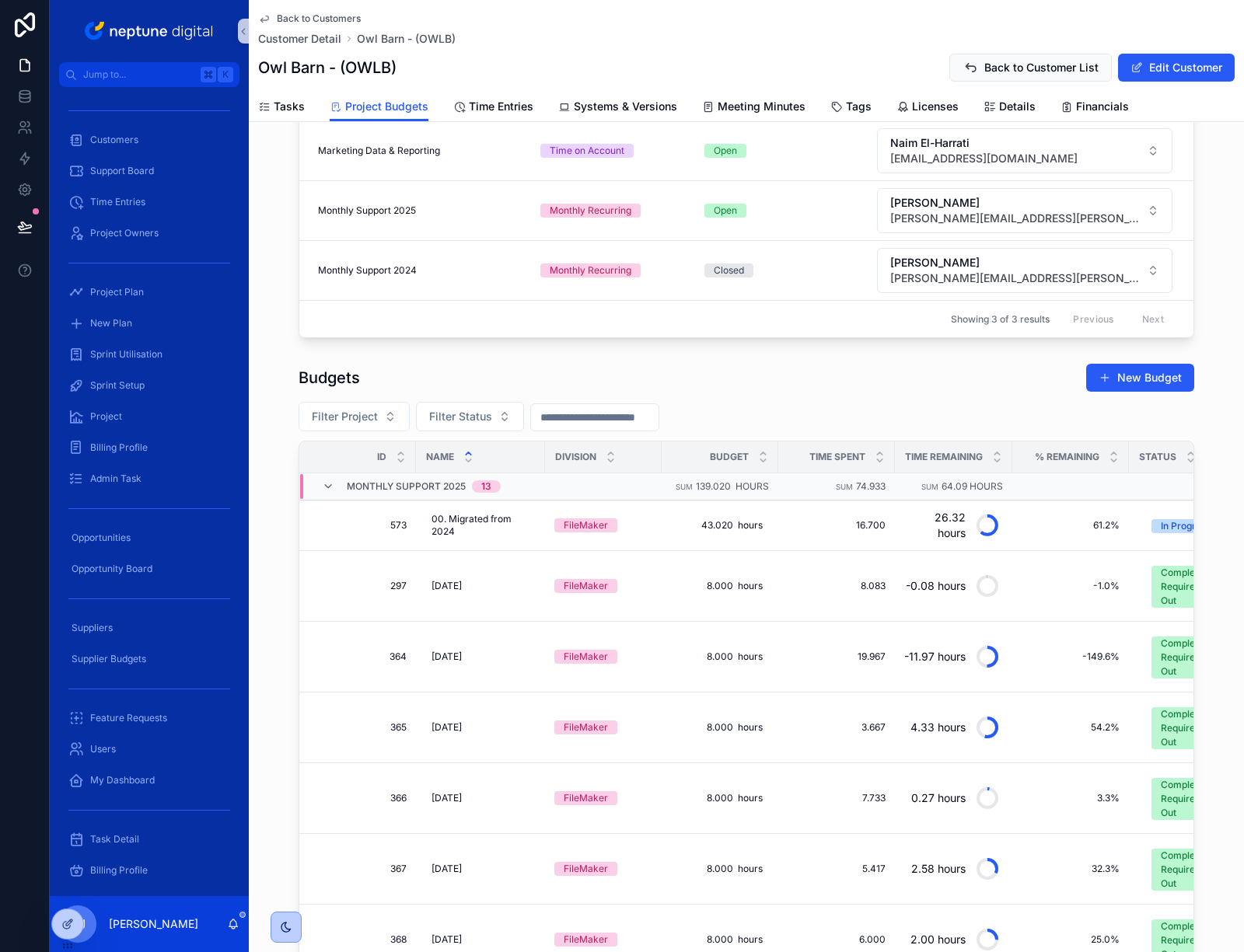
click at [592, 411] on input "scrollable content" at bounding box center [594, 417] width 127 height 22
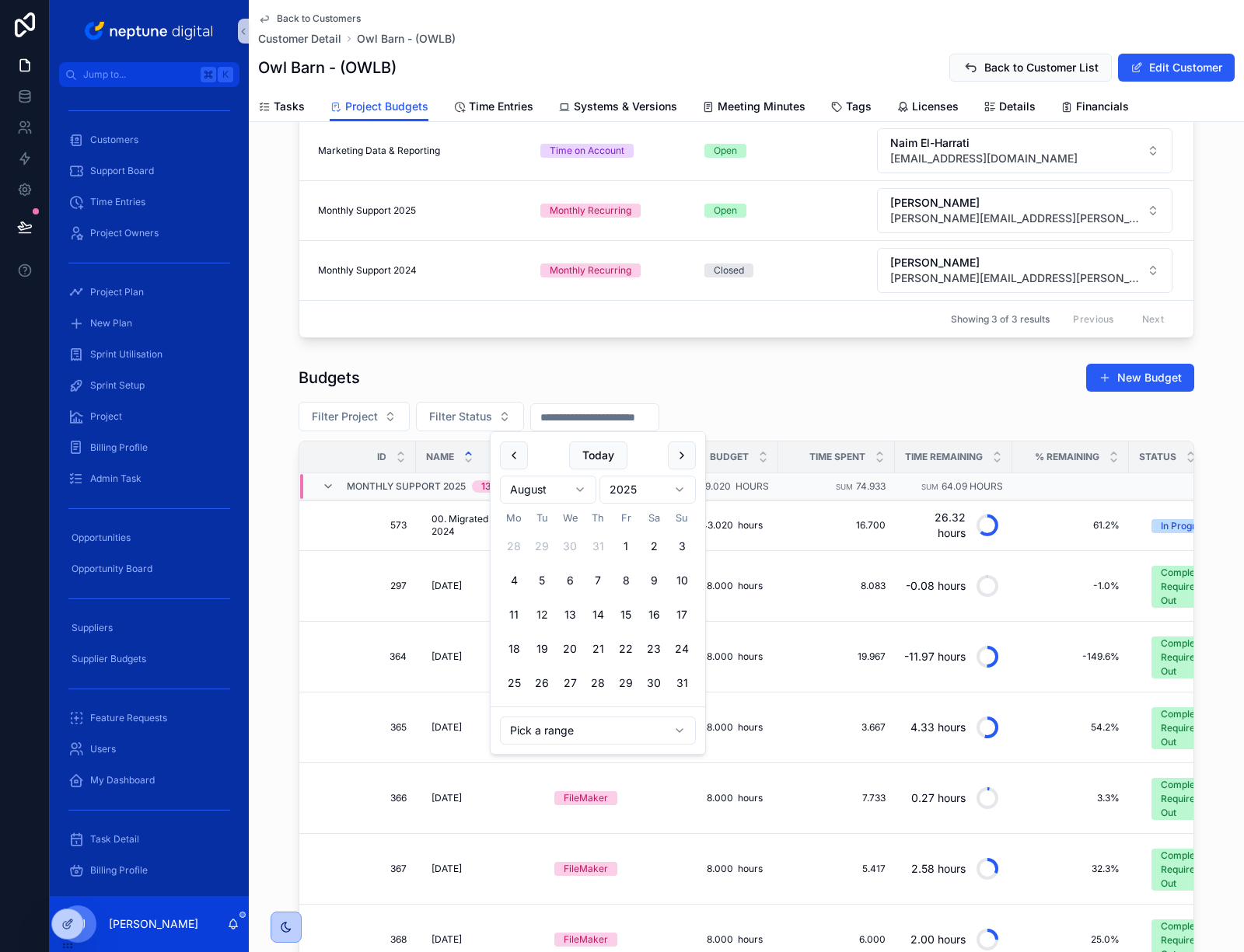
click at [553, 499] on html "Jump to... K Customers Support Board Time Entries Project Owners Project Plan N…" at bounding box center [622, 476] width 1244 height 952
click at [565, 544] on button "1" at bounding box center [570, 546] width 28 height 28
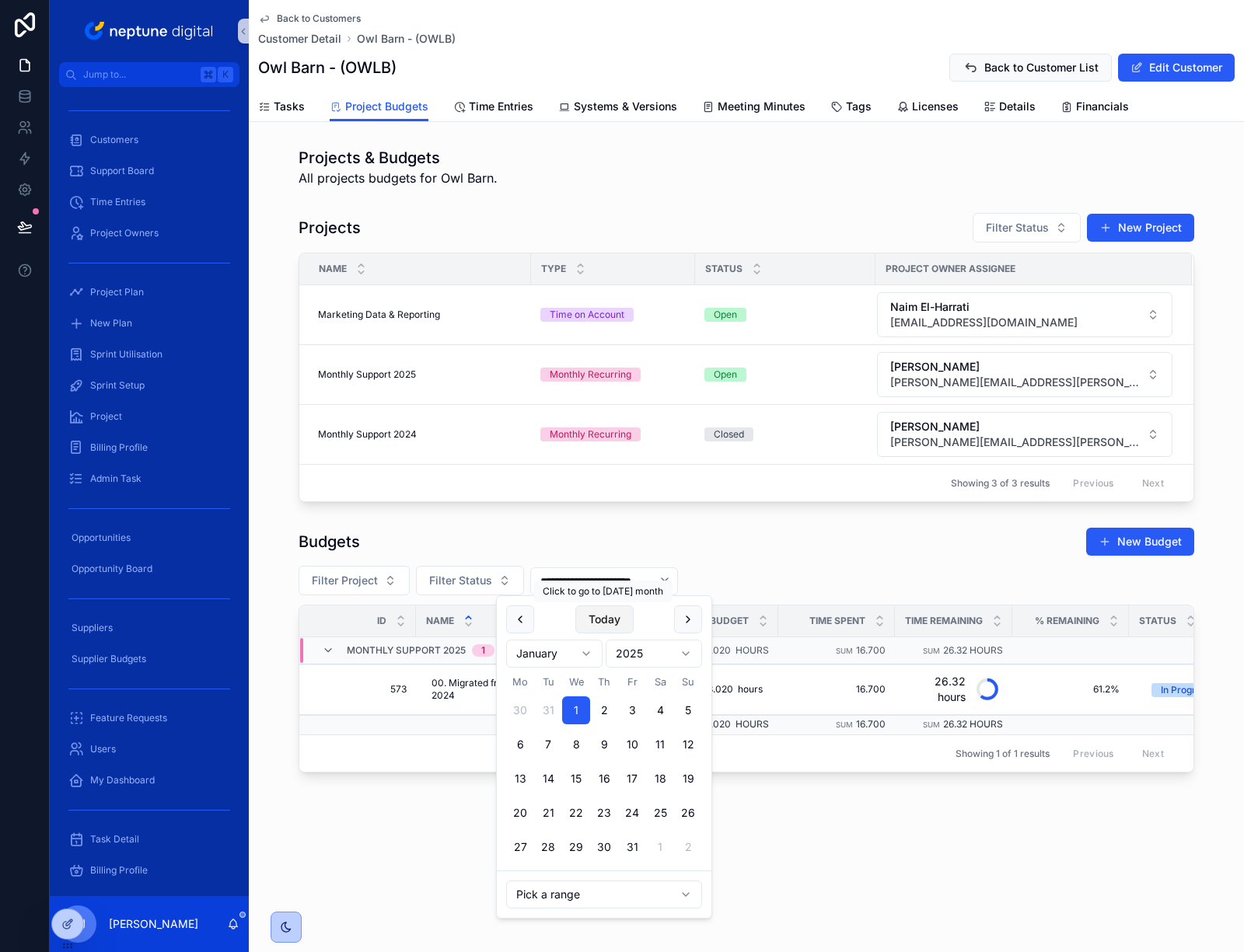
click at [612, 615] on button "Today" at bounding box center [605, 619] width 58 height 28
click at [693, 845] on button "31" at bounding box center [688, 847] width 28 height 28
type input "**********"
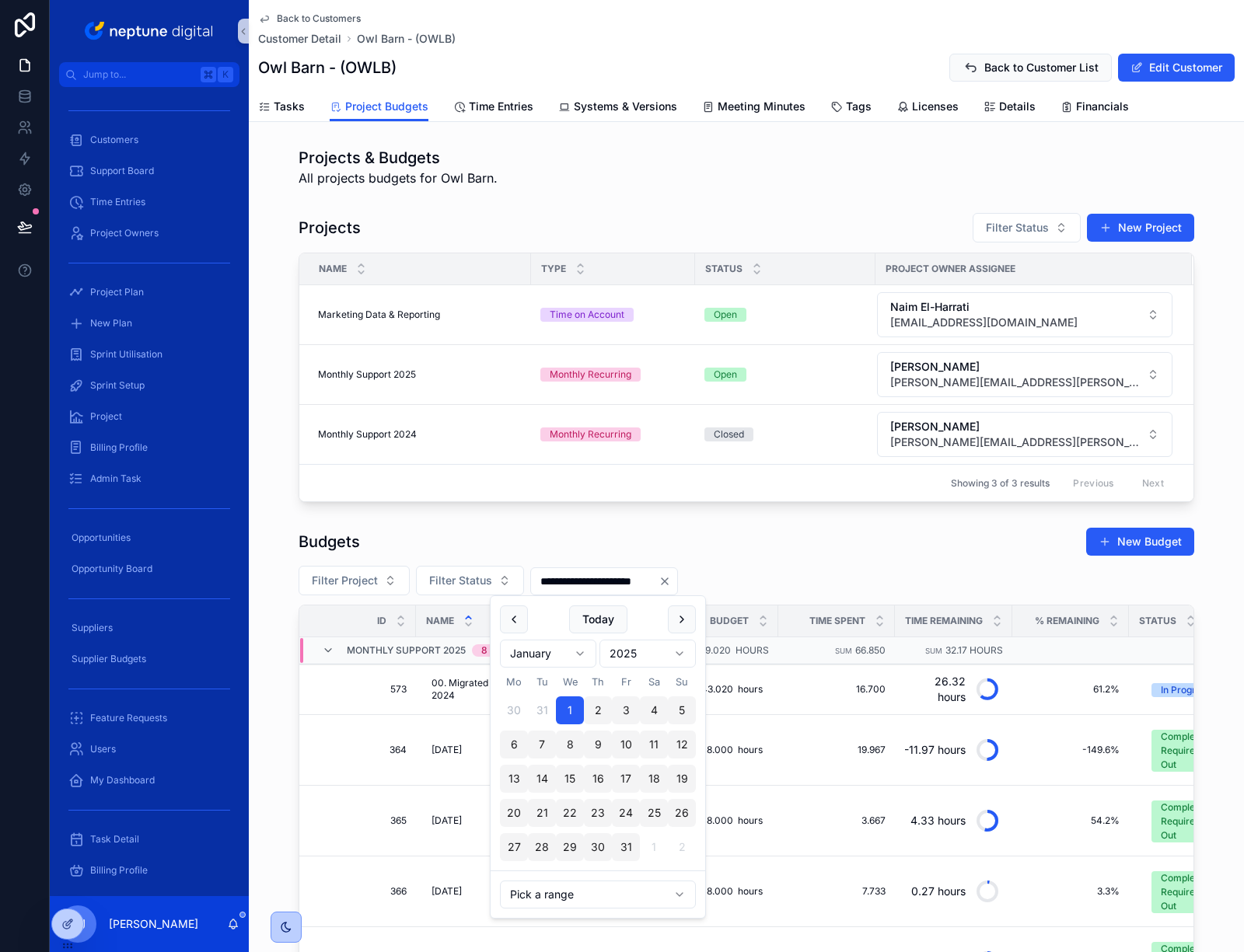
click at [770, 536] on div "Budgets New Budget" at bounding box center [746, 541] width 896 height 29
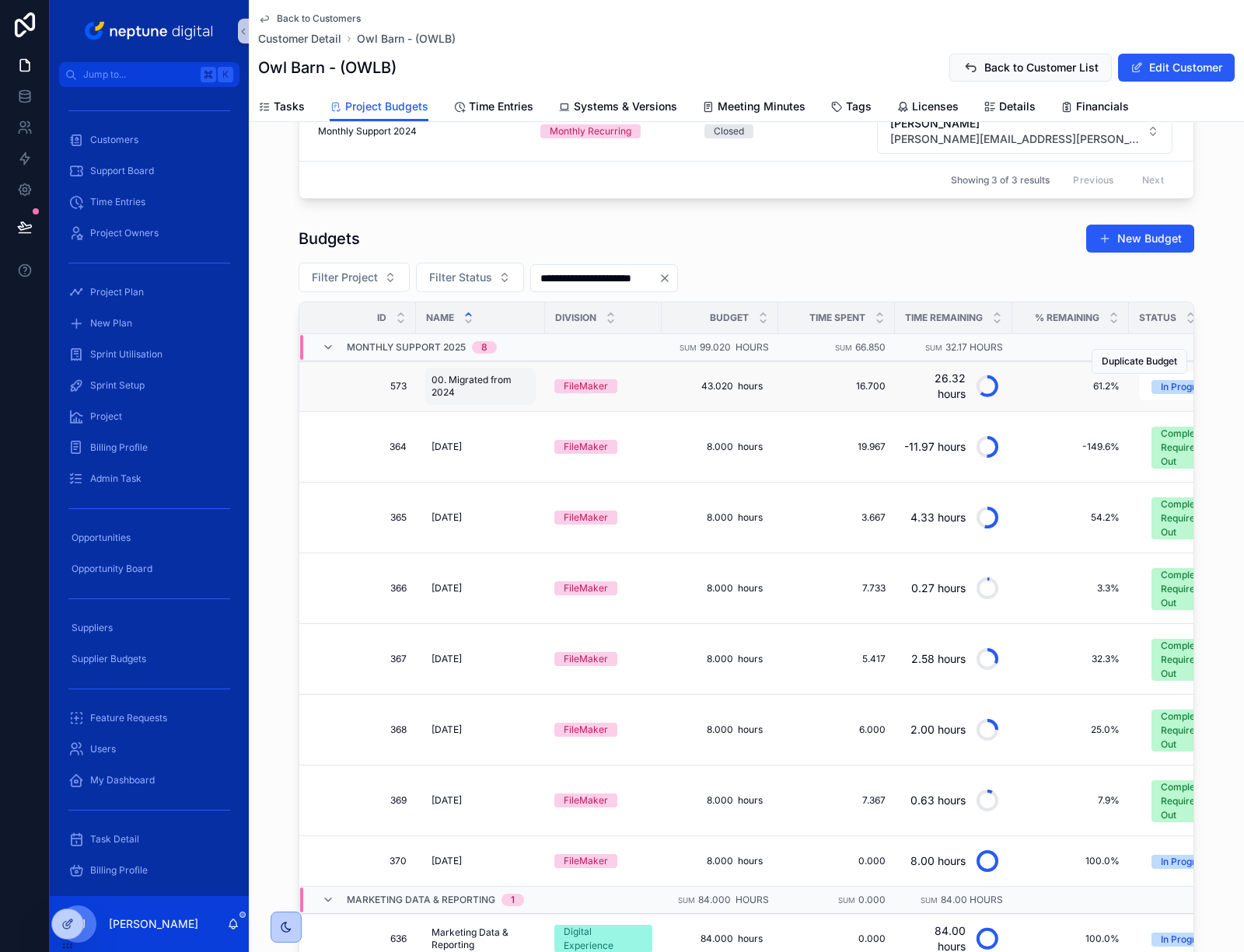
scroll to position [267, 0]
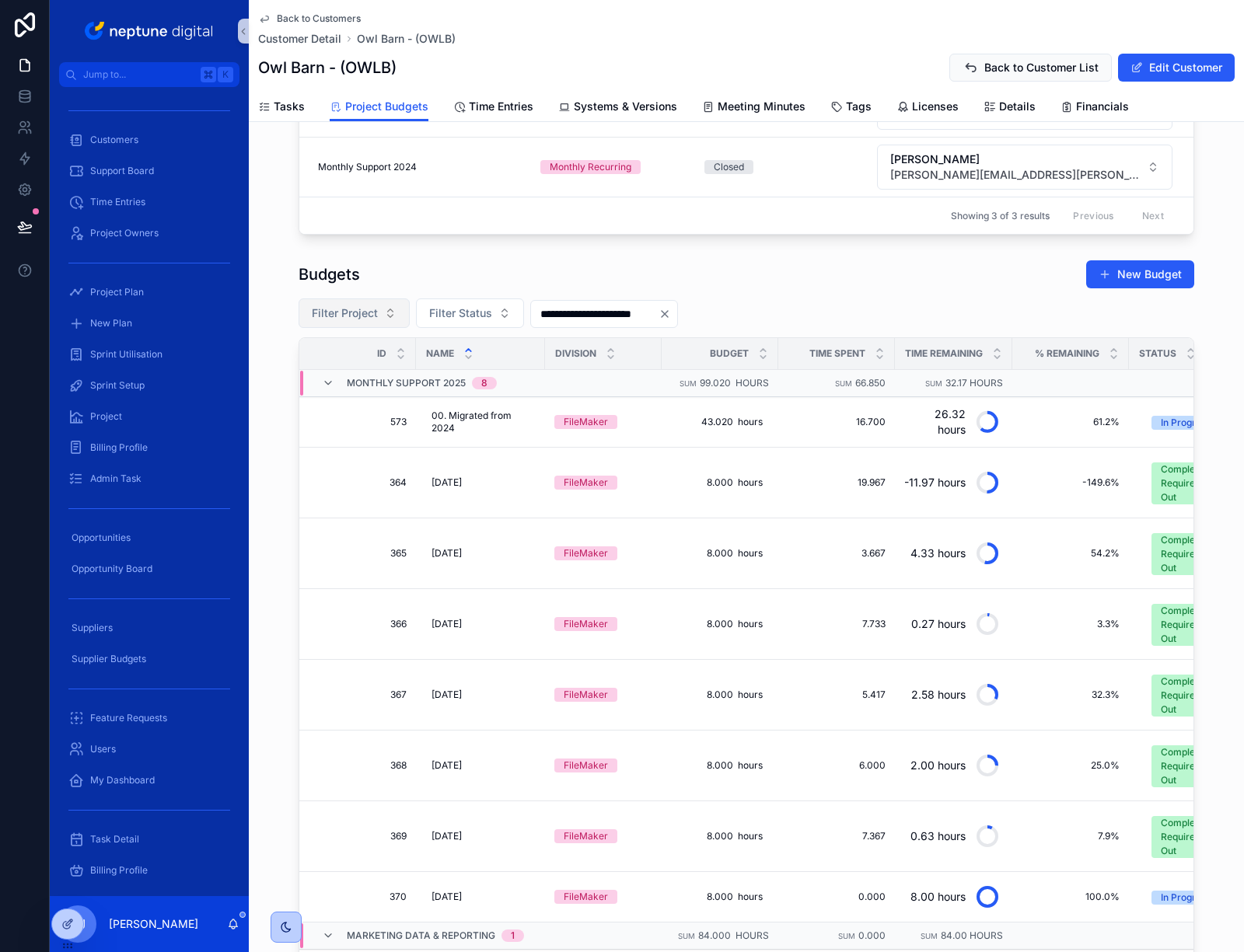
click at [352, 308] on span "Filter Project" at bounding box center [344, 312] width 66 height 15
click at [392, 406] on span "Owl Barn - Monthly Support 2025" at bounding box center [339, 401] width 156 height 15
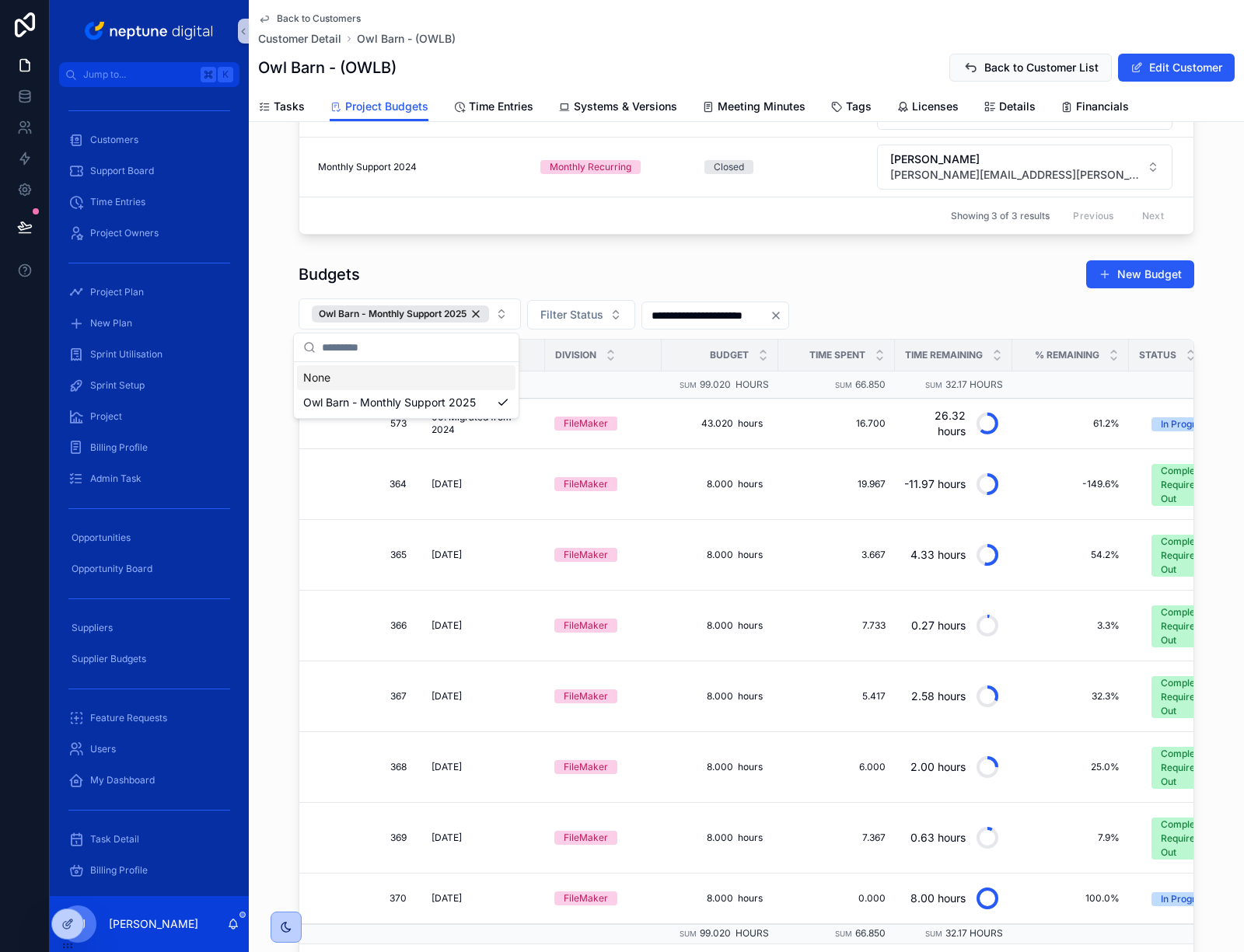
click at [844, 274] on div "Budgets New Budget" at bounding box center [746, 274] width 896 height 29
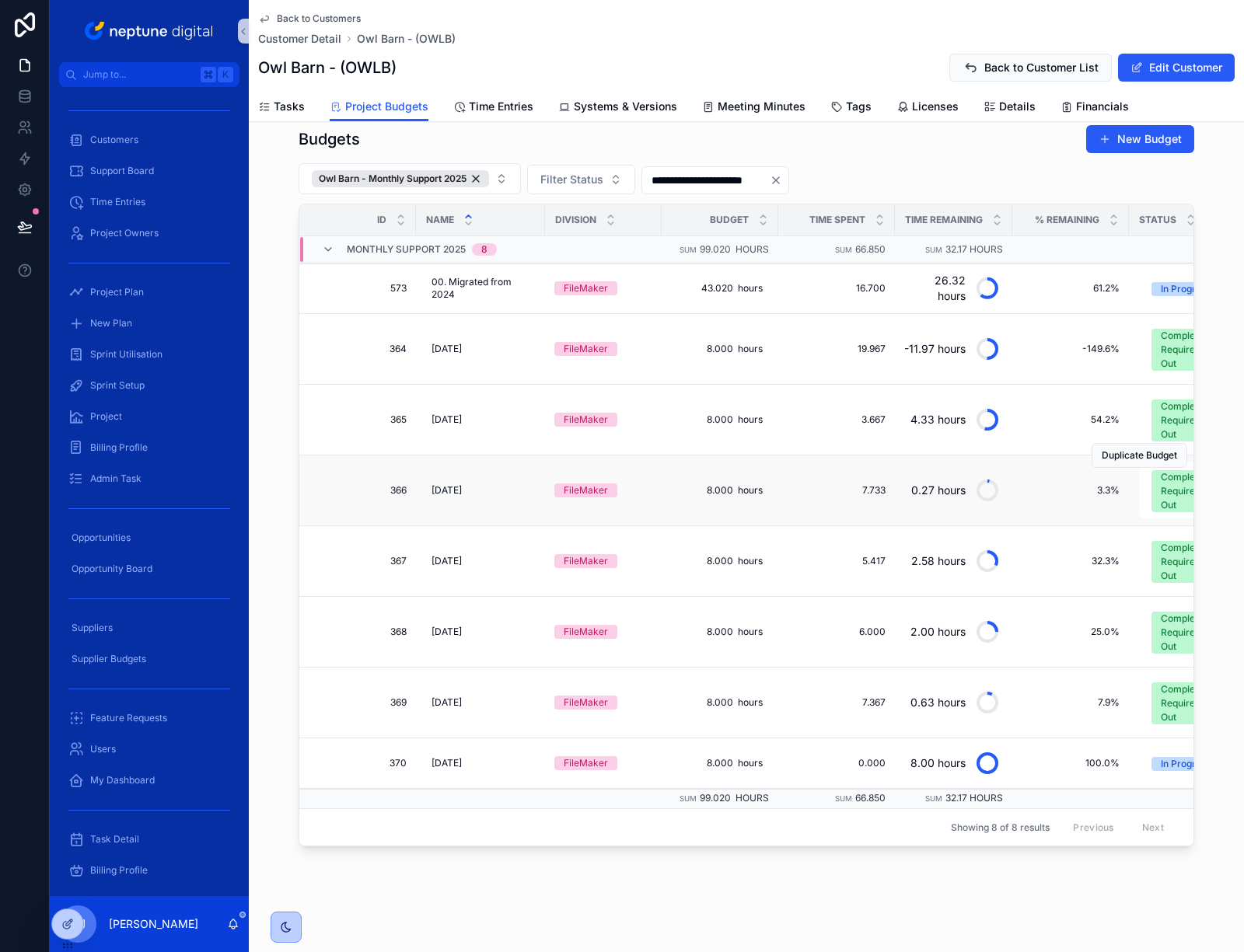
scroll to position [401, 0]
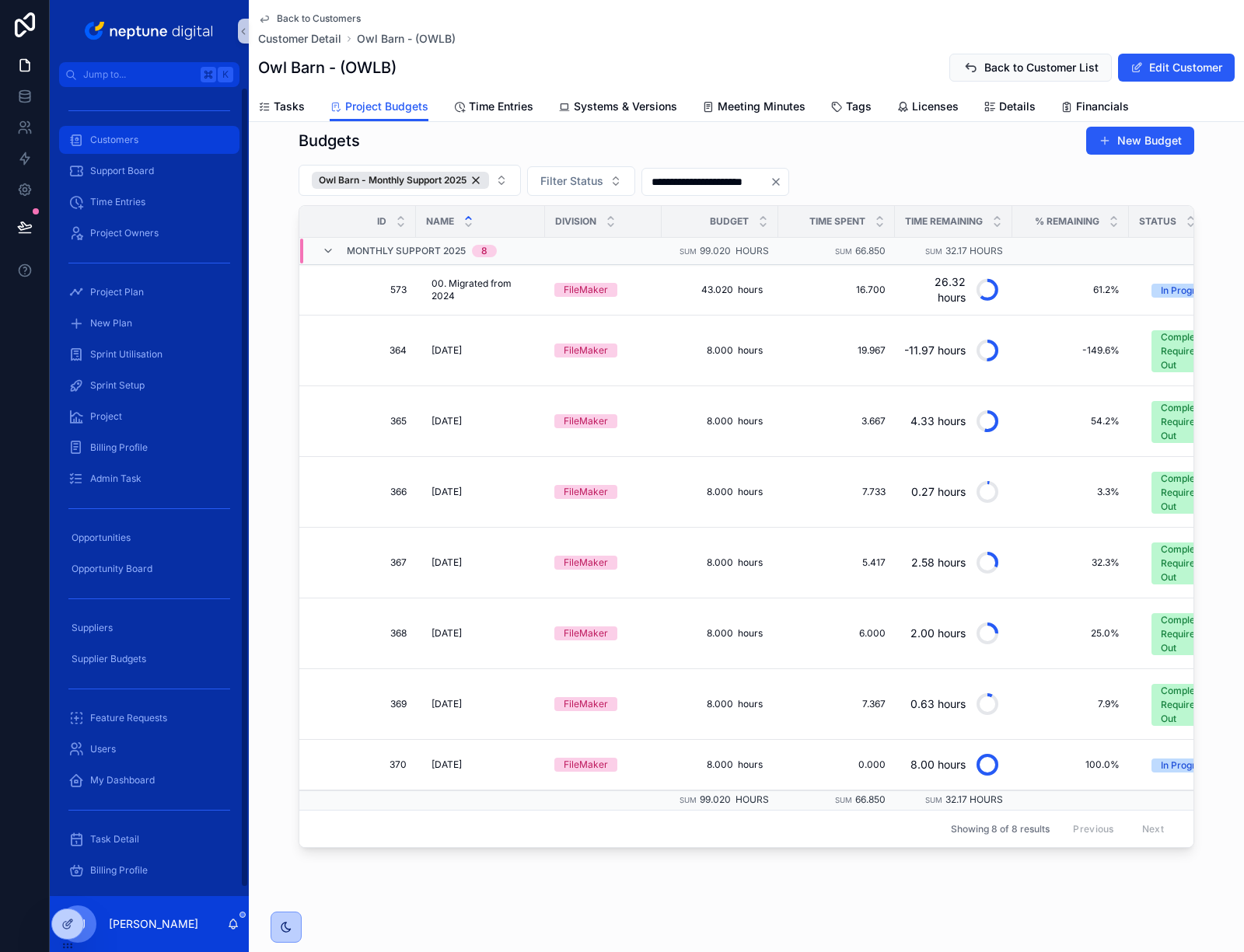
click at [147, 143] on div "Customers" at bounding box center [149, 140] width 162 height 25
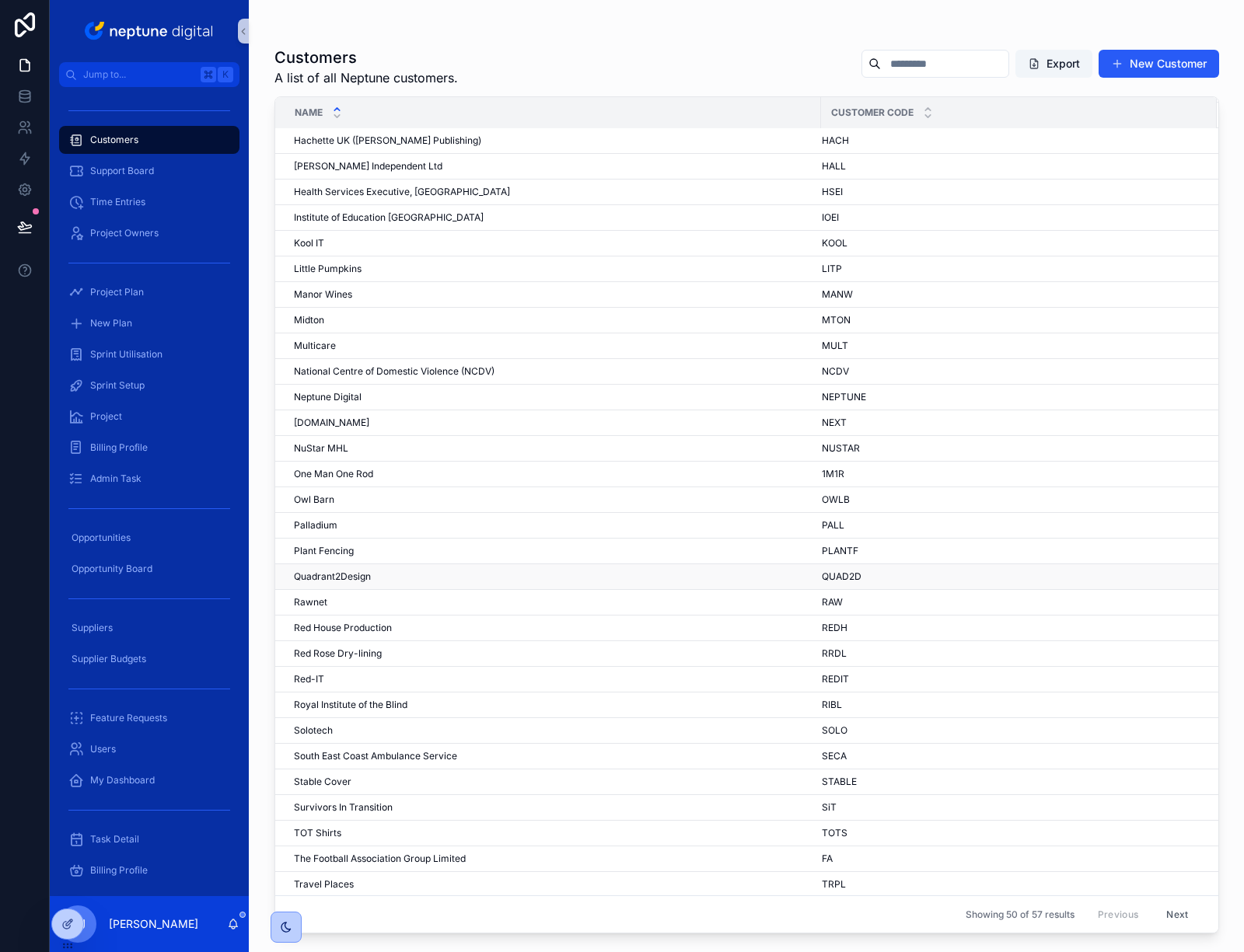
scroll to position [515, 0]
click at [359, 808] on span "Survivors In Transition" at bounding box center [343, 806] width 99 height 12
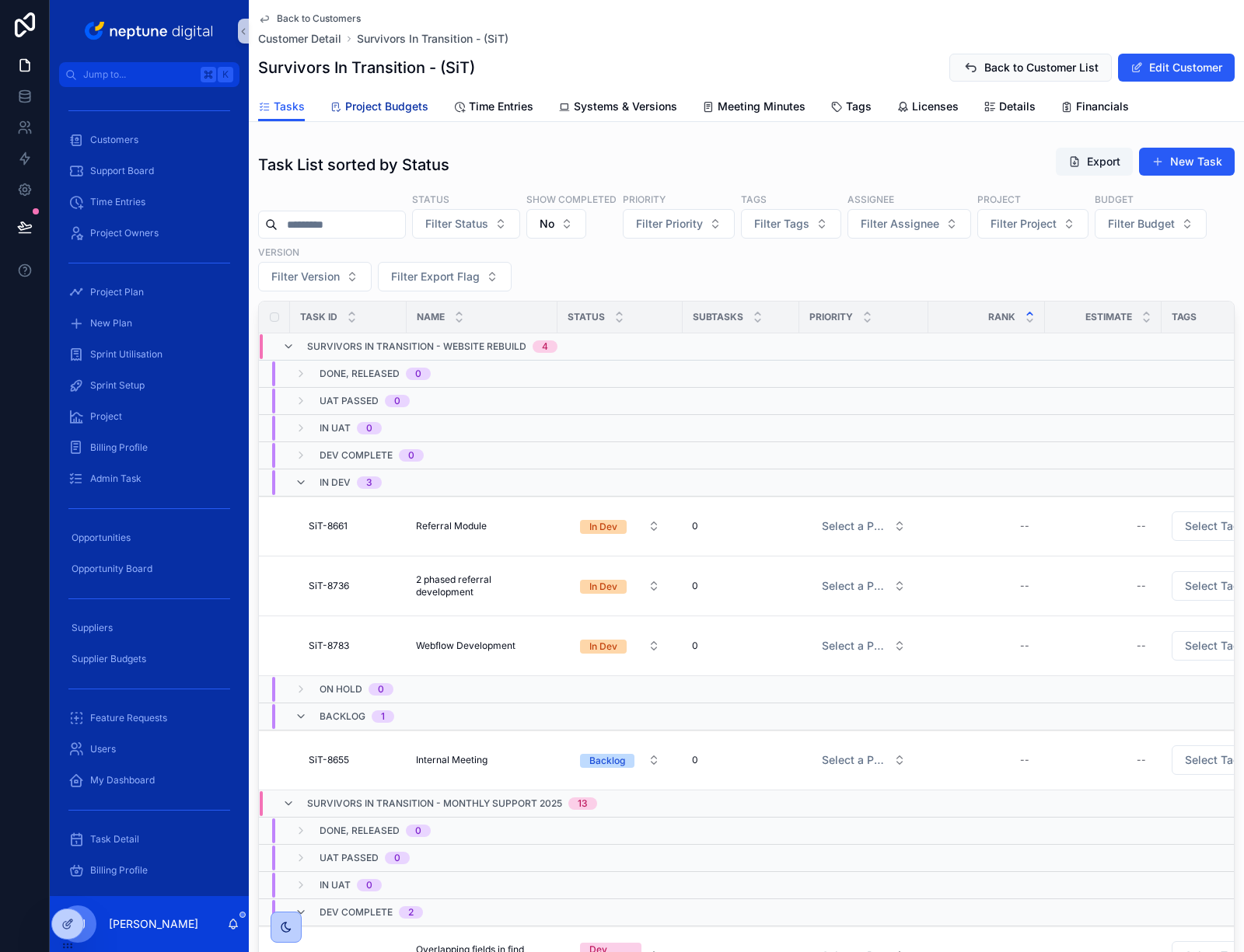
click at [362, 109] on span "Project Budgets" at bounding box center [387, 106] width 83 height 15
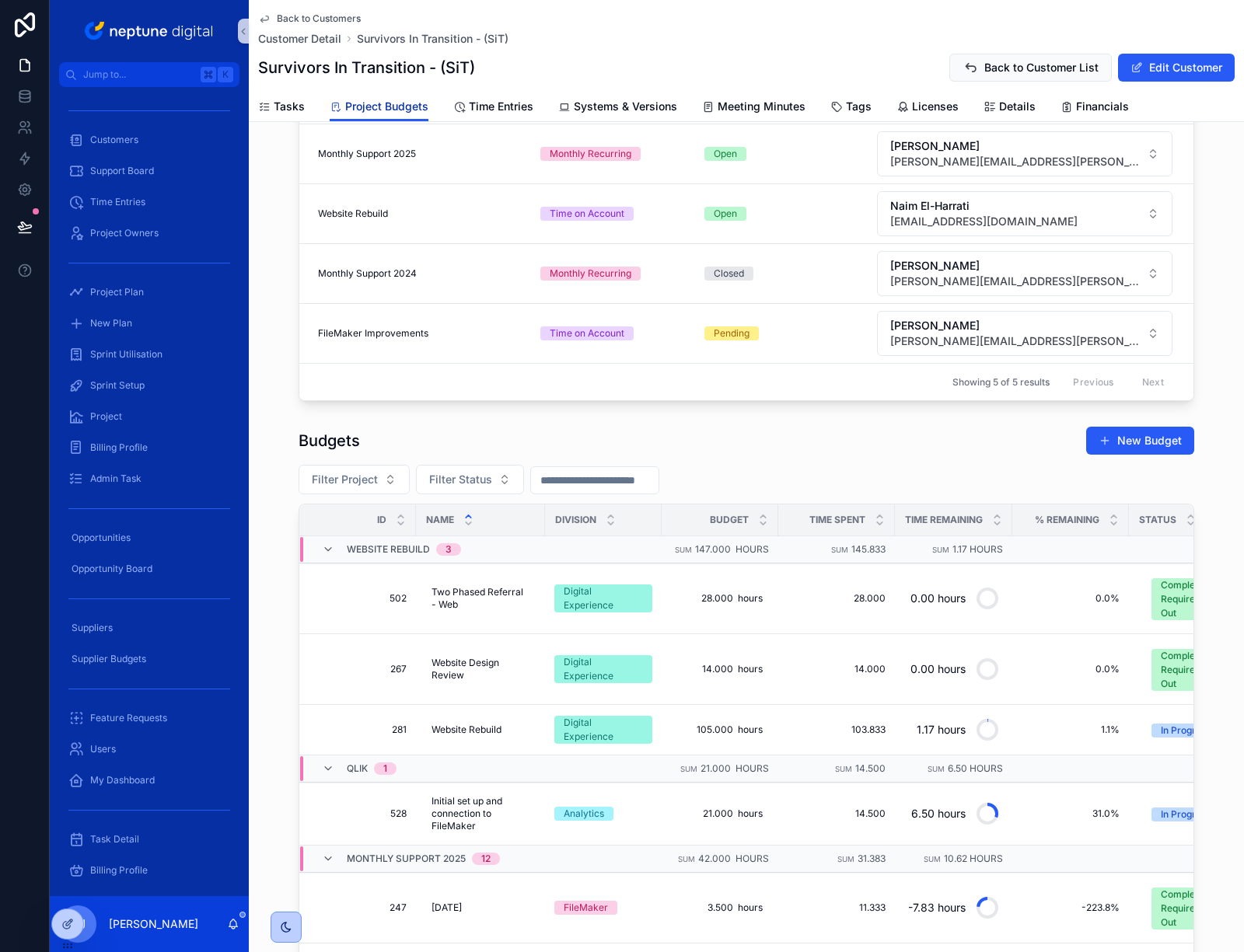
scroll to position [433, 0]
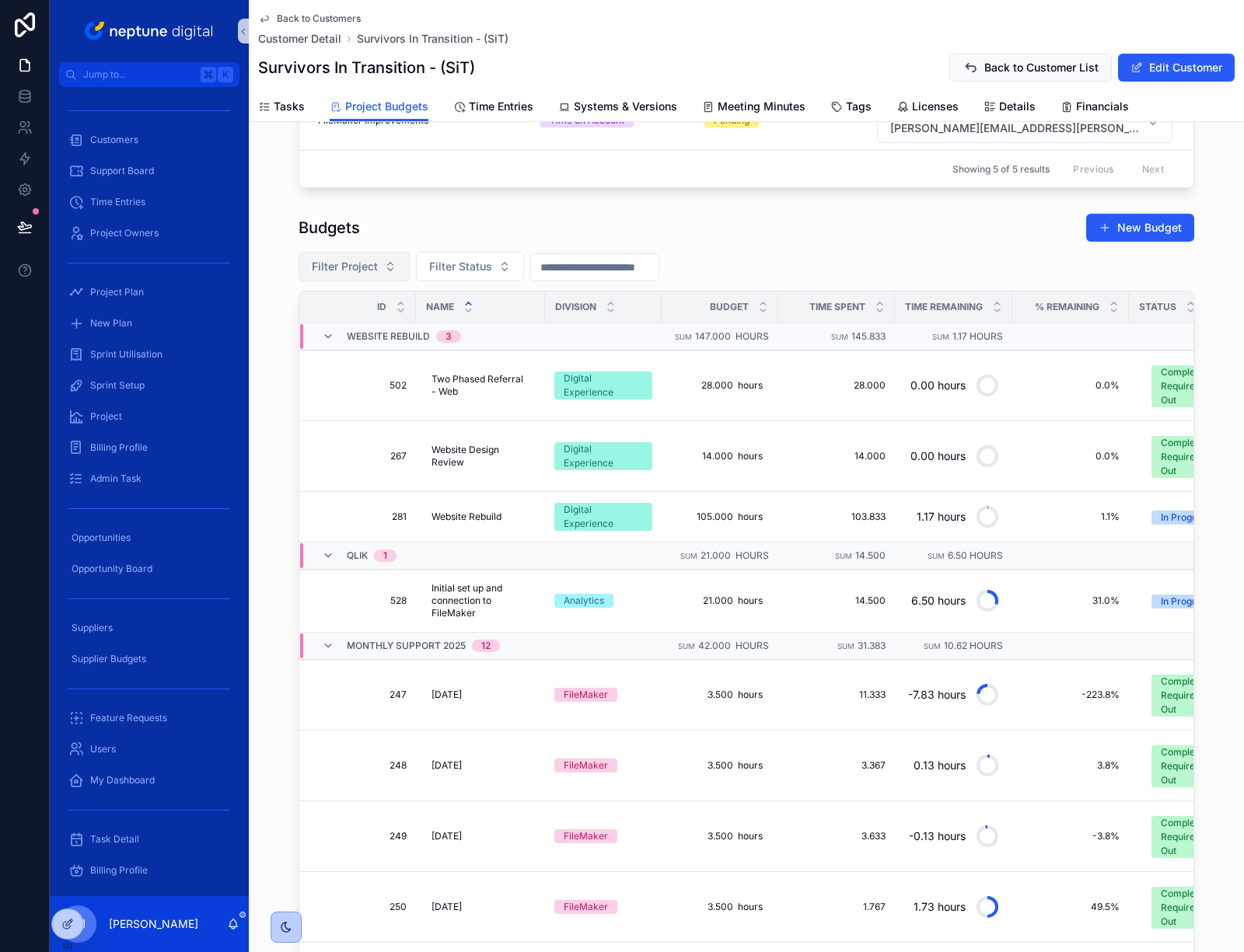
click at [359, 261] on span "Filter Project" at bounding box center [344, 266] width 66 height 15
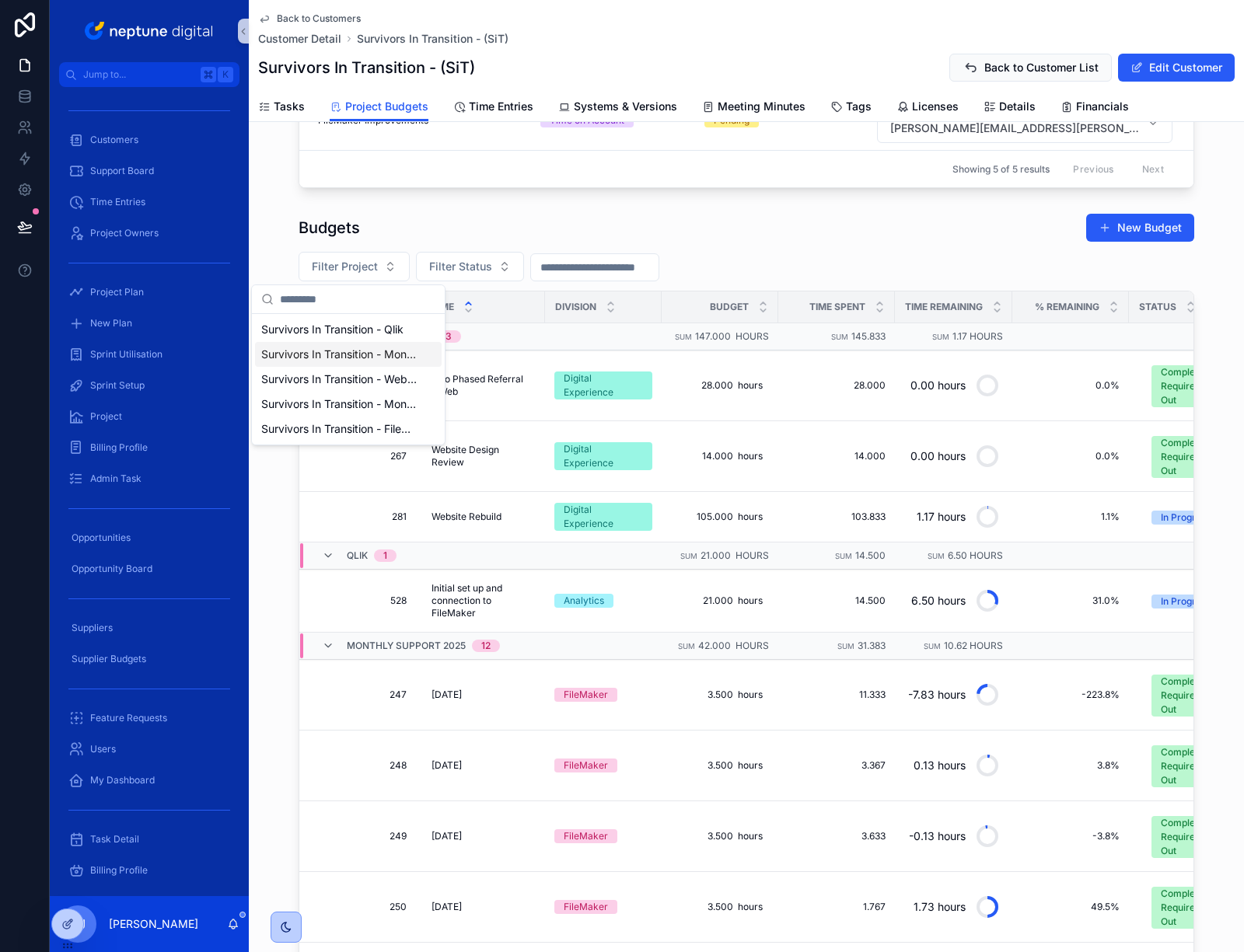
click at [382, 354] on span "Survivors In Transition - Monthly Support 2025" at bounding box center [339, 354] width 156 height 15
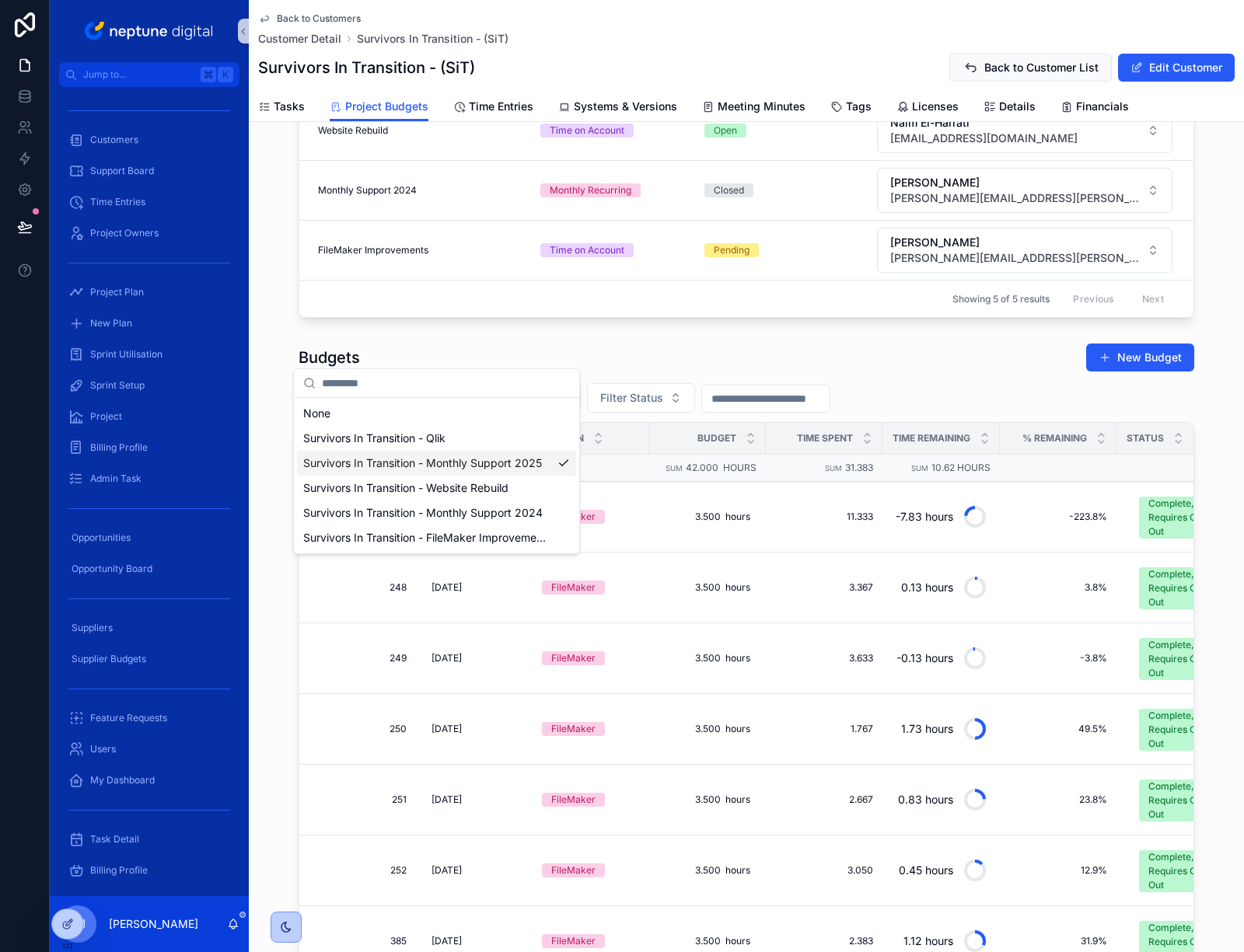
scroll to position [351, 0]
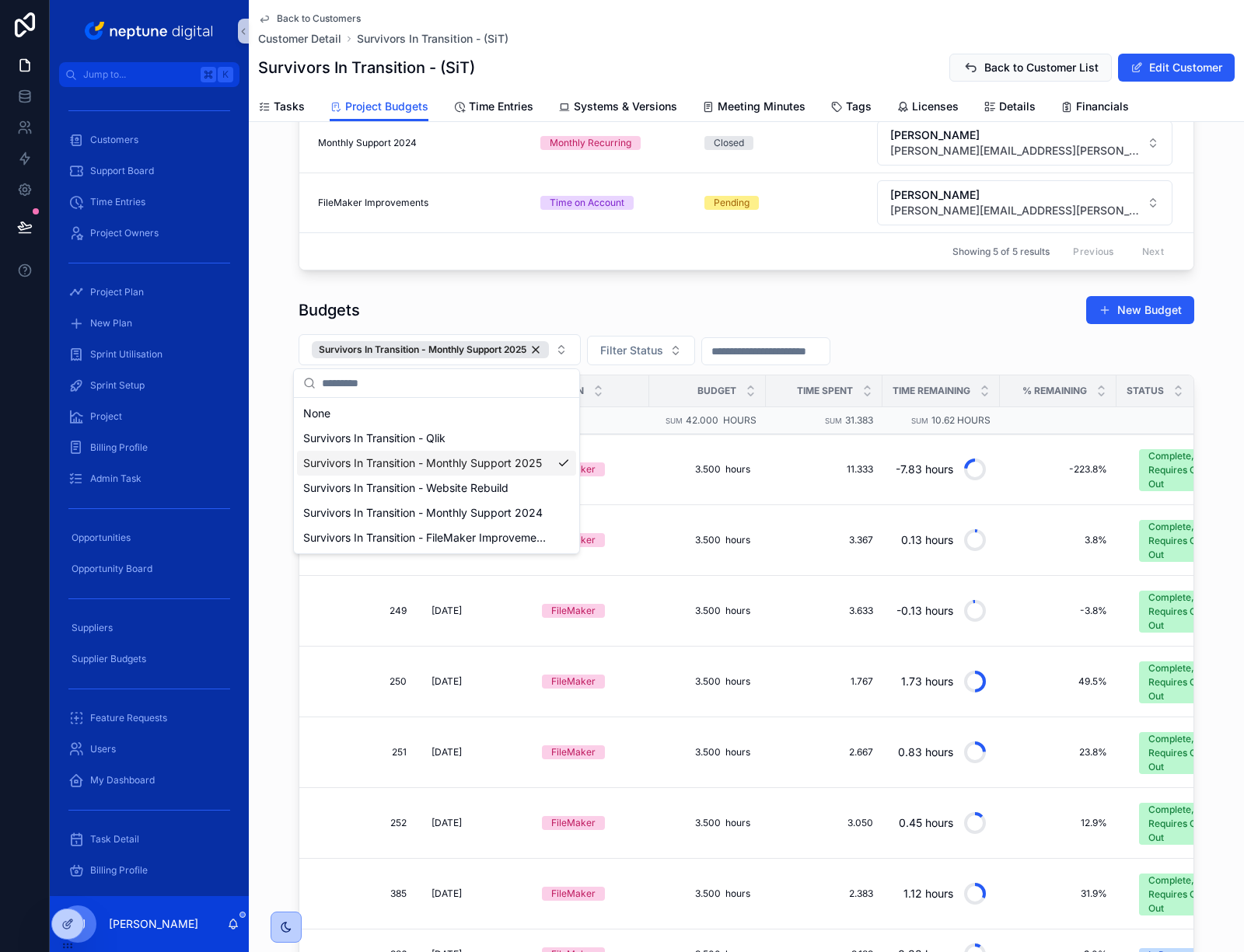
click at [561, 283] on div "Projects & Budgets All projects budgets for Survivors In Transition. Projects F…" at bounding box center [746, 442] width 996 height 1307
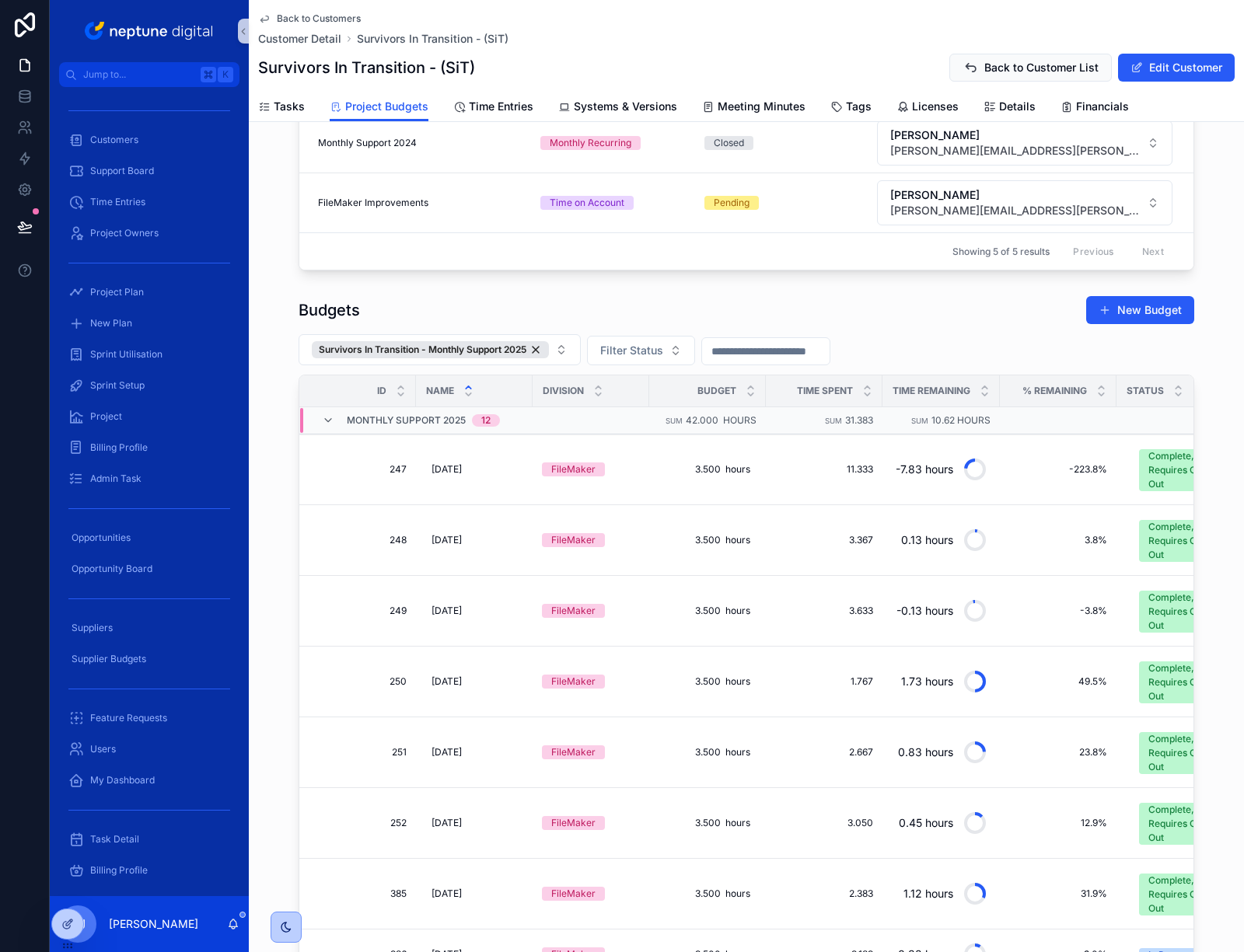
click at [768, 351] on input "scrollable content" at bounding box center [766, 351] width 127 height 22
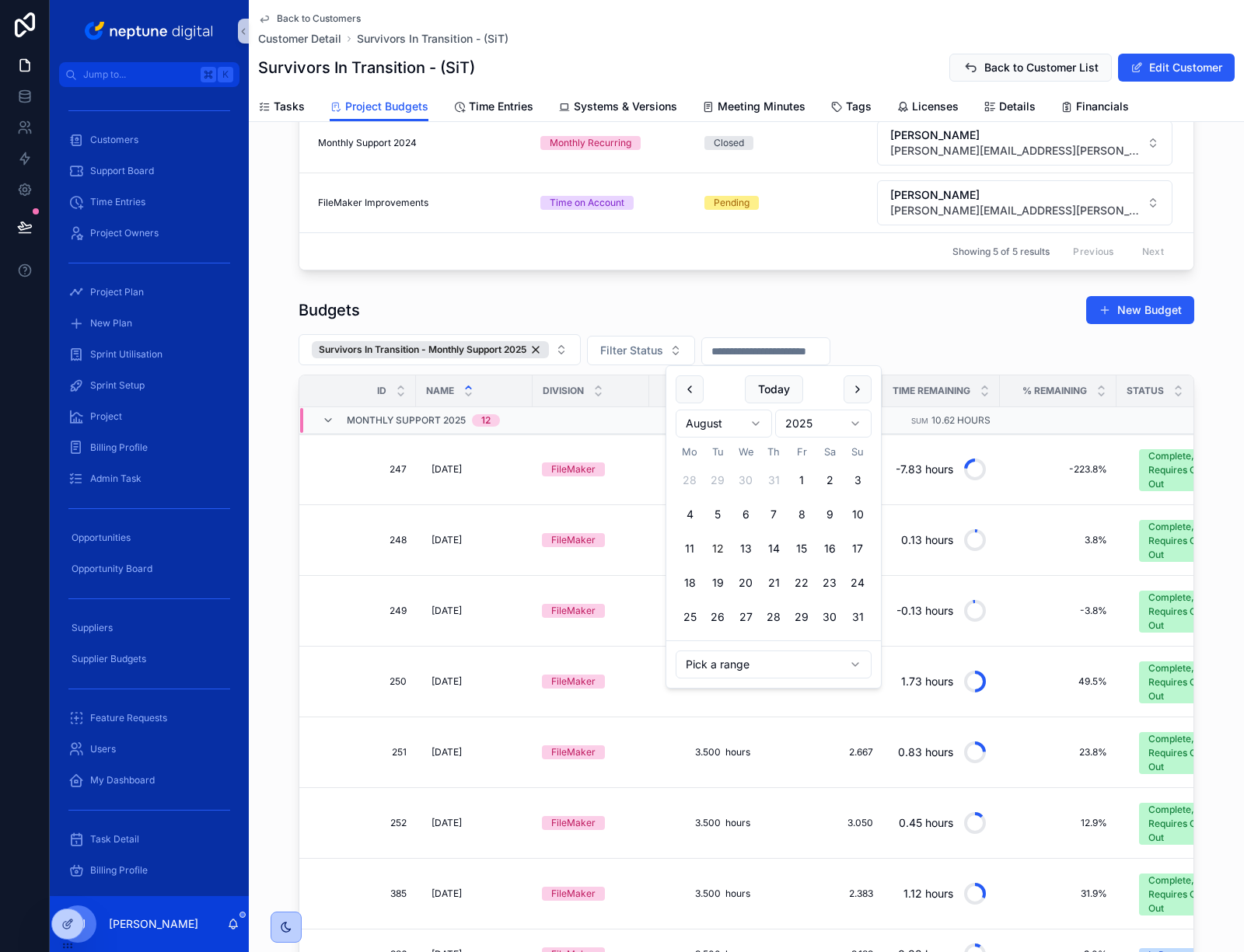
click at [756, 424] on html "Jump to... K Customers Support Board Time Entries Project Owners Project Plan N…" at bounding box center [622, 476] width 1244 height 952
click at [747, 484] on button "1" at bounding box center [745, 480] width 28 height 28
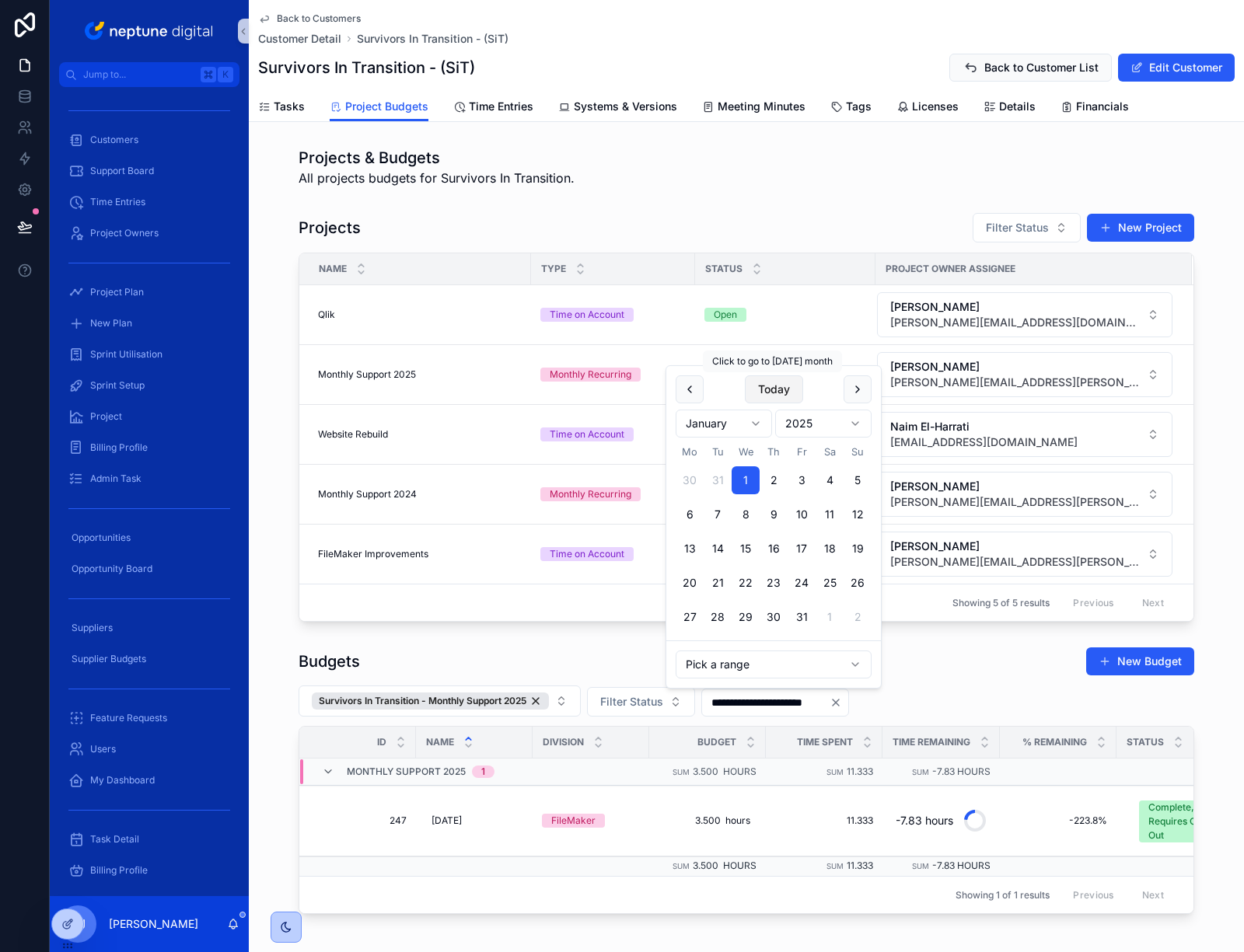
click at [777, 388] on button "Today" at bounding box center [775, 390] width 58 height 28
click at [858, 622] on button "31" at bounding box center [857, 617] width 28 height 28
type input "**********"
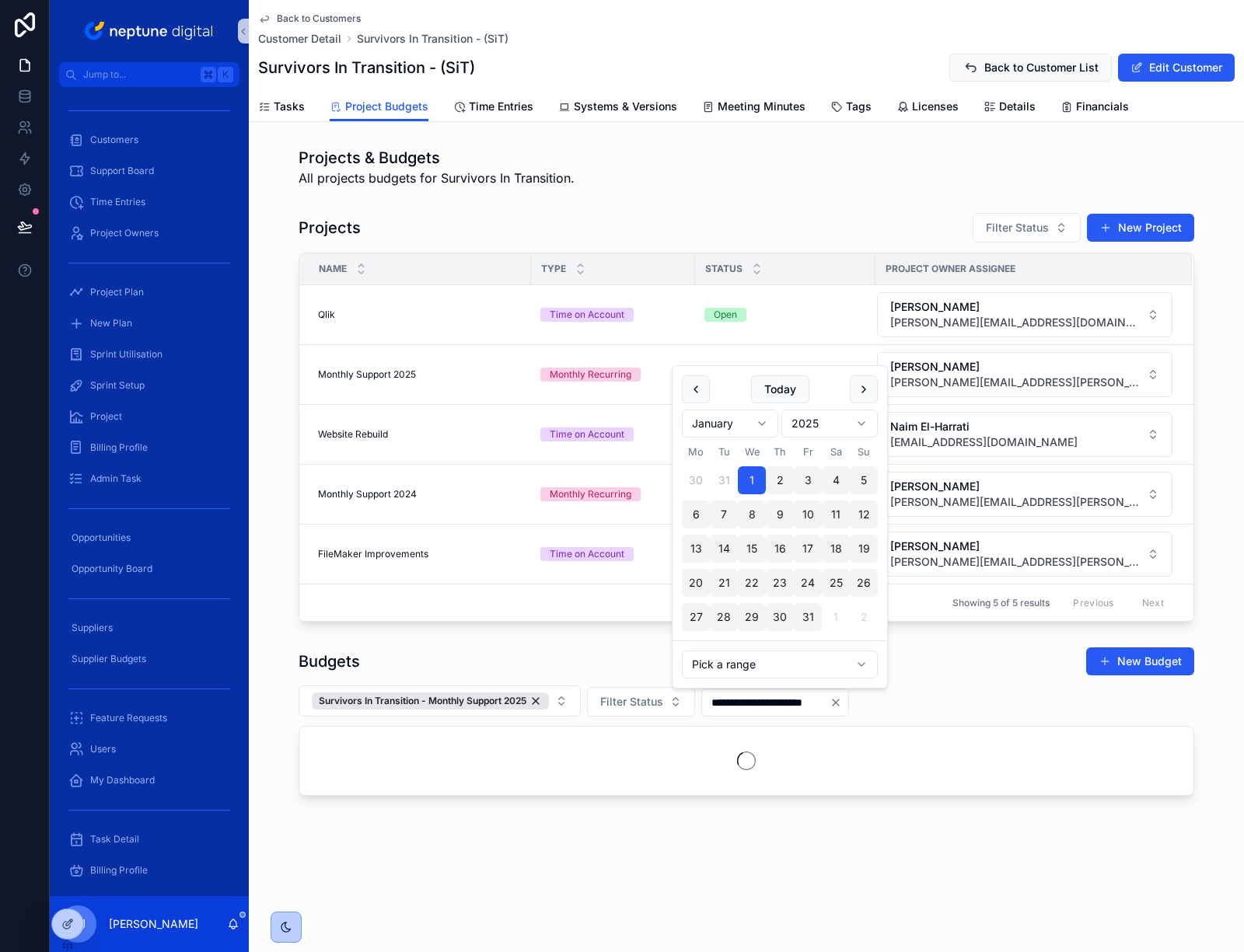
click at [930, 648] on div "Budgets New Budget" at bounding box center [746, 661] width 896 height 29
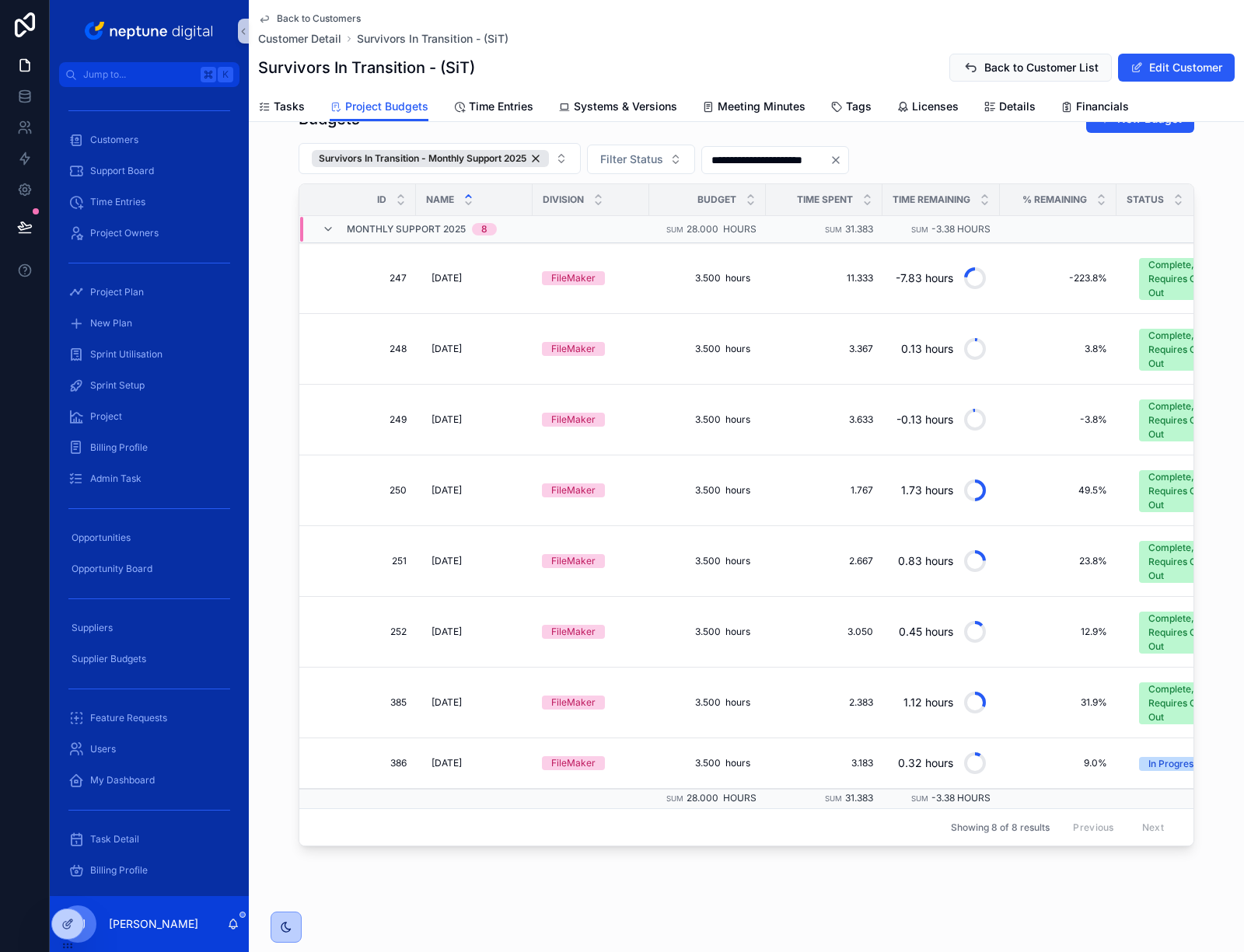
scroll to position [554, 0]
click at [129, 292] on span "Project Plan" at bounding box center [117, 291] width 54 height 12
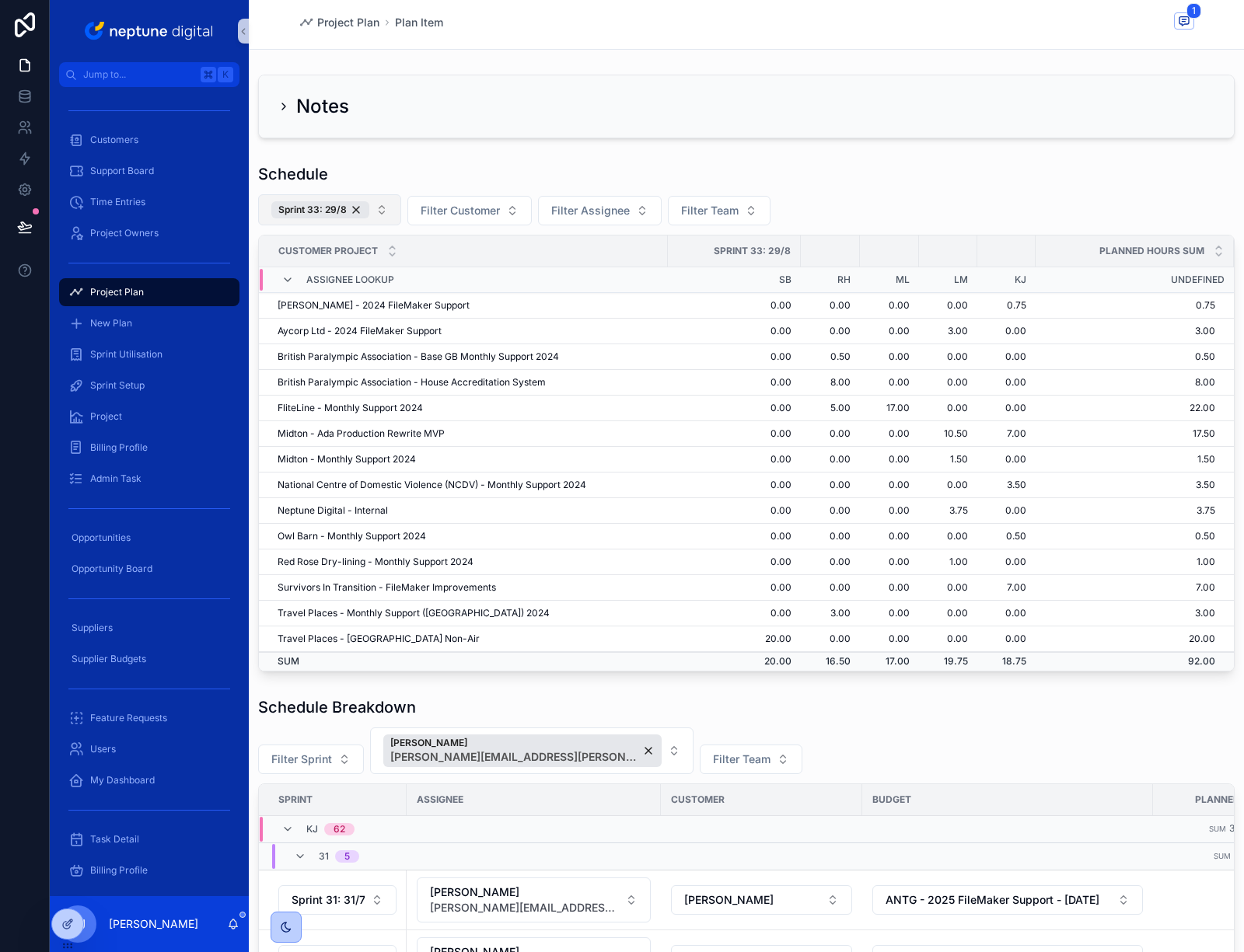
click at [382, 209] on button "Sprint 33: 29/8" at bounding box center [330, 209] width 143 height 31
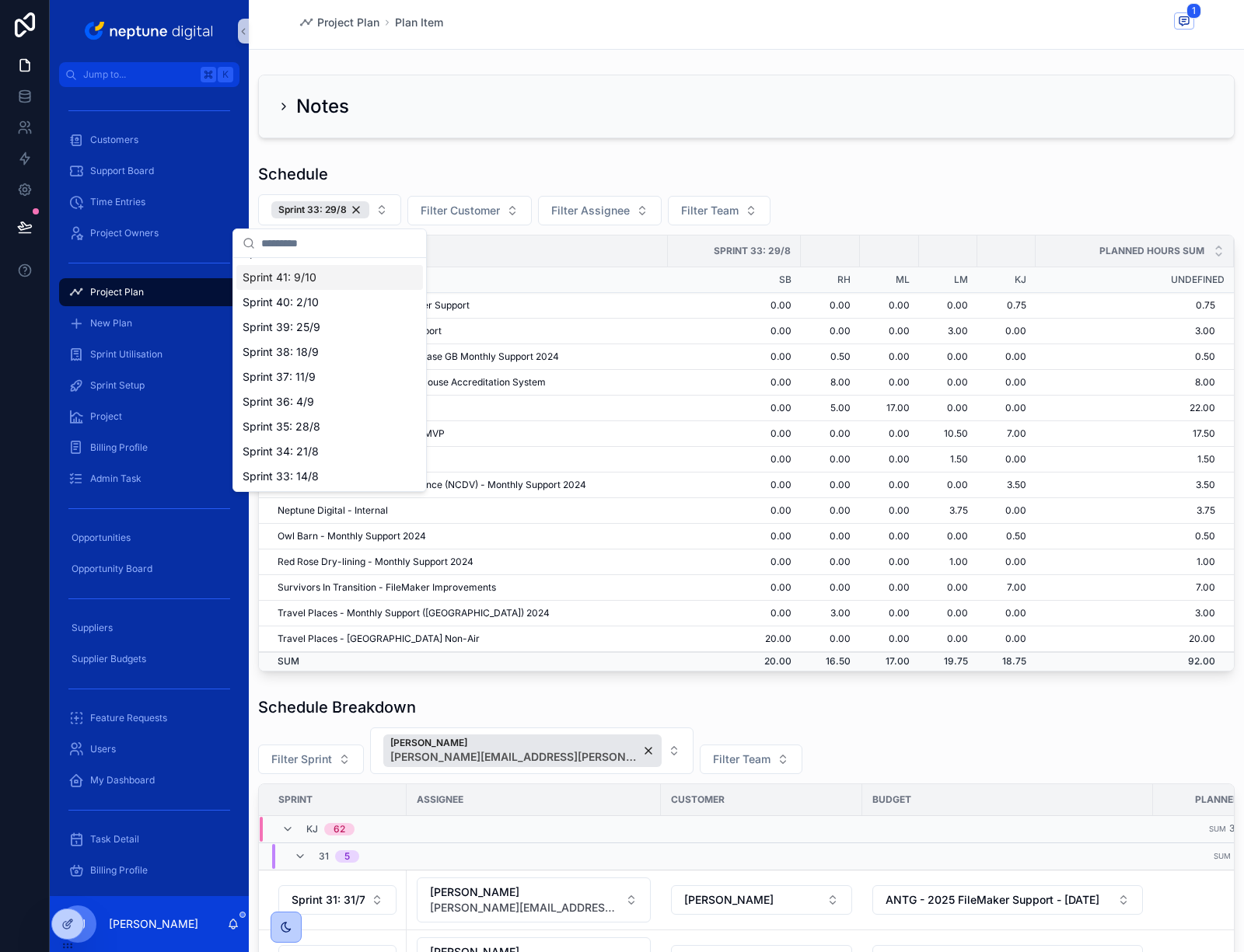
scroll to position [370, 0]
click at [342, 426] on div "Sprint 33: 14/8" at bounding box center [330, 426] width 187 height 25
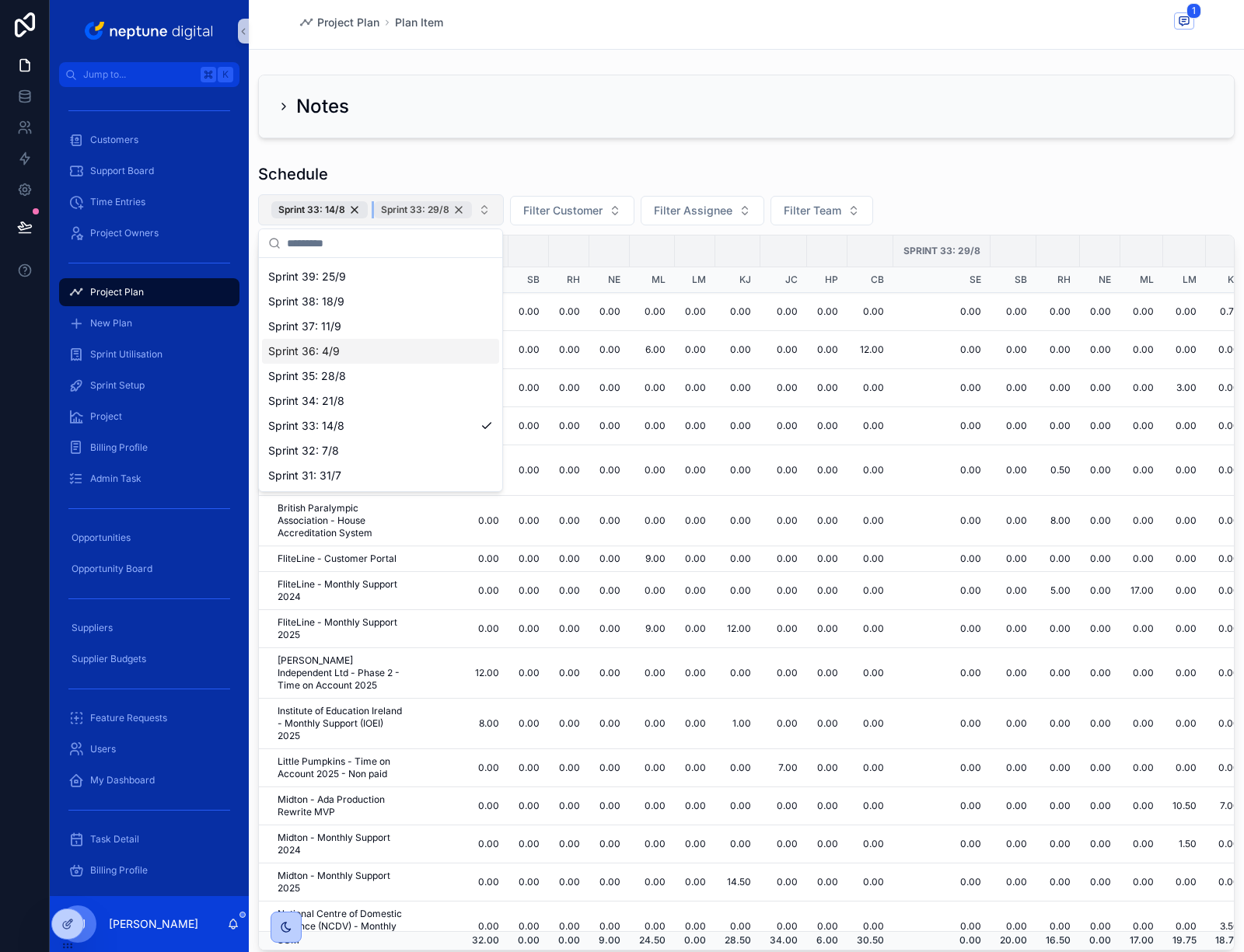
click at [457, 210] on div "Sprint 33: 29/8" at bounding box center [423, 209] width 98 height 17
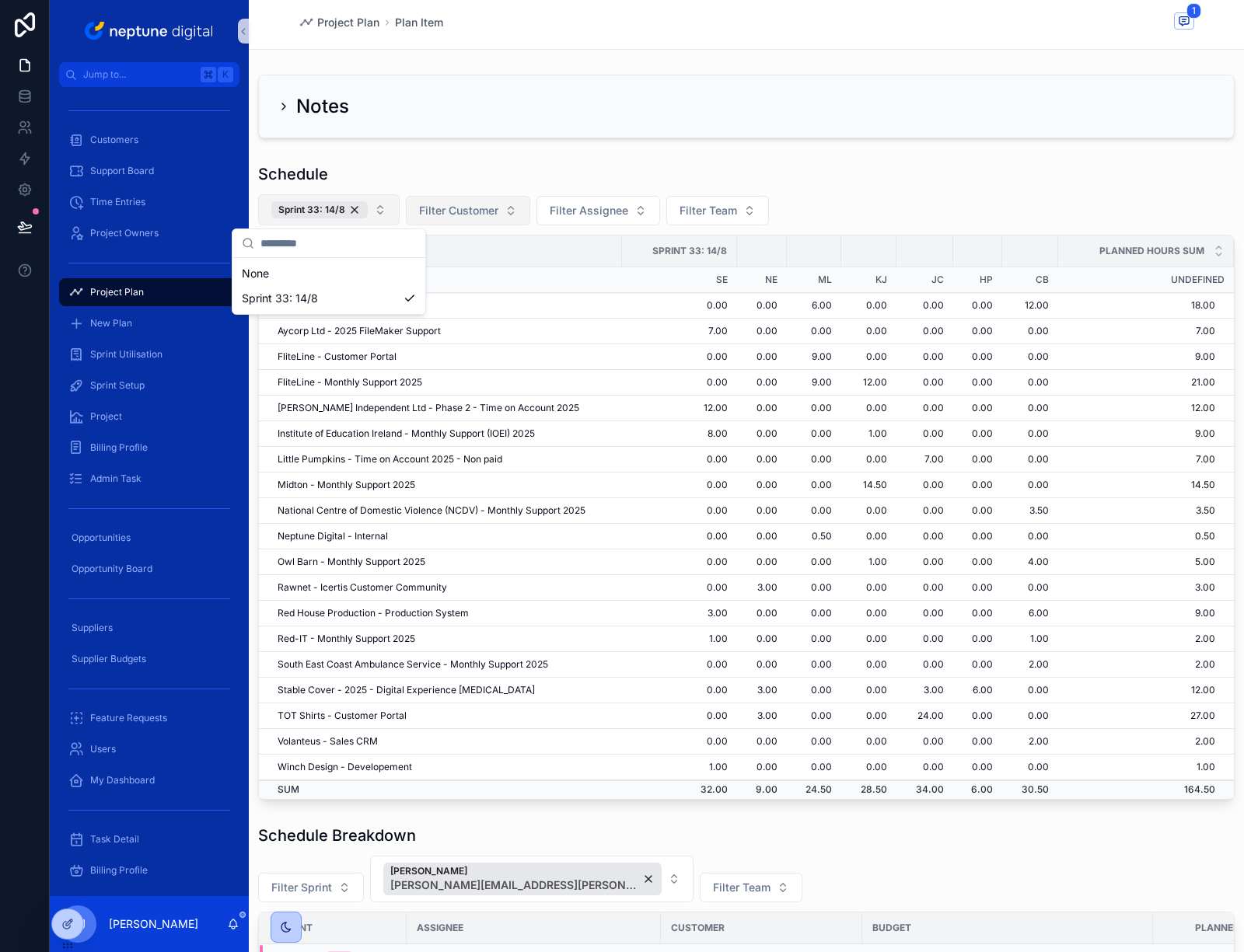
click at [476, 206] on span "Filter Customer" at bounding box center [459, 210] width 80 height 15
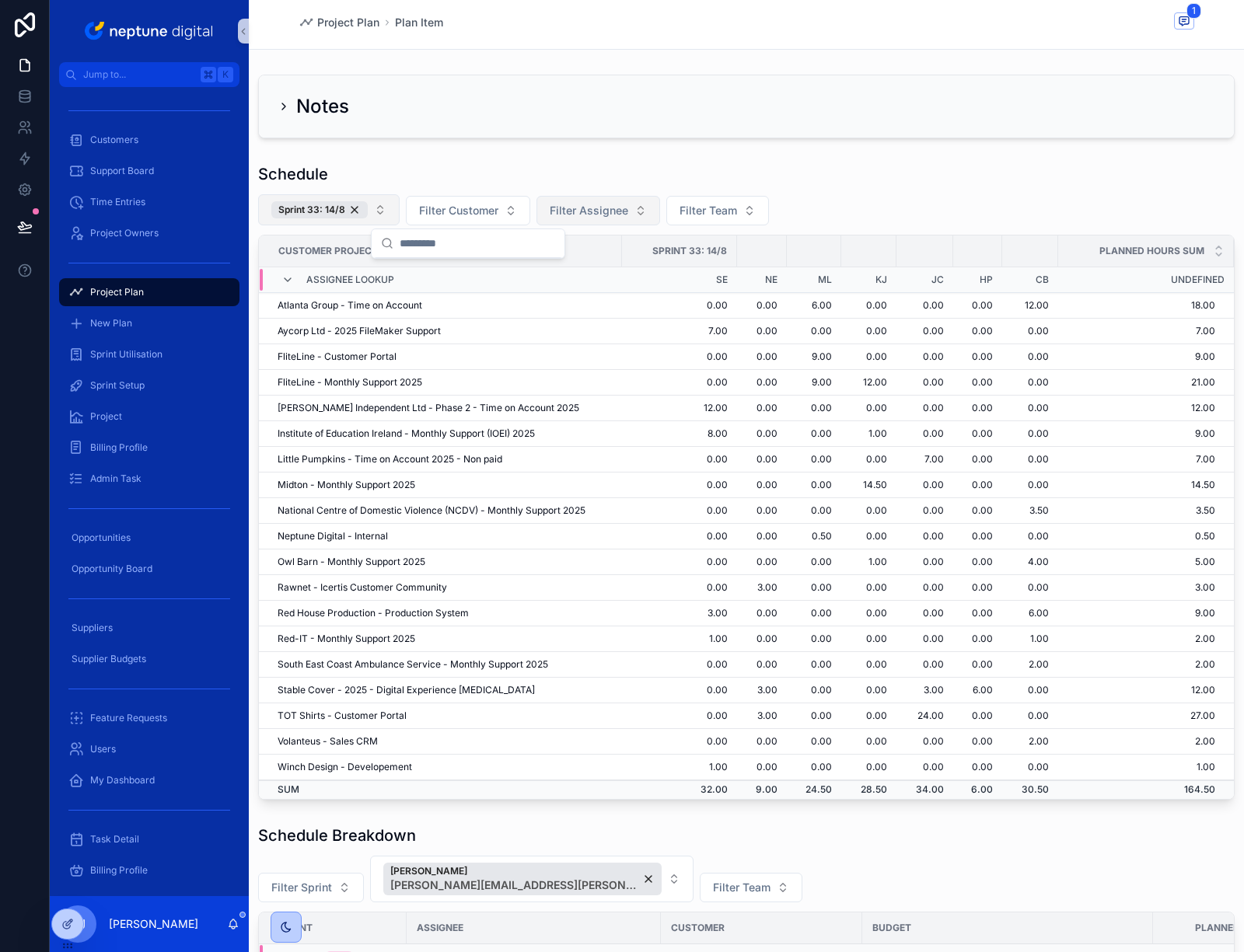
click at [616, 205] on span "Filter Assignee" at bounding box center [589, 210] width 79 height 15
type input "****"
click at [565, 292] on span "kris.joubert@neptunedigital.co.uk" at bounding box center [589, 289] width 156 height 15
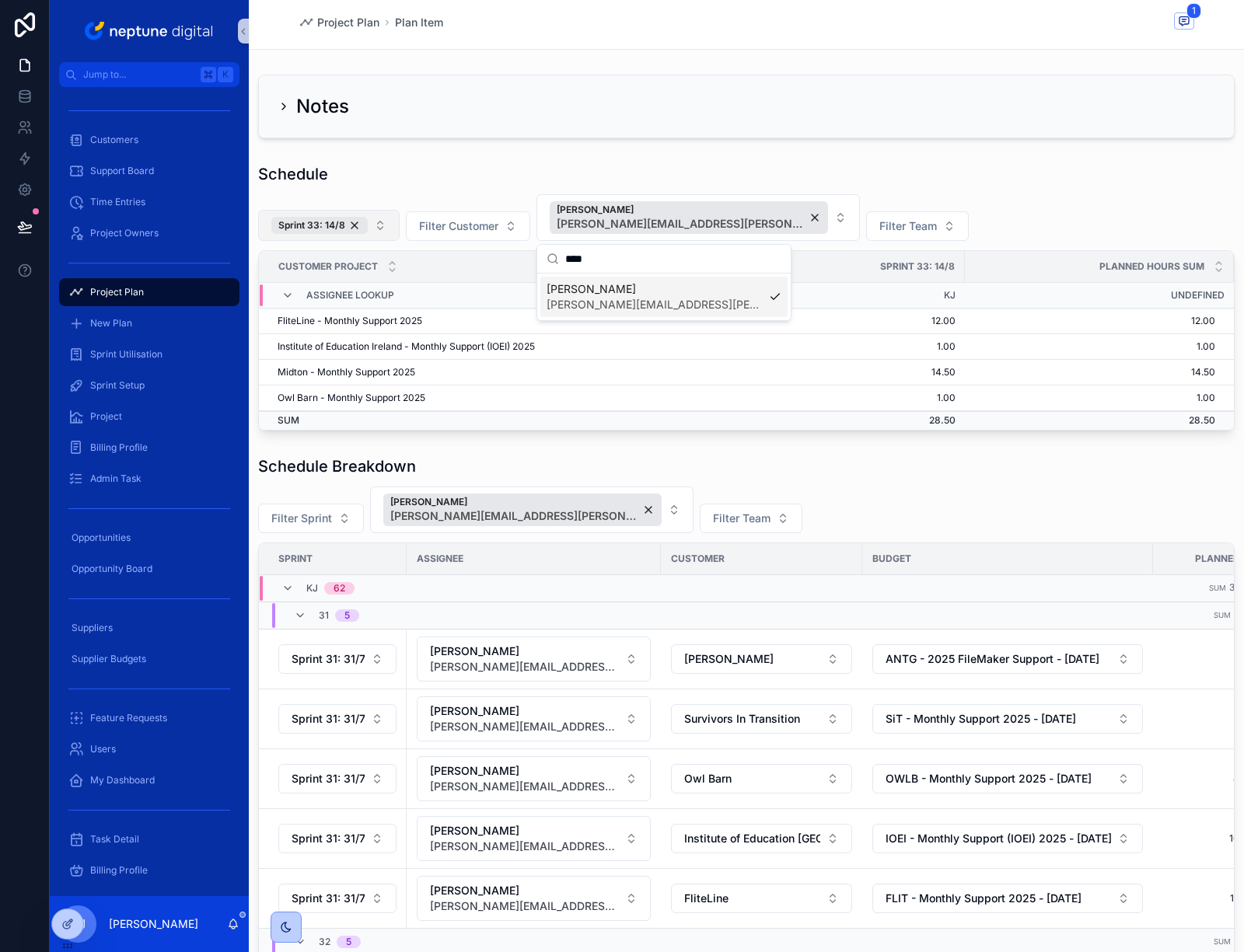
click at [1000, 214] on div "Sprint 33: 14/8 Filter Customer Kris Joubert kris.joubert@neptunedigital.co.uk …" at bounding box center [746, 217] width 977 height 46
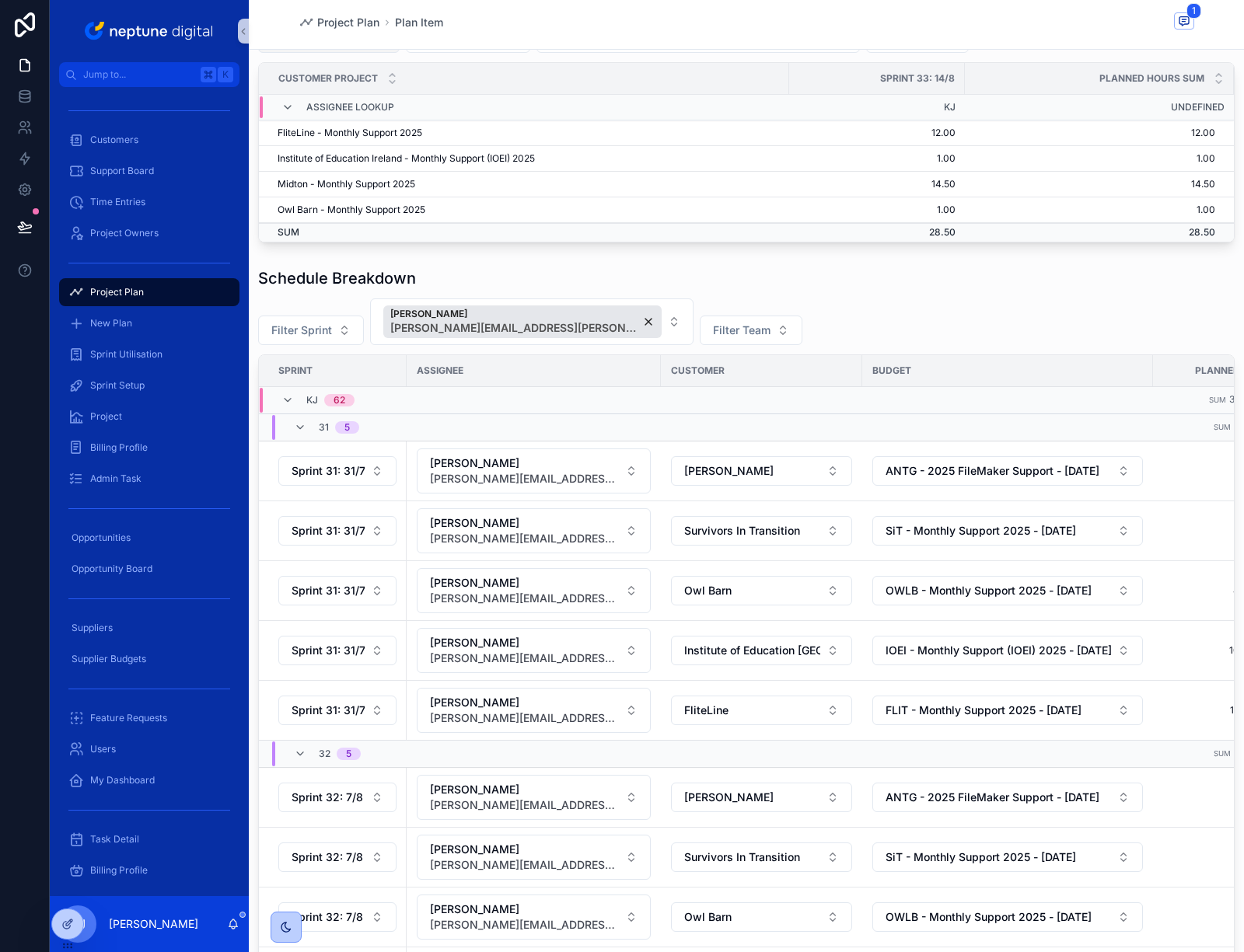
scroll to position [186, 0]
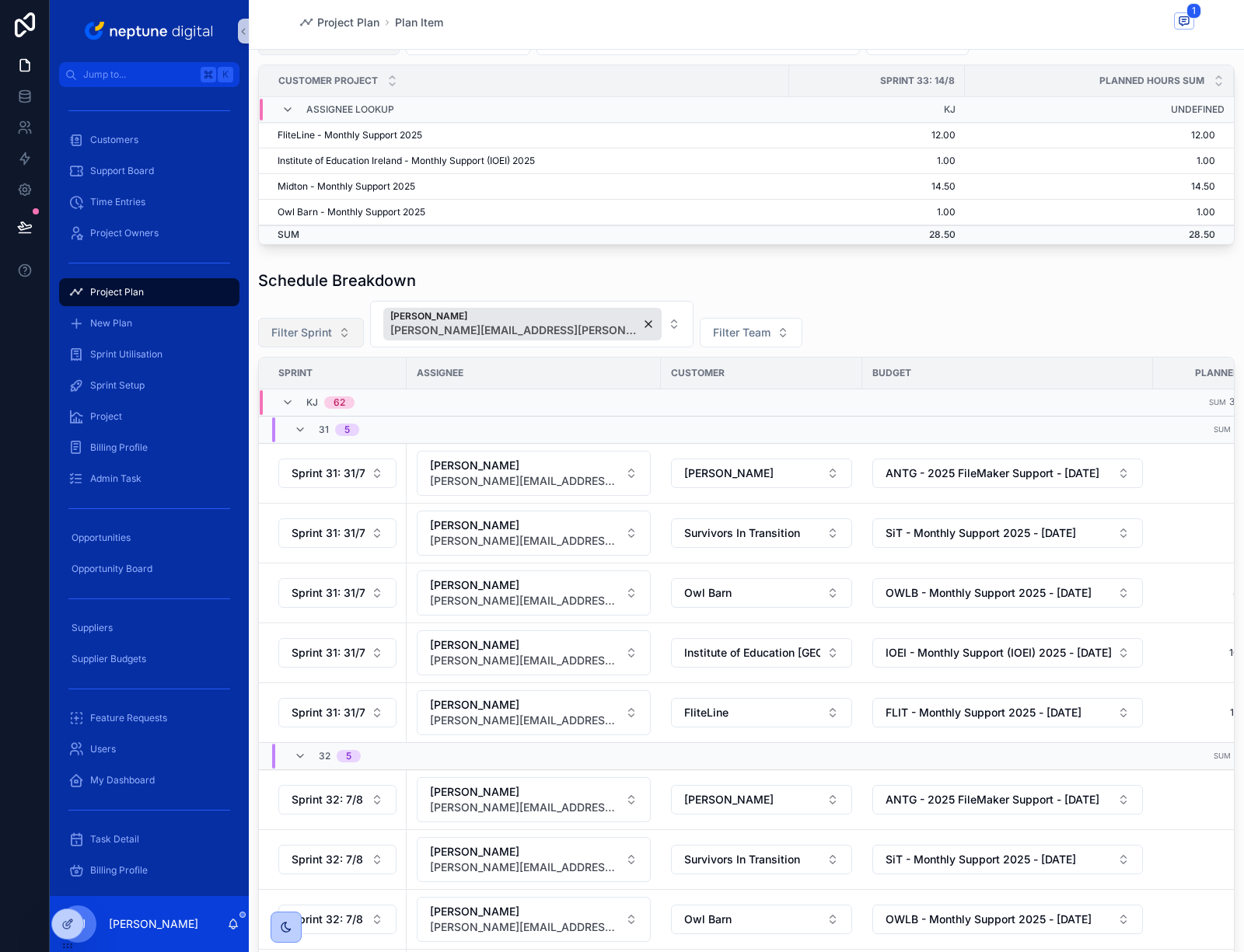
click at [340, 334] on button "Filter Sprint" at bounding box center [311, 333] width 106 height 29
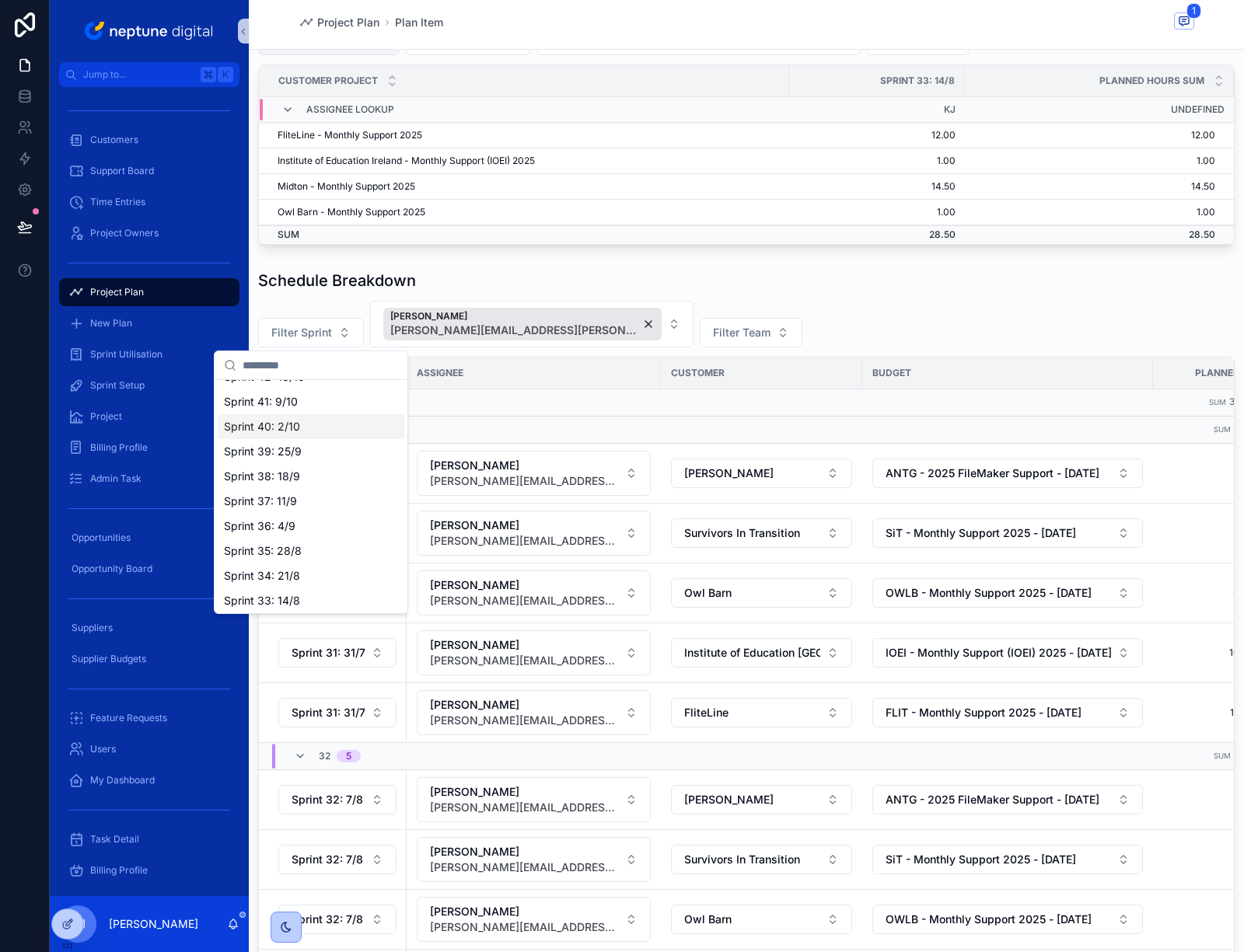
scroll to position [421, 0]
click at [326, 467] on div "Sprint 33: 14/8" at bounding box center [311, 472] width 187 height 25
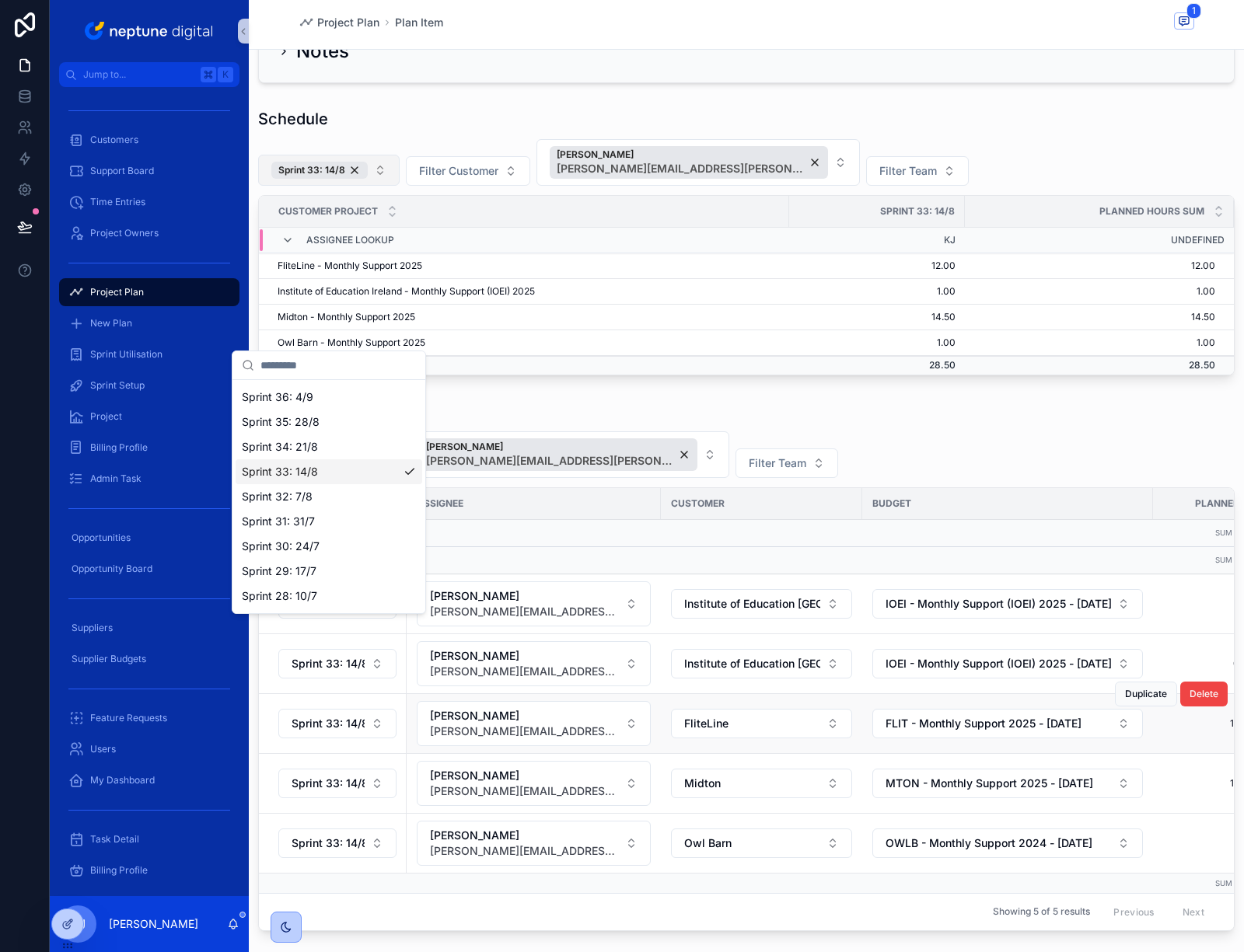
scroll to position [186, 0]
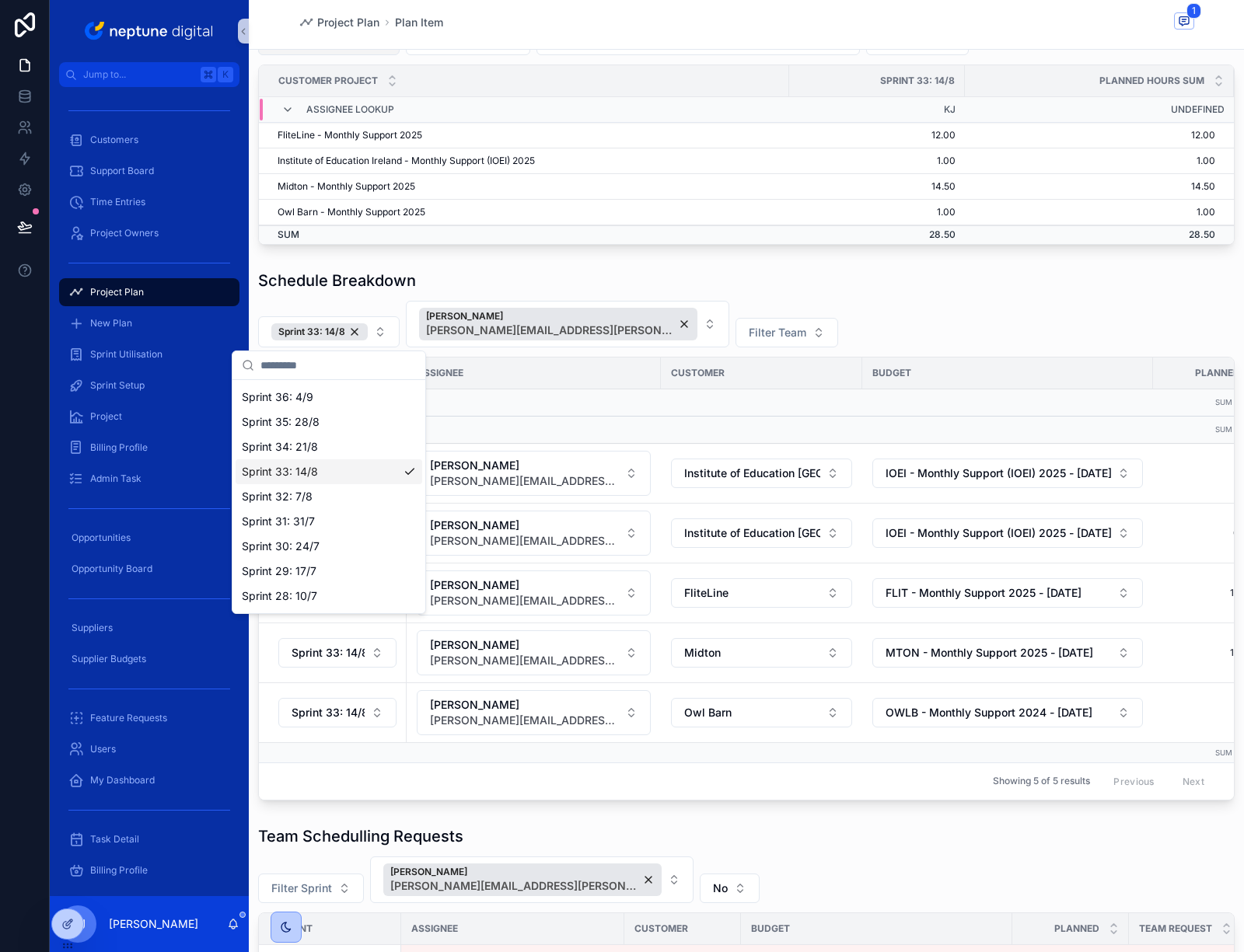
click at [953, 326] on div "Sprint 33: 14/8 Kris Joubert kris.joubert@neptunedigital.co.uk Filter Team" at bounding box center [746, 324] width 977 height 46
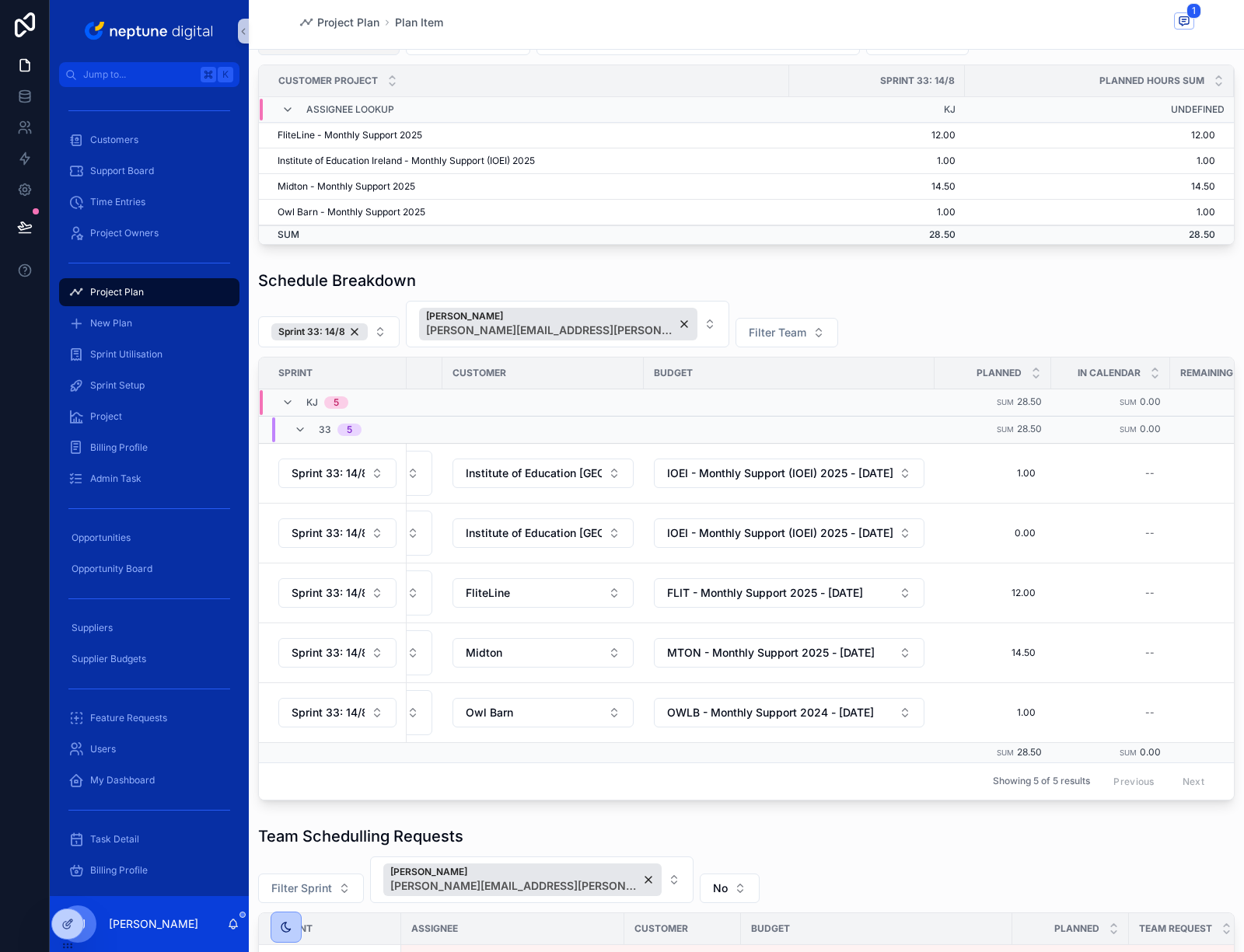
scroll to position [0, 230]
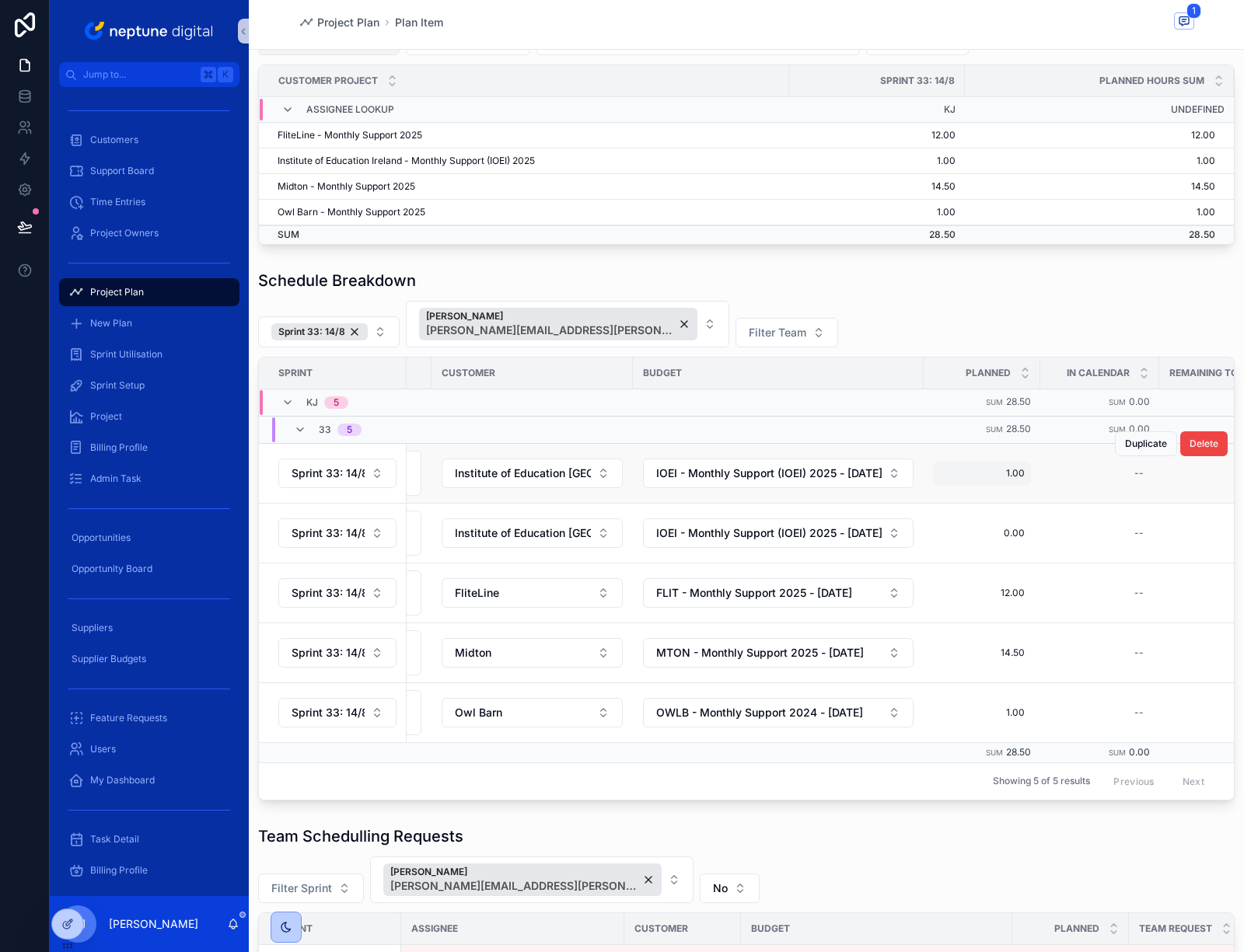
click at [1000, 478] on span "1.00" at bounding box center [982, 473] width 85 height 12
type input "****"
click at [1118, 496] on icon "scrollable content" at bounding box center [1117, 493] width 12 height 12
click at [1008, 713] on span "1.00" at bounding box center [982, 713] width 85 height 12
type input "****"
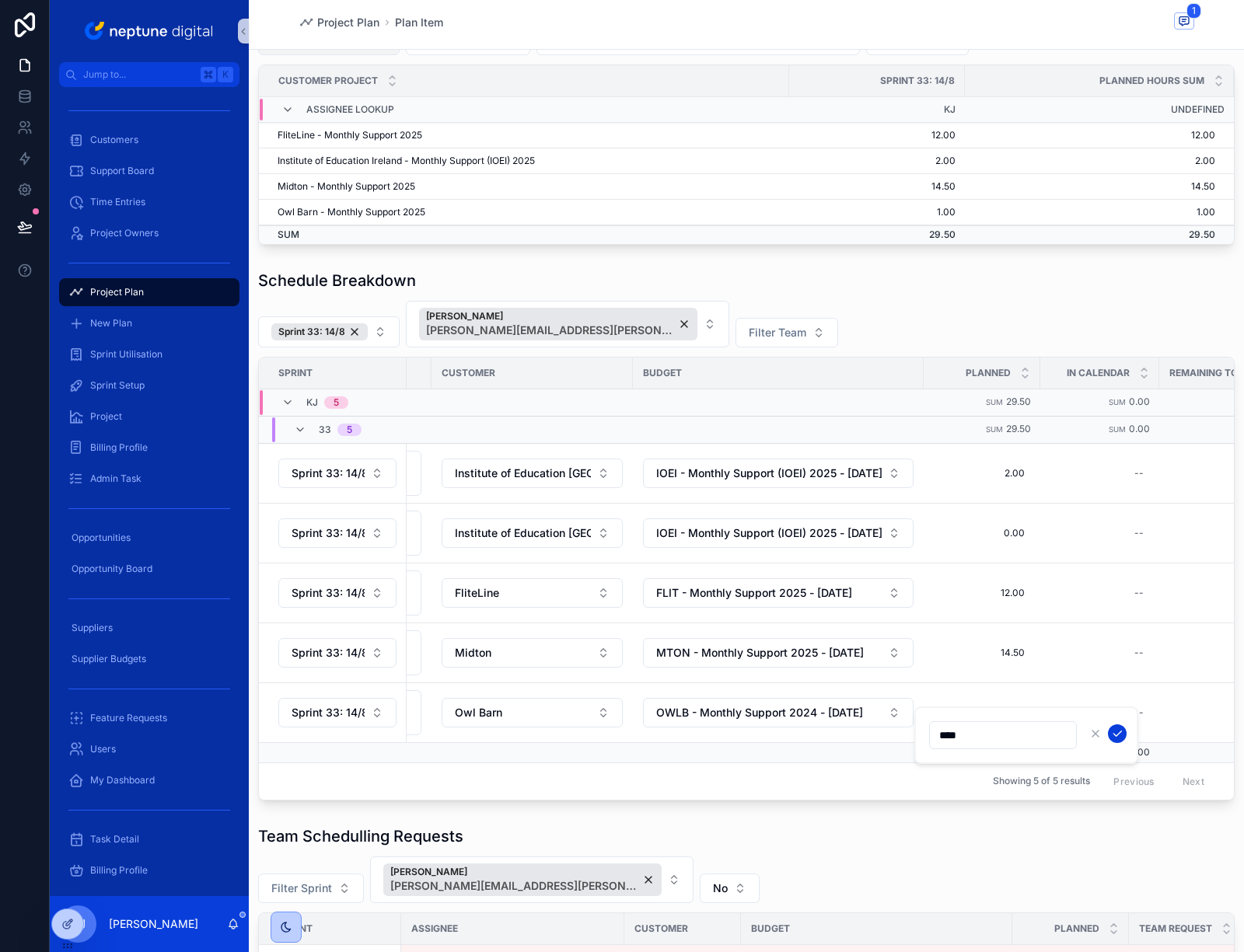
click at [1114, 730] on icon "scrollable content" at bounding box center [1117, 733] width 12 height 12
click at [1009, 715] on span "1.50" at bounding box center [982, 713] width 85 height 12
type input "****"
click at [1122, 735] on icon "scrollable content" at bounding box center [1117, 733] width 12 height 12
click at [1004, 475] on span "2.00" at bounding box center [982, 473] width 85 height 12
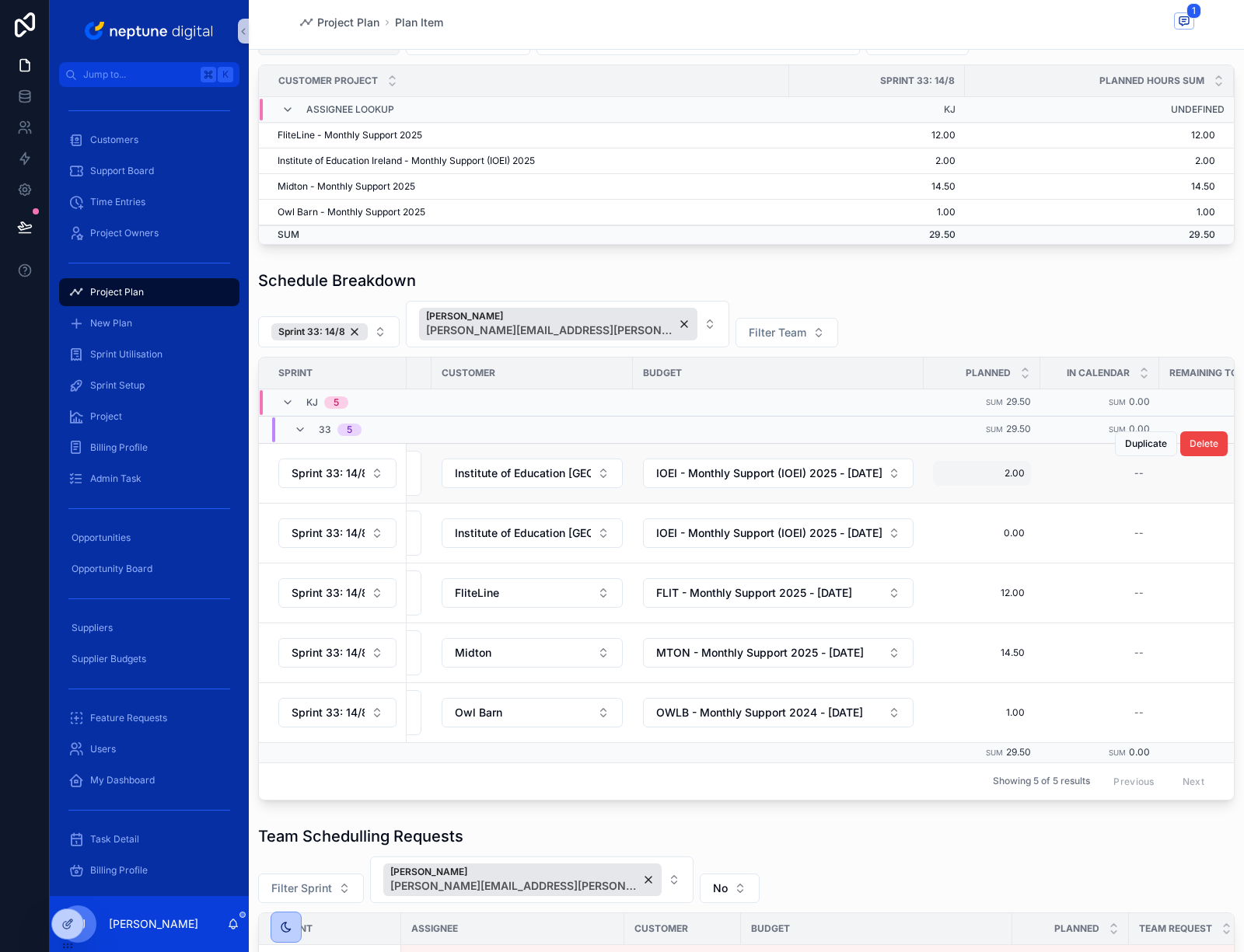
click at [1003, 472] on span "2.00" at bounding box center [982, 473] width 85 height 12
drag, startPoint x: 978, startPoint y: 491, endPoint x: 933, endPoint y: 494, distance: 45.1
click at [933, 494] on input "****" at bounding box center [1003, 496] width 146 height 22
type input "****"
click at [1122, 496] on icon "scrollable content" at bounding box center [1117, 493] width 12 height 12
